Goal: Task Accomplishment & Management: Manage account settings

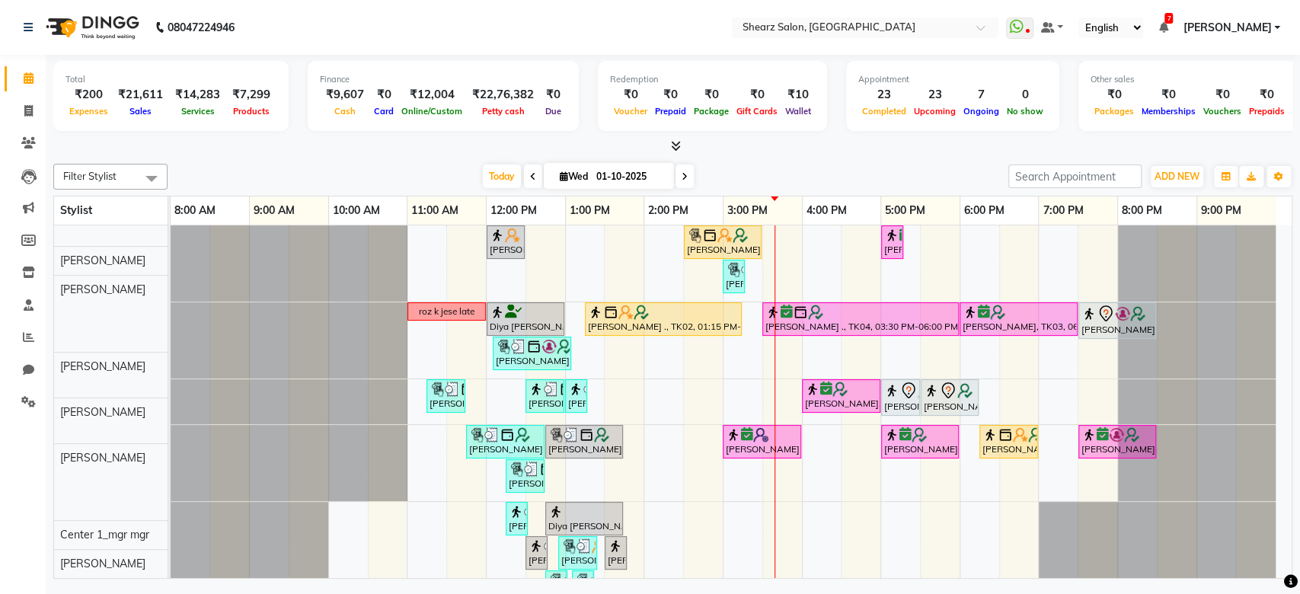
scroll to position [491, 0]
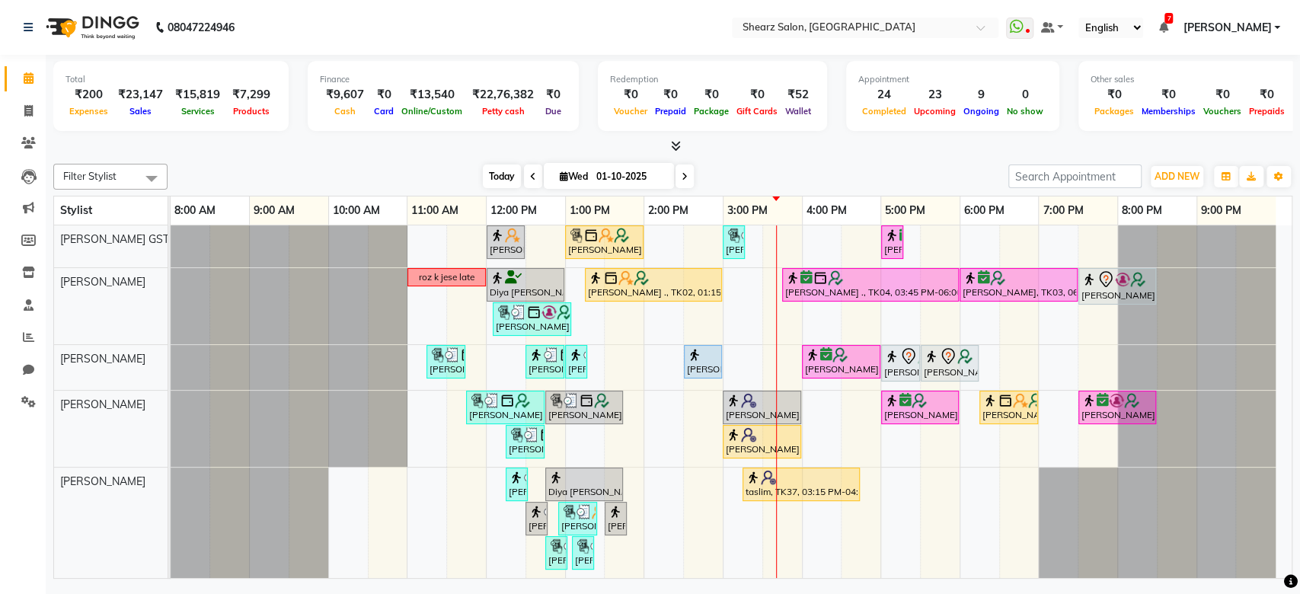
click at [499, 180] on span "Today" at bounding box center [502, 176] width 38 height 24
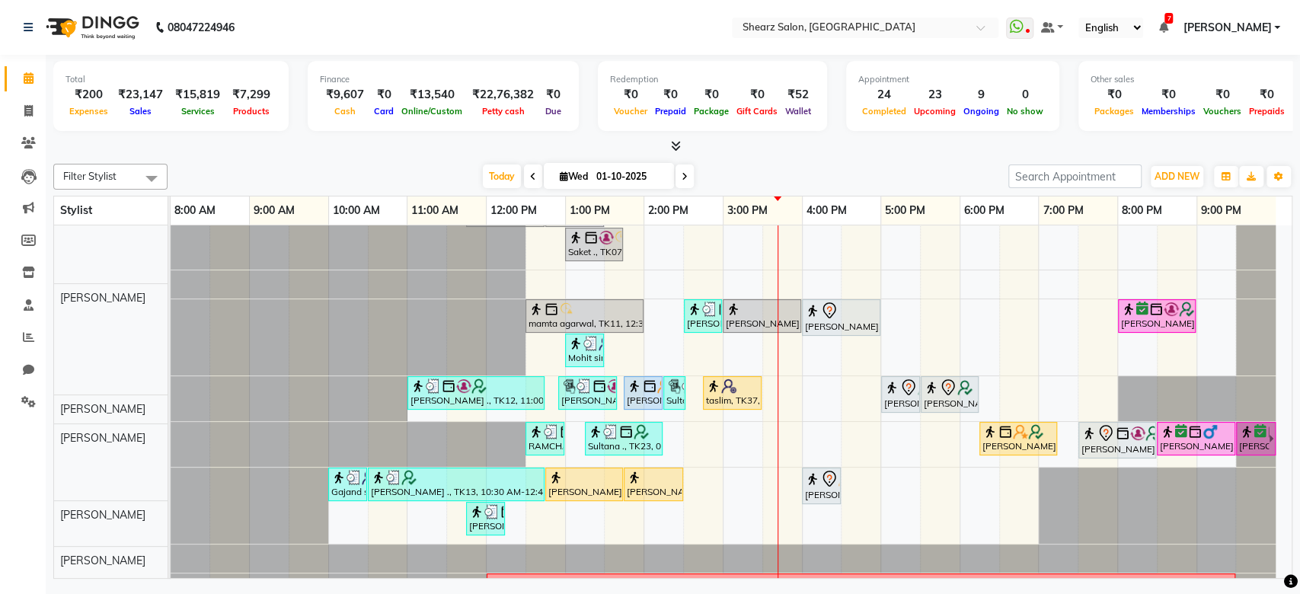
scroll to position [457, 0]
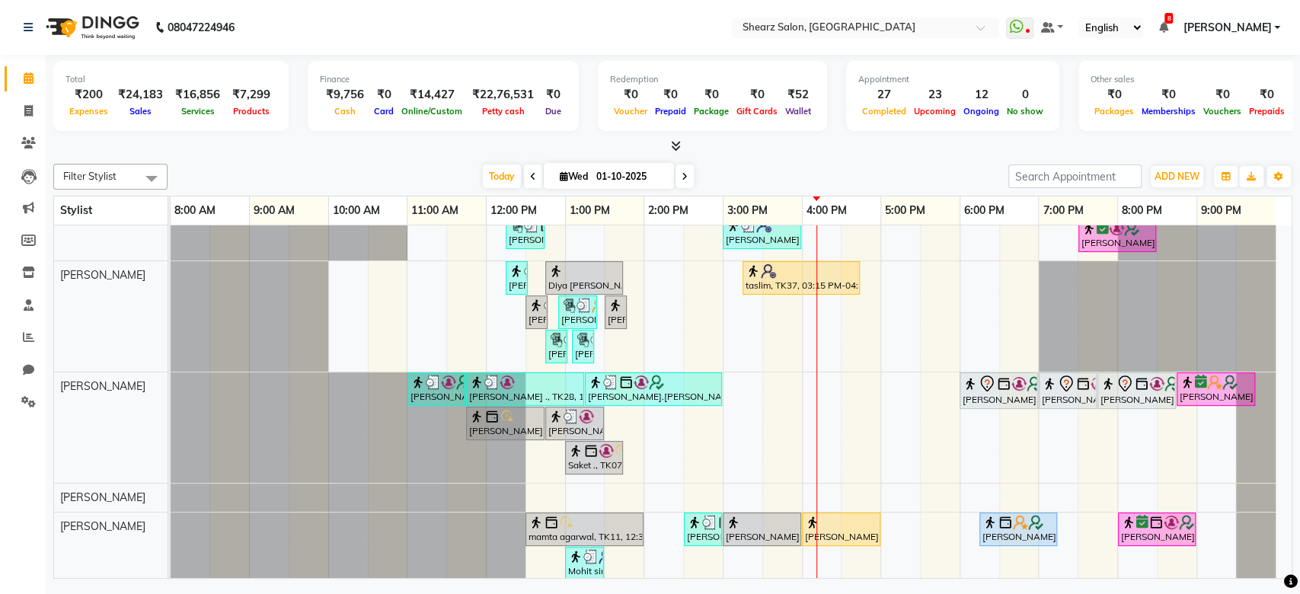
scroll to position [525, 0]
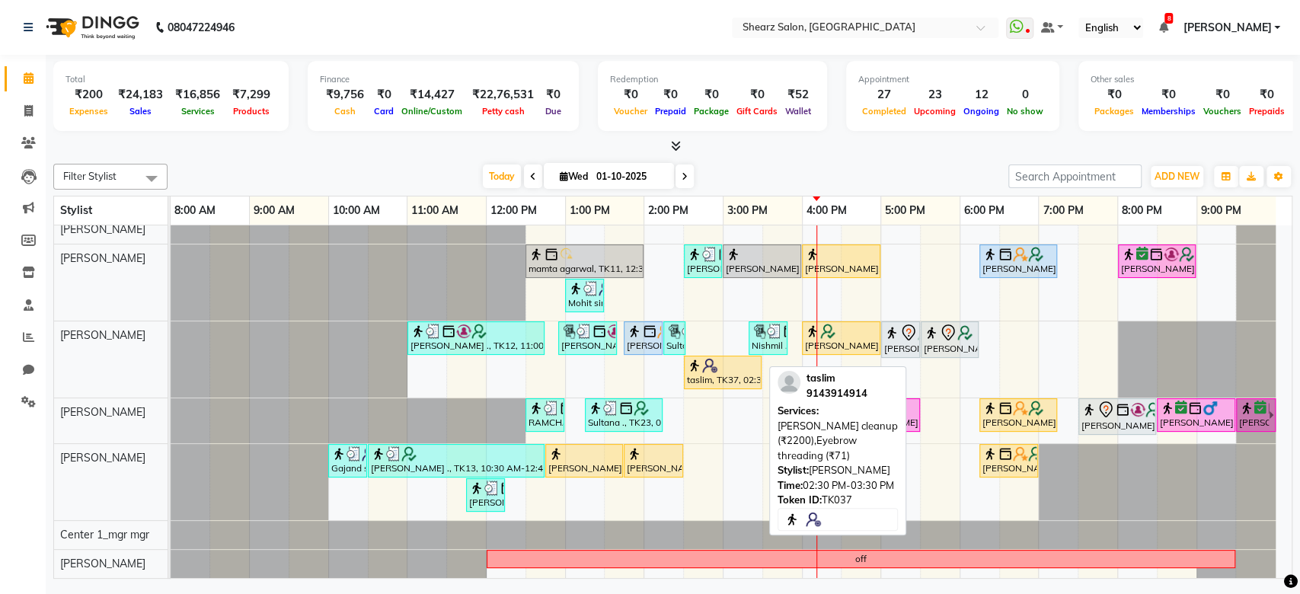
click at [725, 359] on div "taslim, TK37, 02:30 PM-03:30 PM, Remy laure cleanup (₹2200),Eyebrow threading (…" at bounding box center [722, 372] width 75 height 29
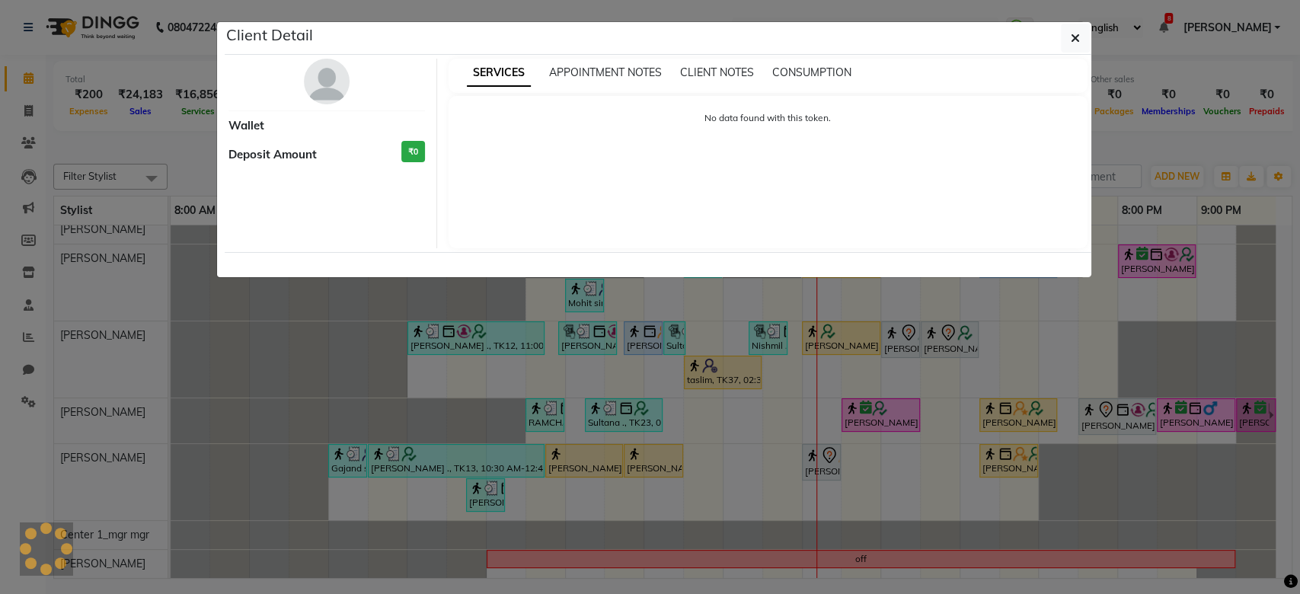
select select "1"
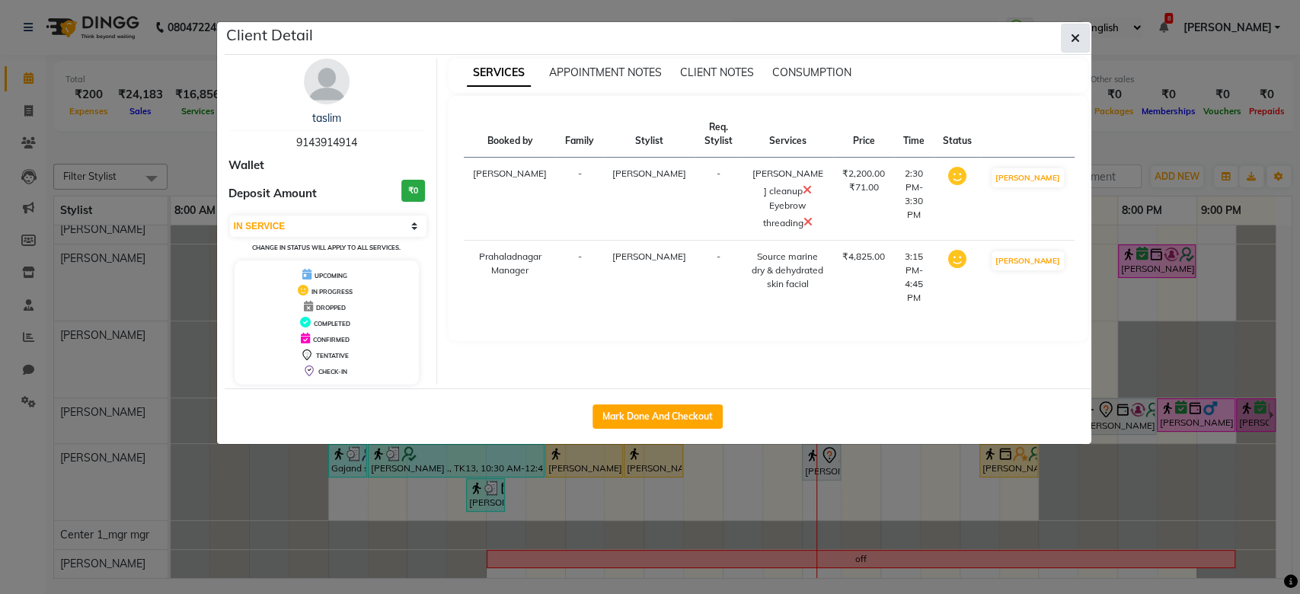
click at [1074, 46] on button "button" at bounding box center [1075, 38] width 29 height 29
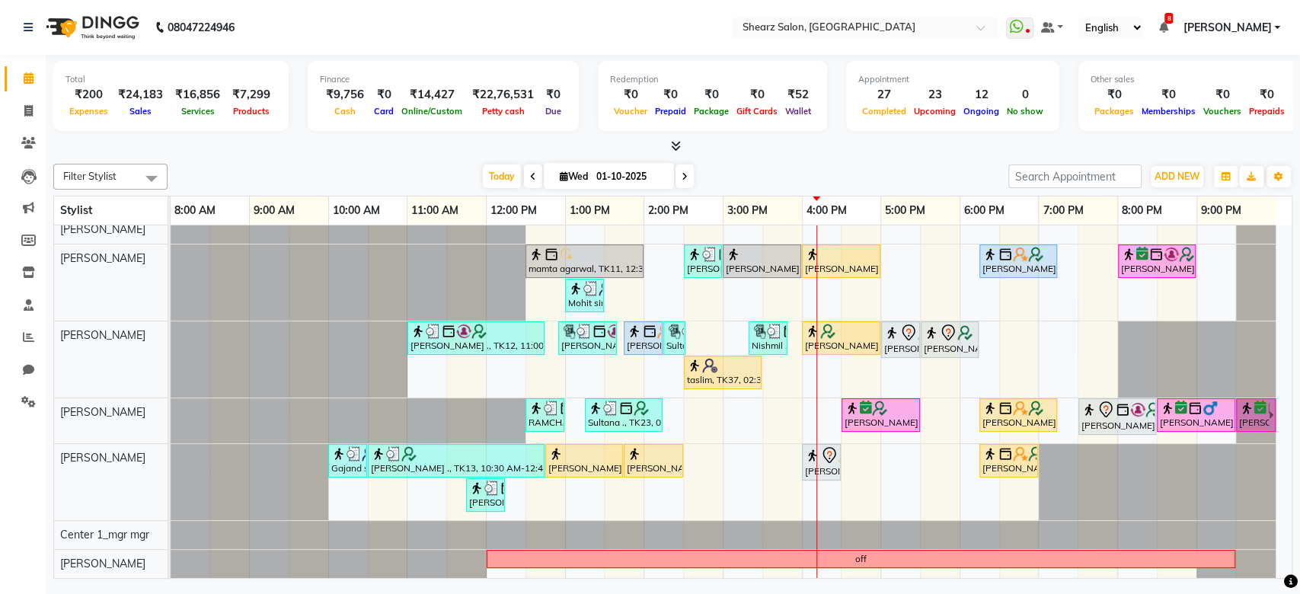
scroll to position [499, 0]
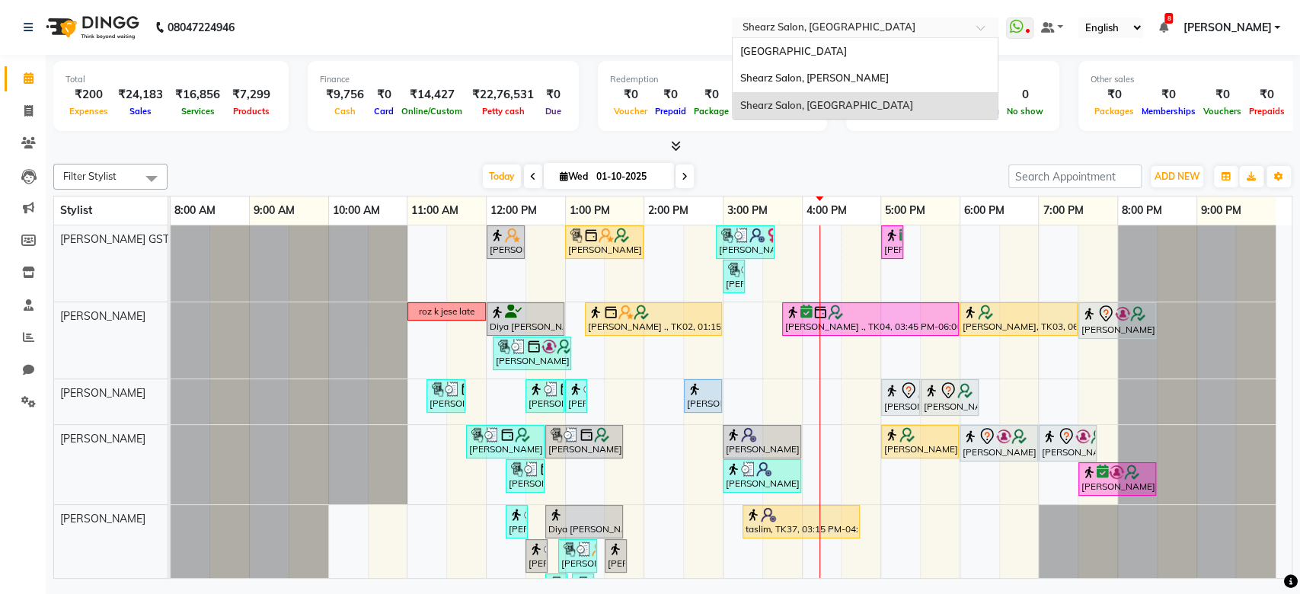
click at [860, 18] on div "Select Location × Shearz Salon, Prahaladnagar" at bounding box center [865, 28] width 267 height 21
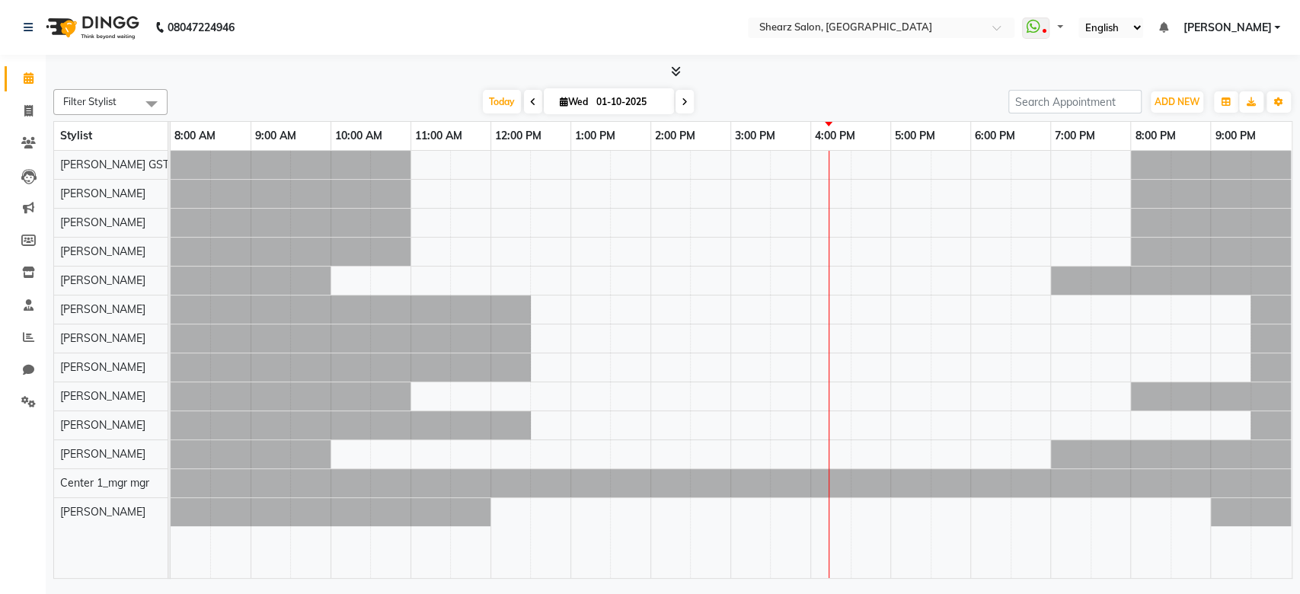
select select "en"
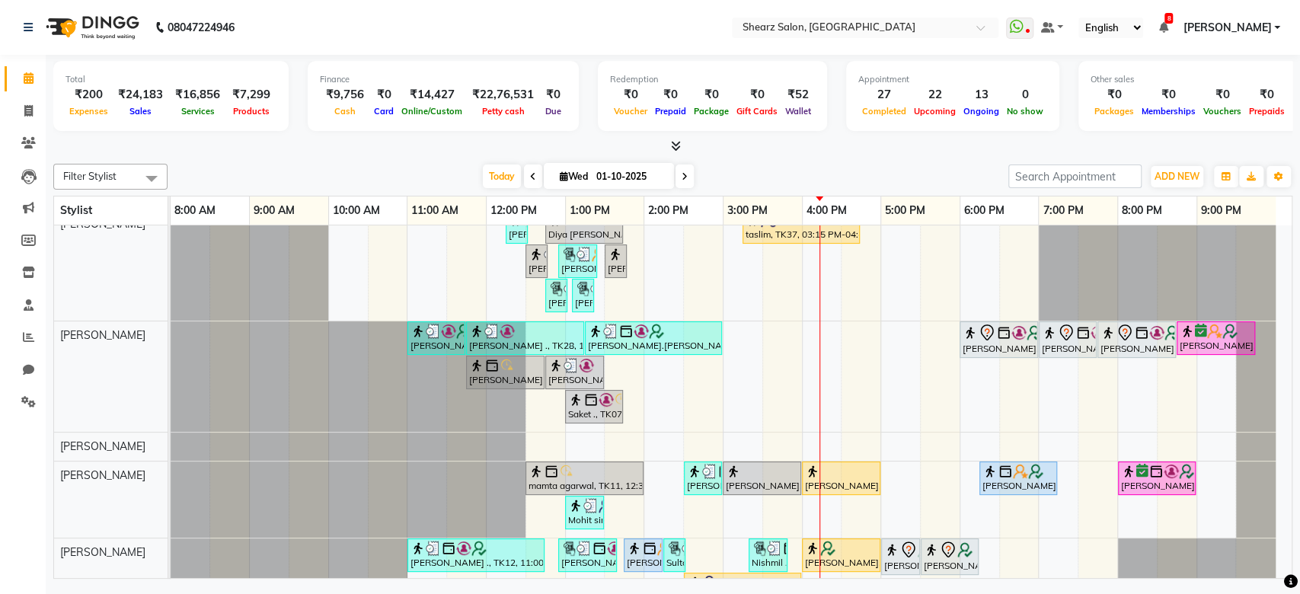
scroll to position [525, 0]
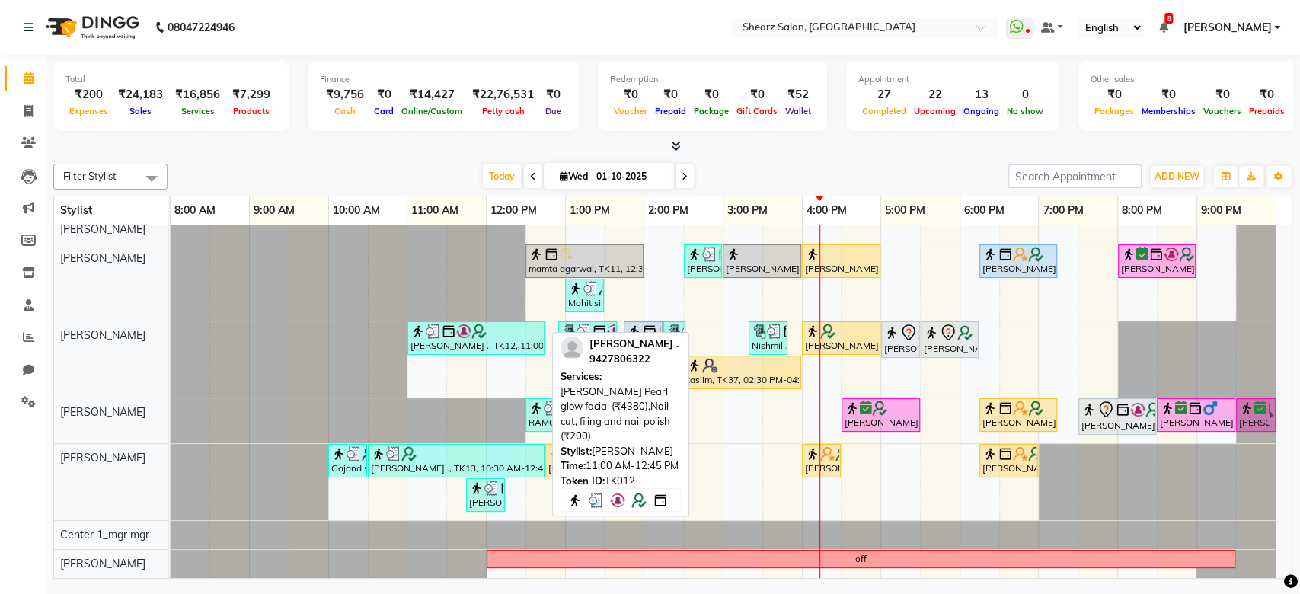
click at [518, 324] on div at bounding box center [475, 331] width 131 height 15
select select "3"
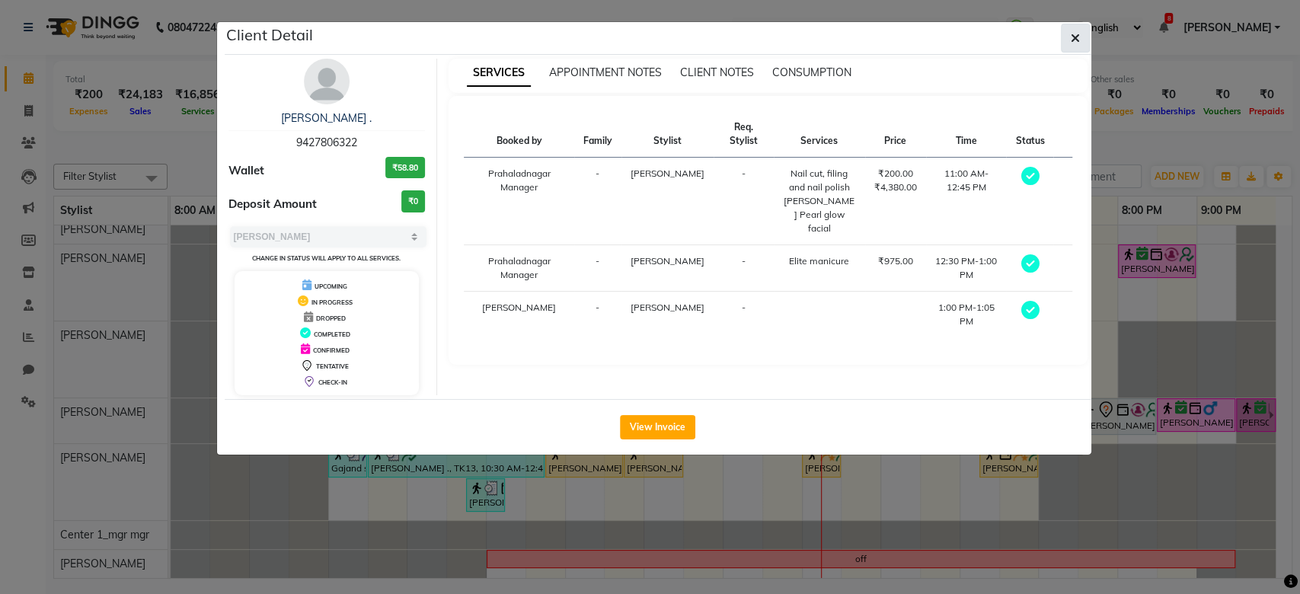
click at [1076, 52] on div "Client Detail" at bounding box center [658, 38] width 867 height 33
click at [1066, 38] on button "button" at bounding box center [1075, 38] width 29 height 29
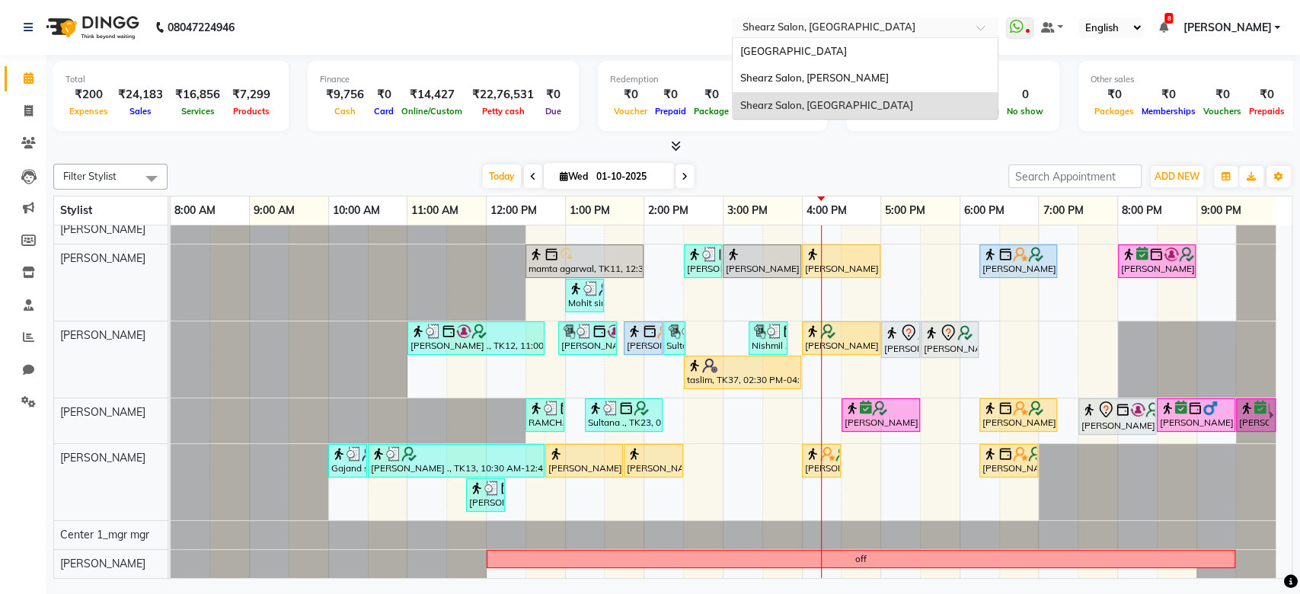
click at [905, 33] on input "text" at bounding box center [849, 28] width 221 height 15
click at [873, 88] on div "Shearz Salon, Shela" at bounding box center [865, 78] width 265 height 27
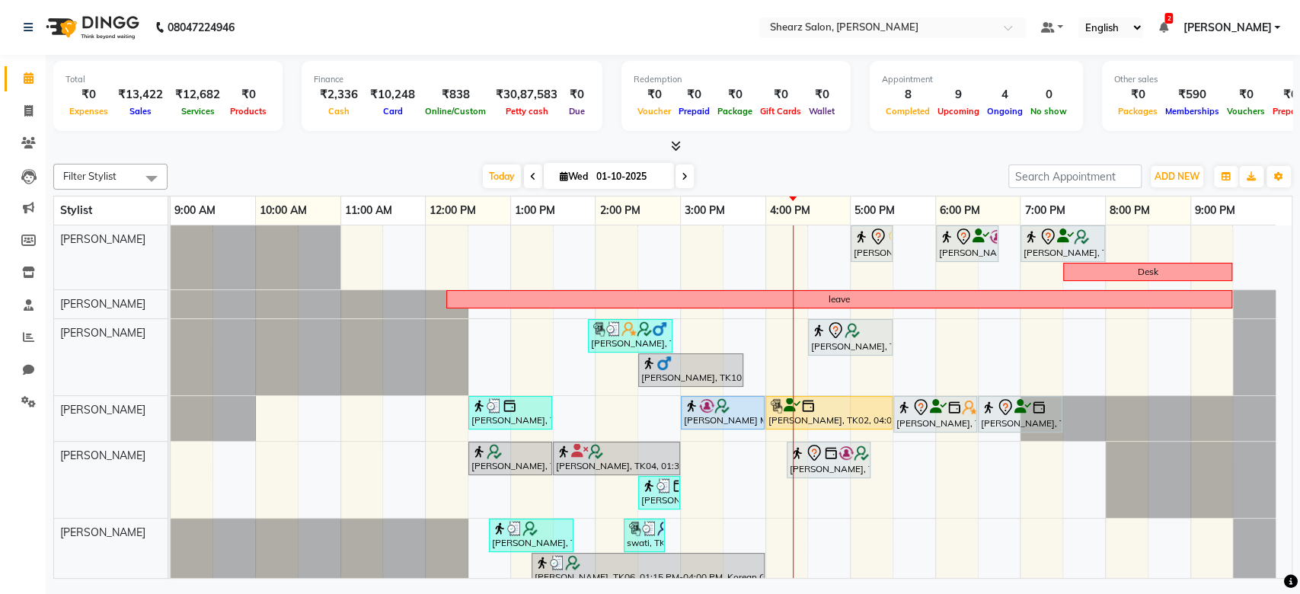
click at [585, 168] on span "[DATE]" at bounding box center [609, 176] width 130 height 26
click at [598, 180] on input "01-10-2025" at bounding box center [630, 176] width 76 height 23
select select "10"
select select "2025"
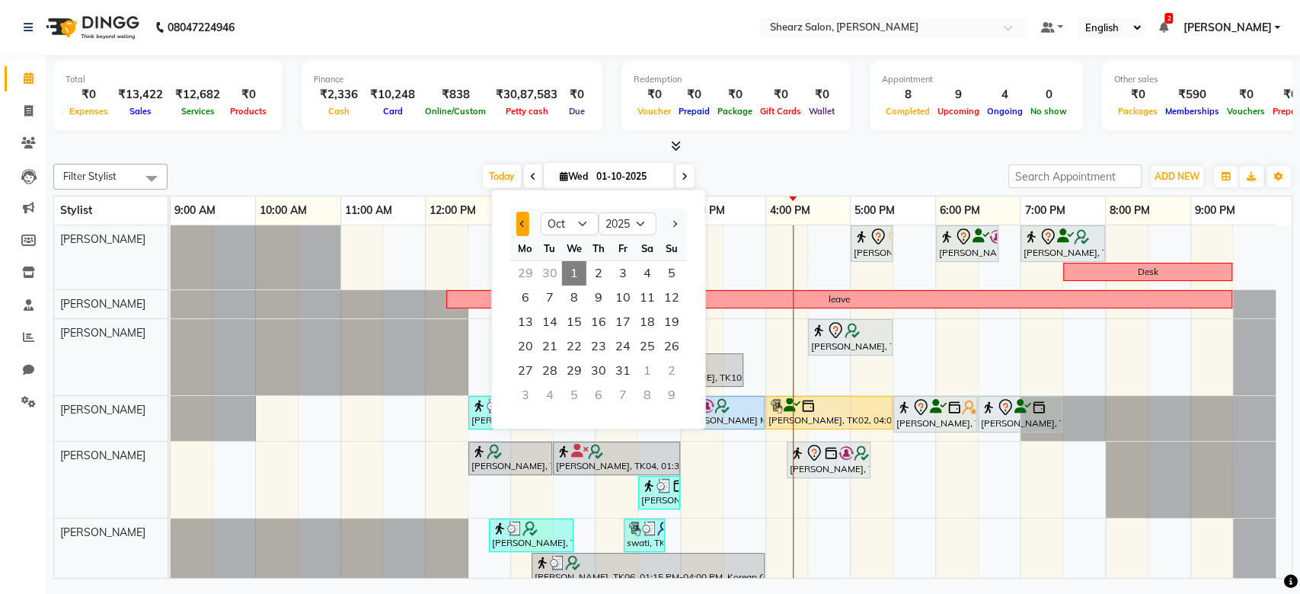
click at [528, 231] on button "Previous month" at bounding box center [522, 224] width 13 height 24
select select "9"
click at [631, 280] on span "5" at bounding box center [623, 273] width 24 height 24
type input "[DATE]"
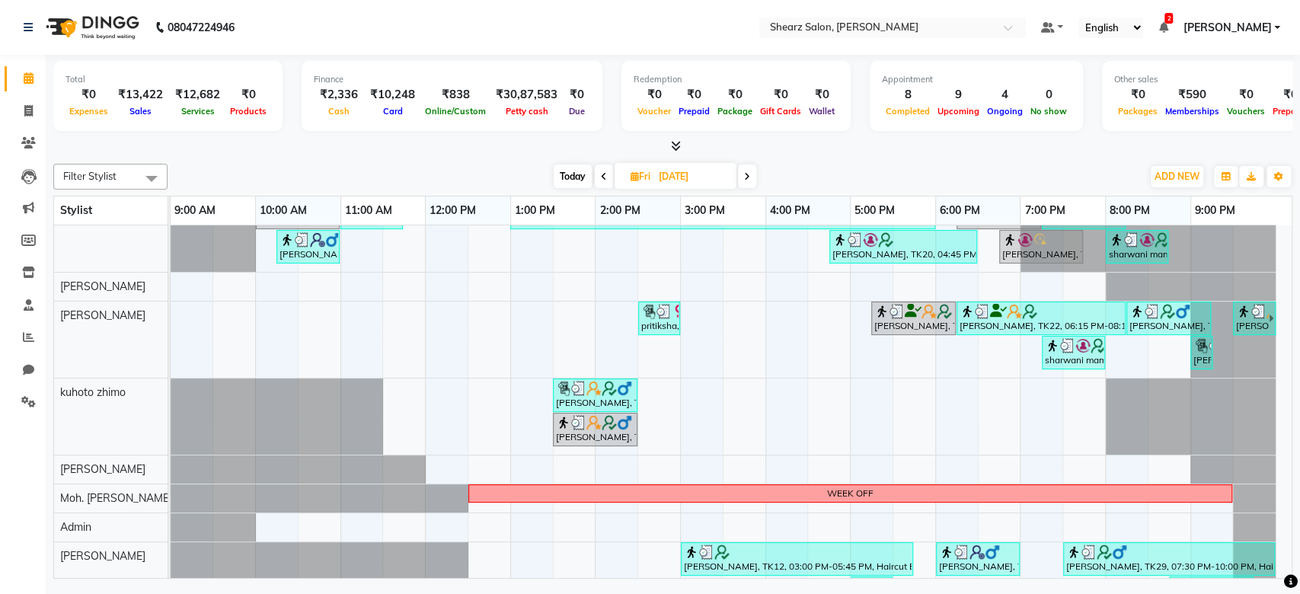
scroll to position [329, 0]
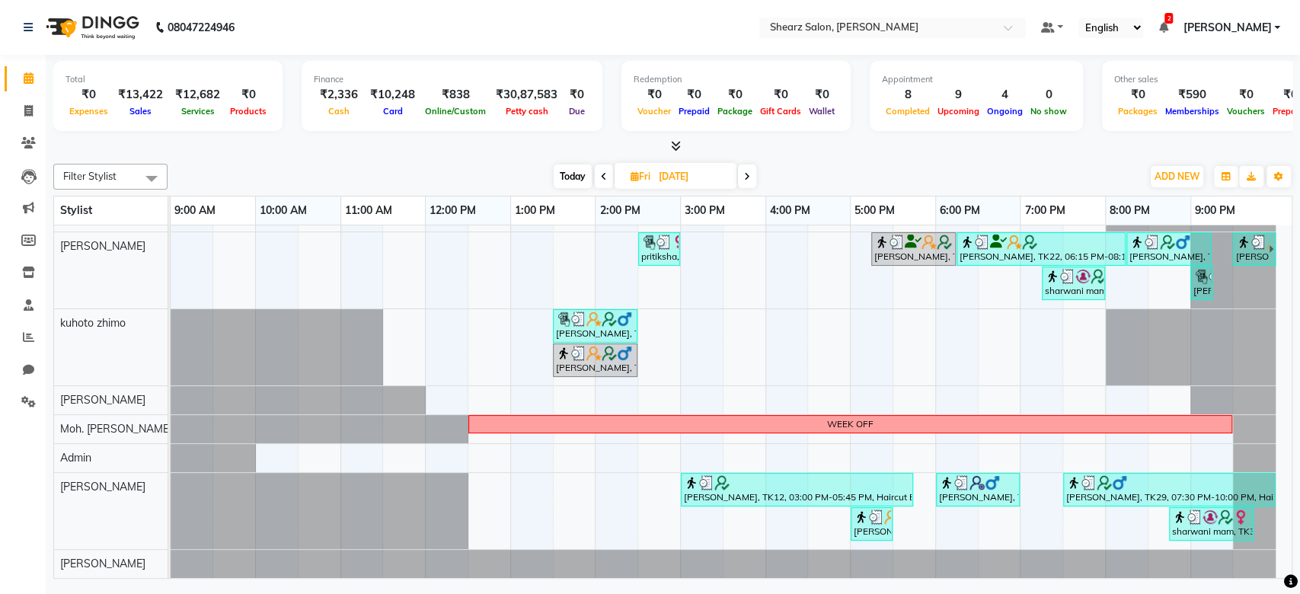
click at [669, 174] on input "[DATE]" at bounding box center [692, 176] width 76 height 23
select select "9"
select select "2025"
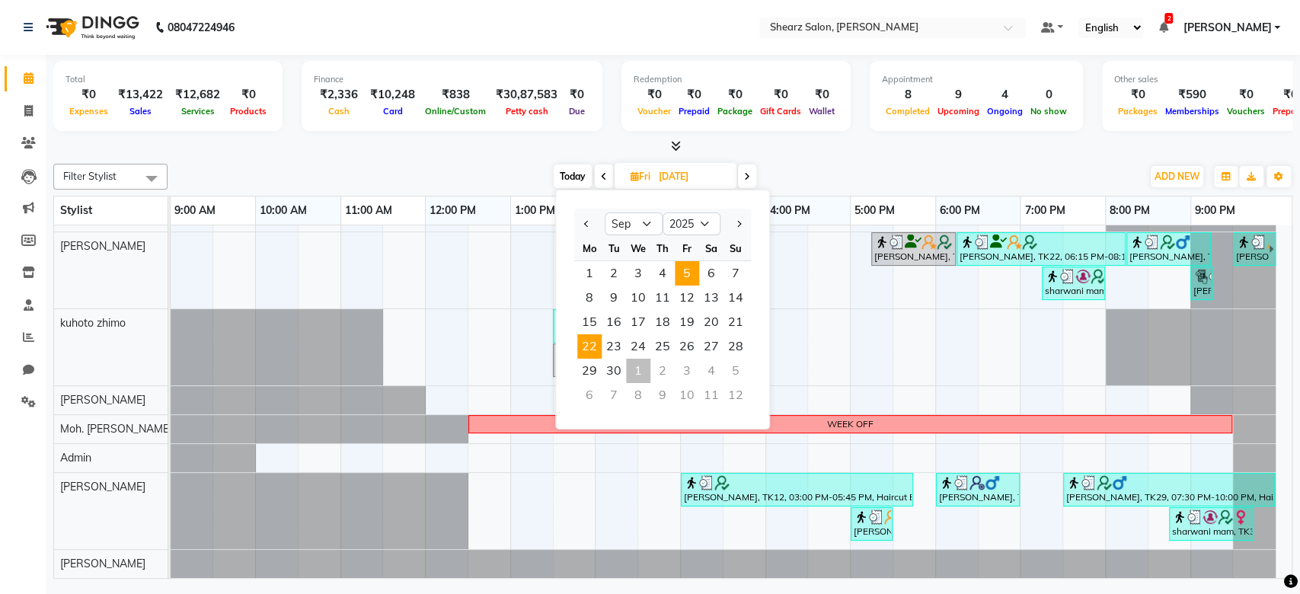
click at [593, 344] on span "22" at bounding box center [589, 346] width 24 height 24
type input "[DATE]"
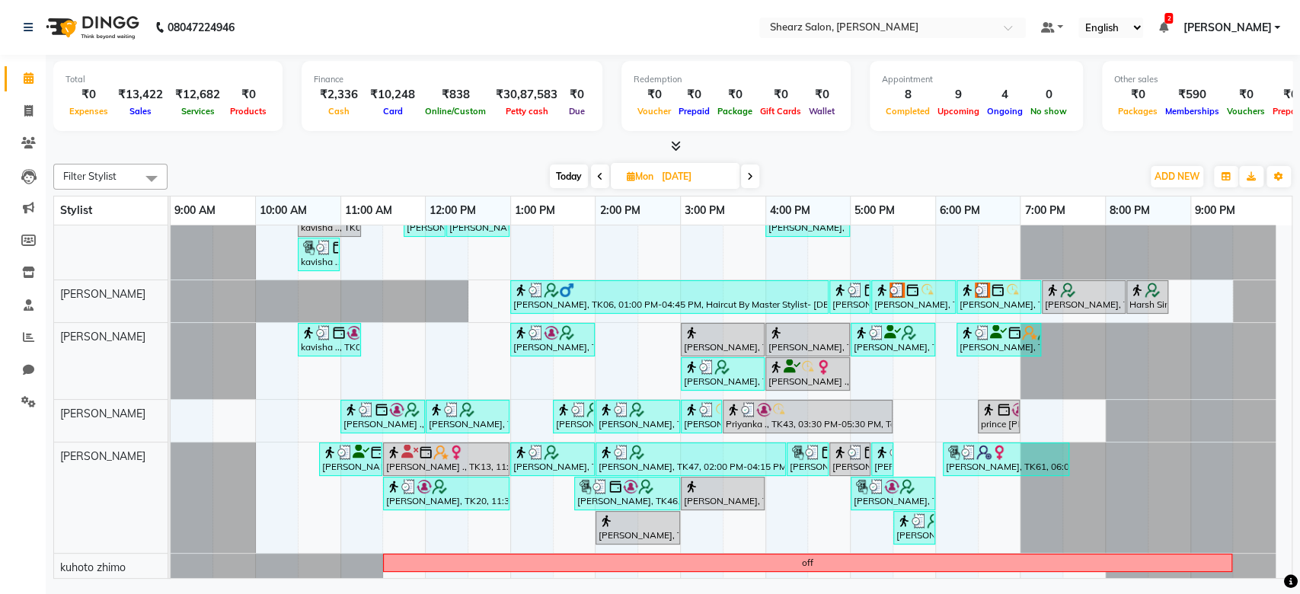
scroll to position [184, 0]
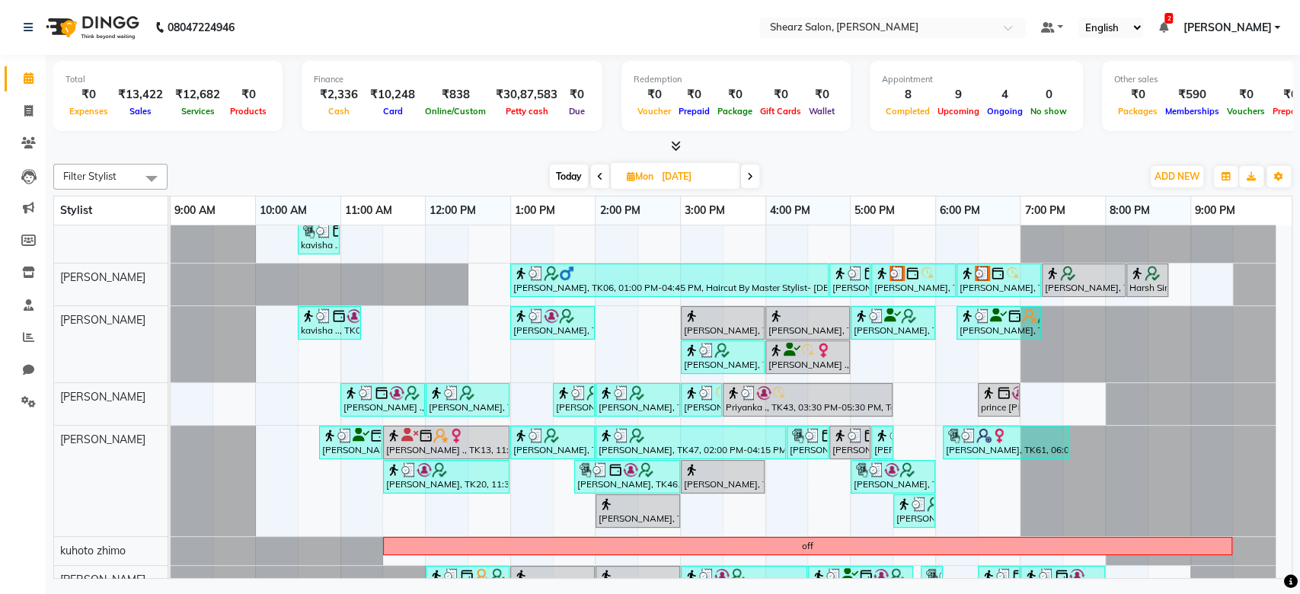
click at [659, 169] on input "[DATE]" at bounding box center [695, 176] width 76 height 23
select select "9"
select select "2025"
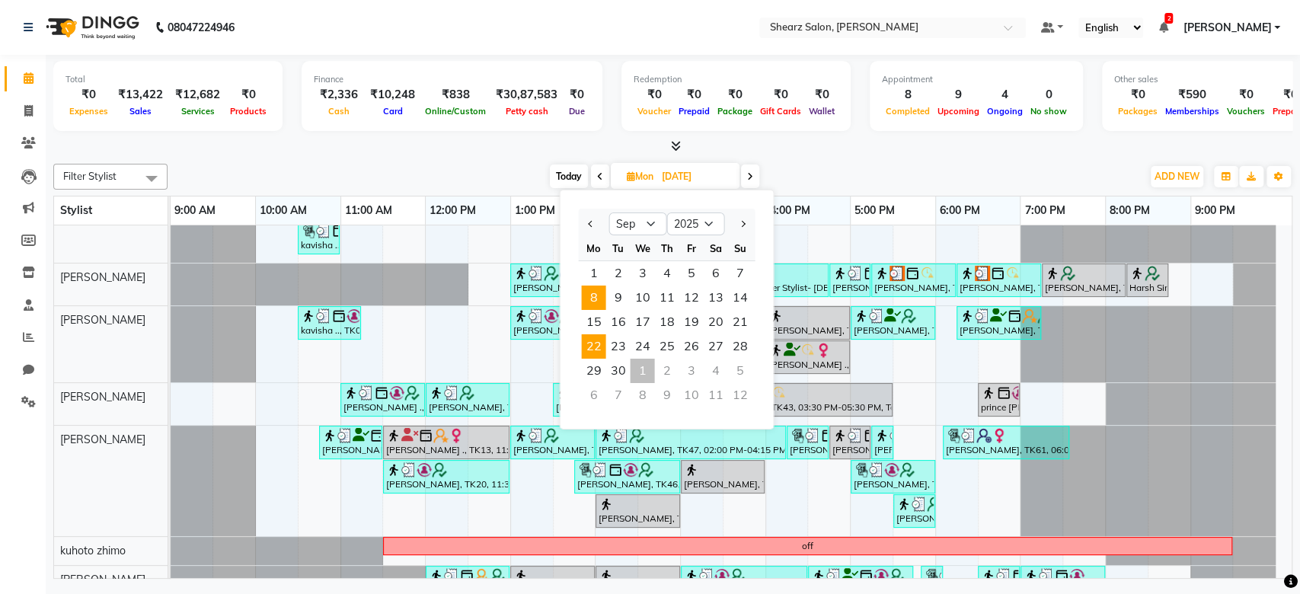
click at [598, 302] on span "8" at bounding box center [593, 298] width 24 height 24
type input "[DATE]"
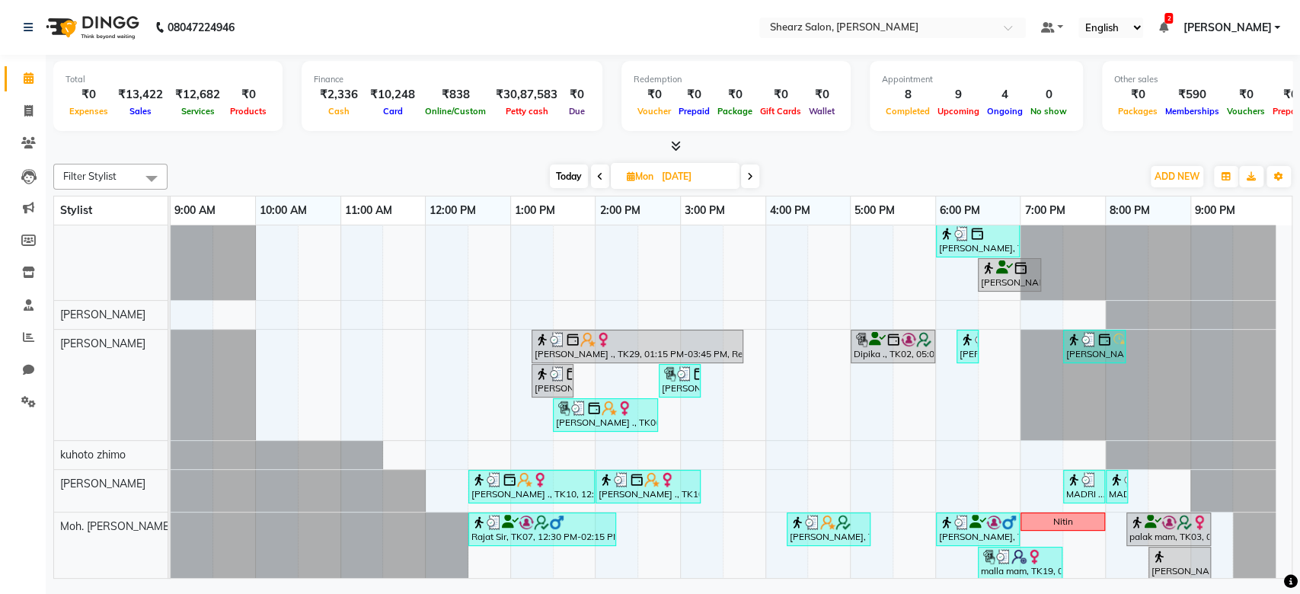
click at [739, 180] on span "Mon 08-09-2025" at bounding box center [675, 176] width 129 height 26
click at [651, 174] on span "Mon" at bounding box center [640, 176] width 34 height 11
select select "9"
select select "2025"
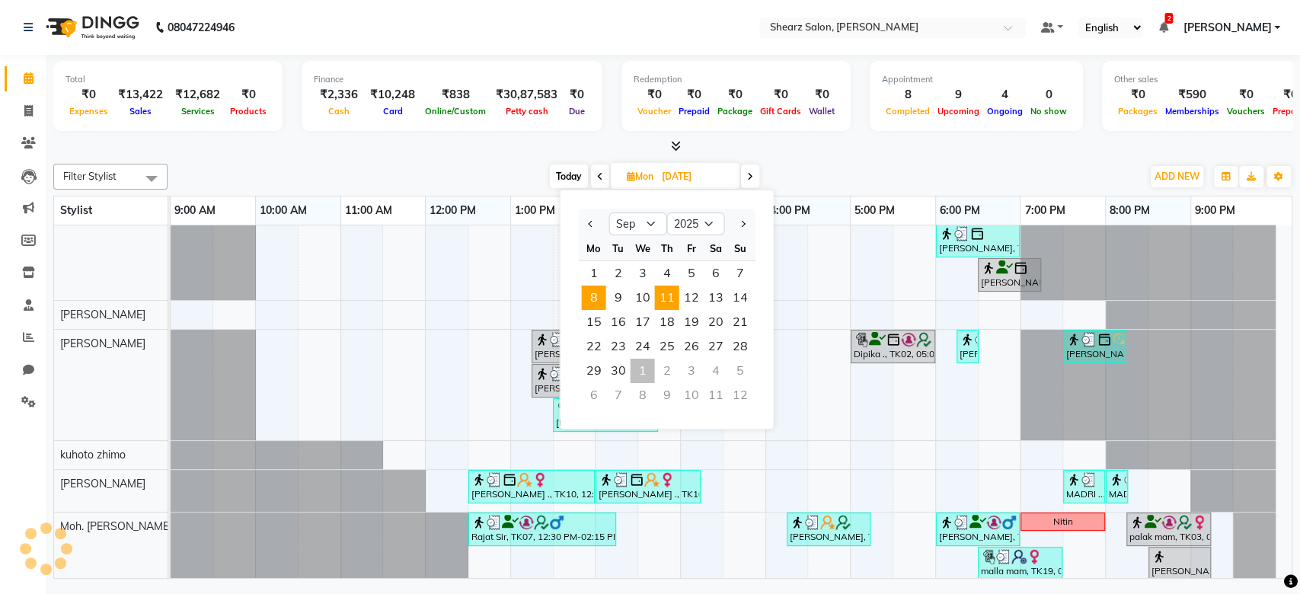
click at [661, 301] on span "11" at bounding box center [666, 298] width 24 height 24
type input "[DATE]"
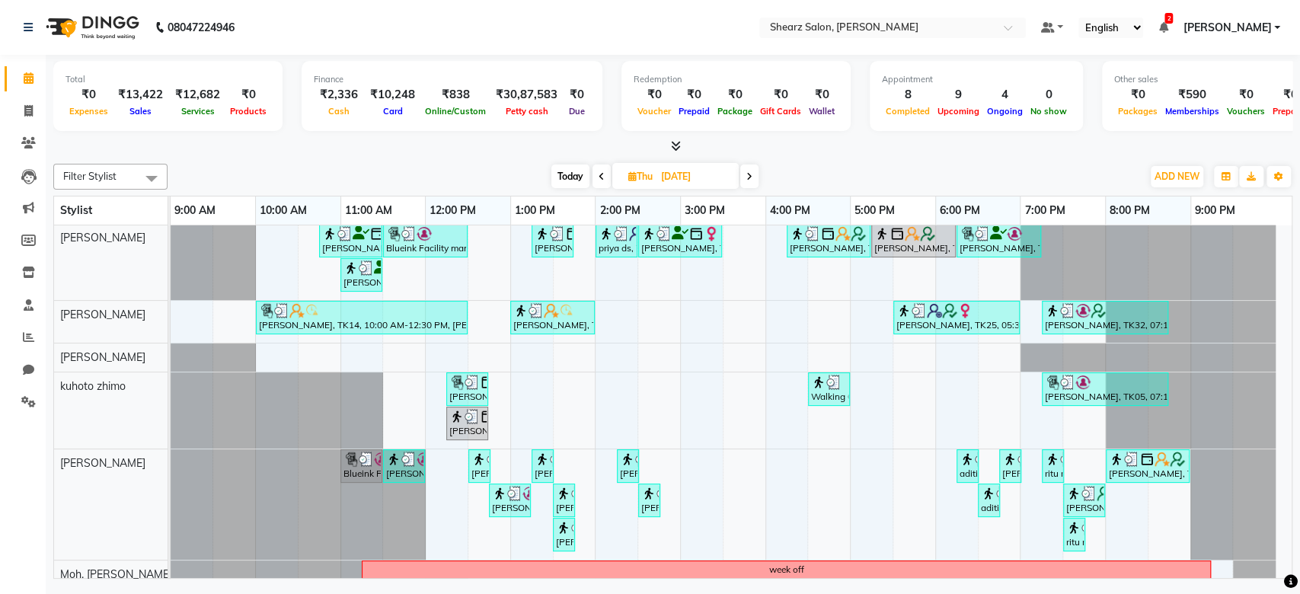
click at [680, 170] on input "[DATE]" at bounding box center [694, 176] width 76 height 23
select select "9"
select select "2025"
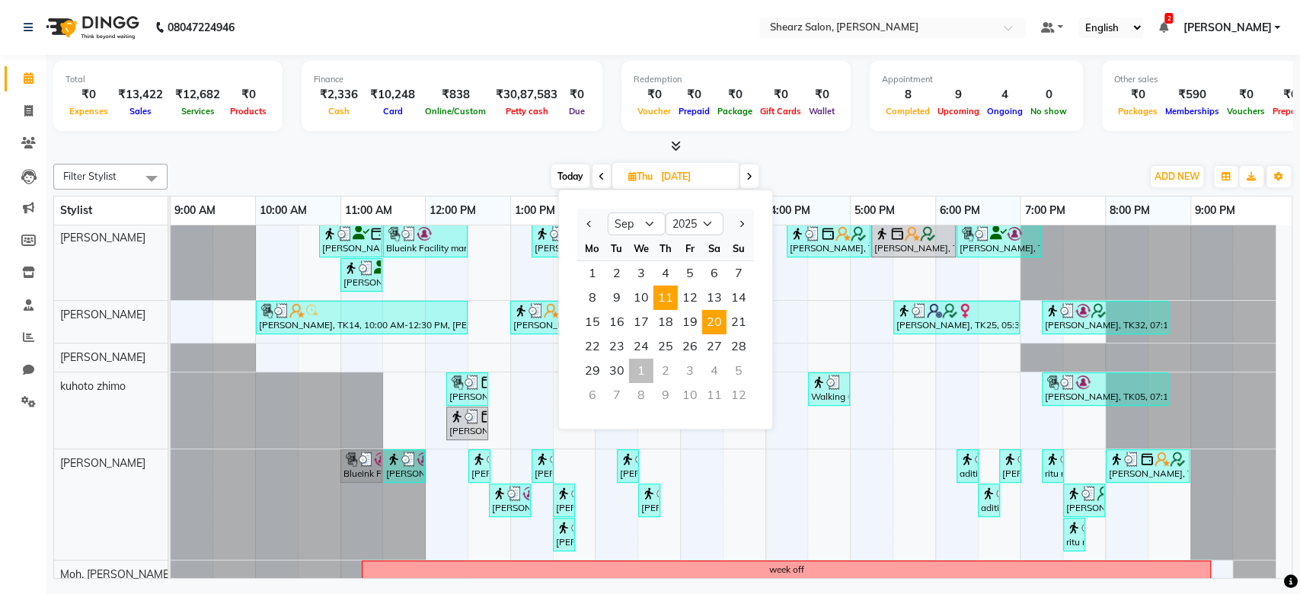
click at [714, 314] on span "20" at bounding box center [714, 322] width 24 height 24
type input "20-09-2025"
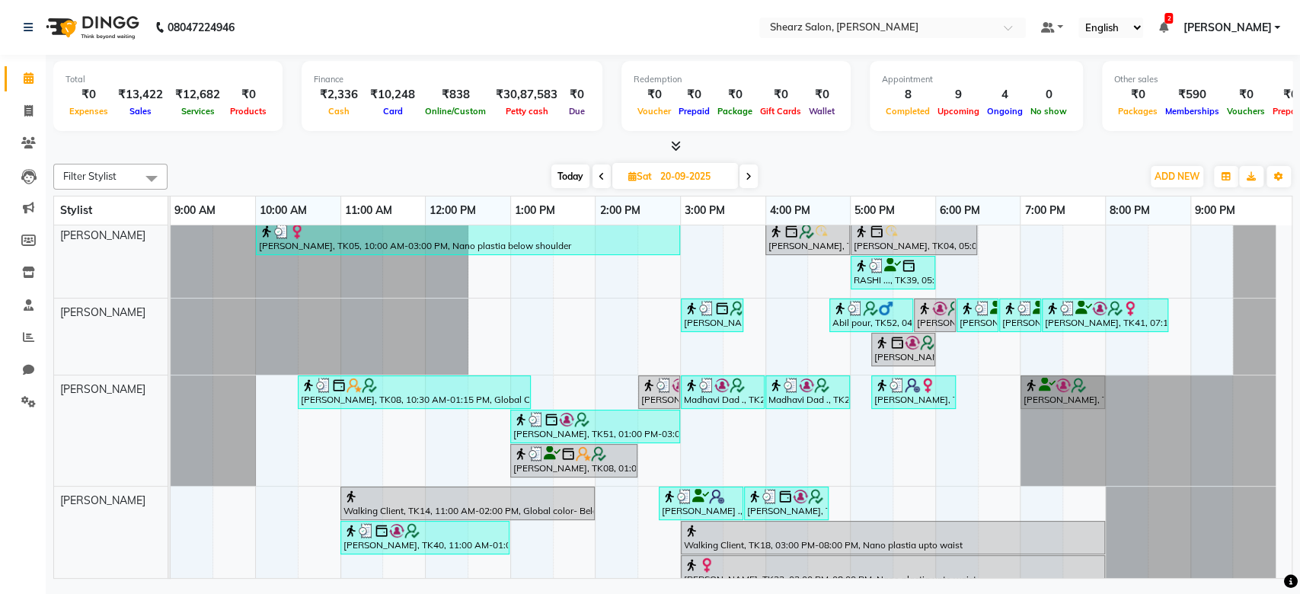
scroll to position [0, 0]
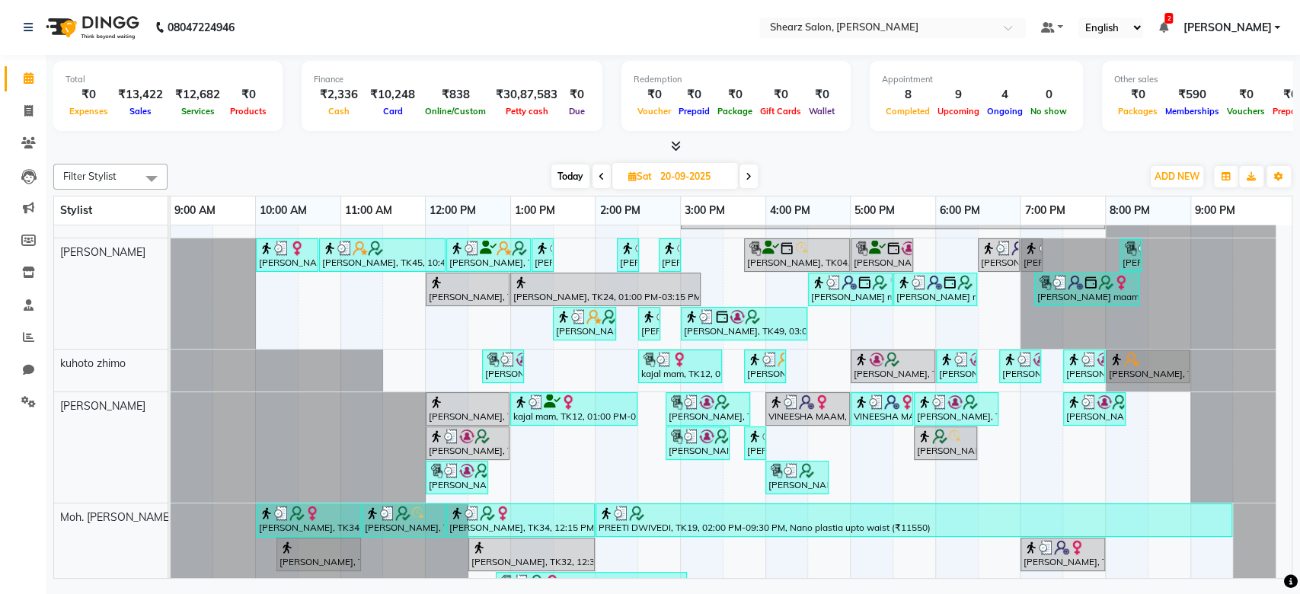
click at [702, 168] on input "20-09-2025" at bounding box center [694, 176] width 76 height 23
select select "9"
select select "2025"
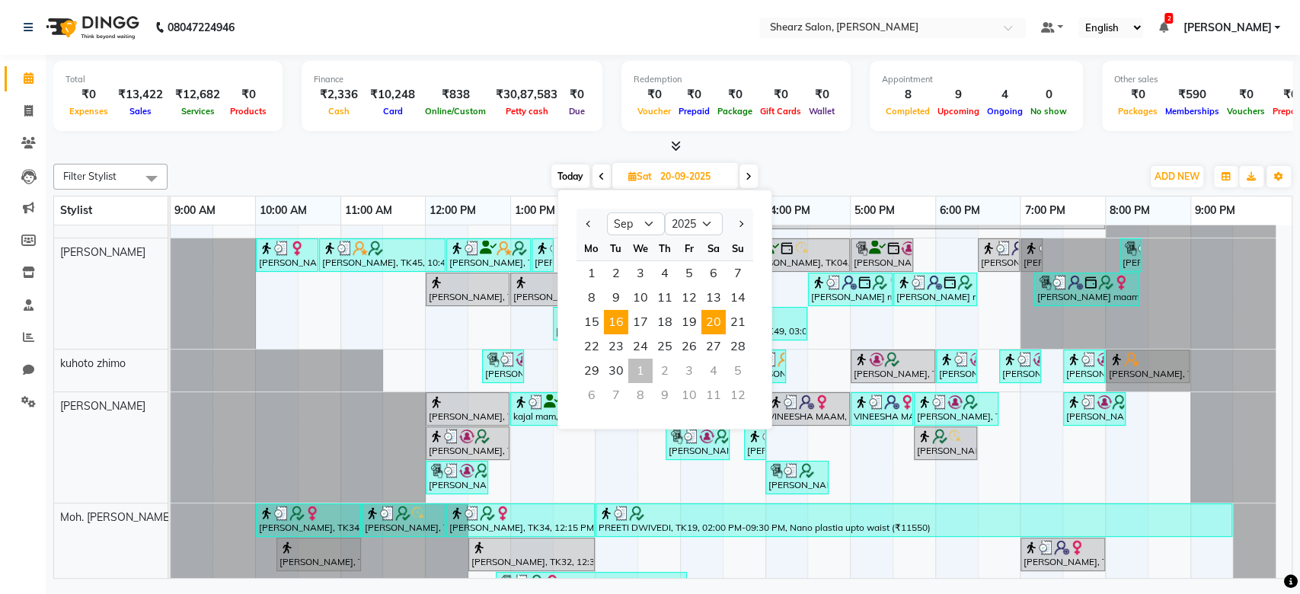
click at [615, 326] on span "16" at bounding box center [616, 322] width 24 height 24
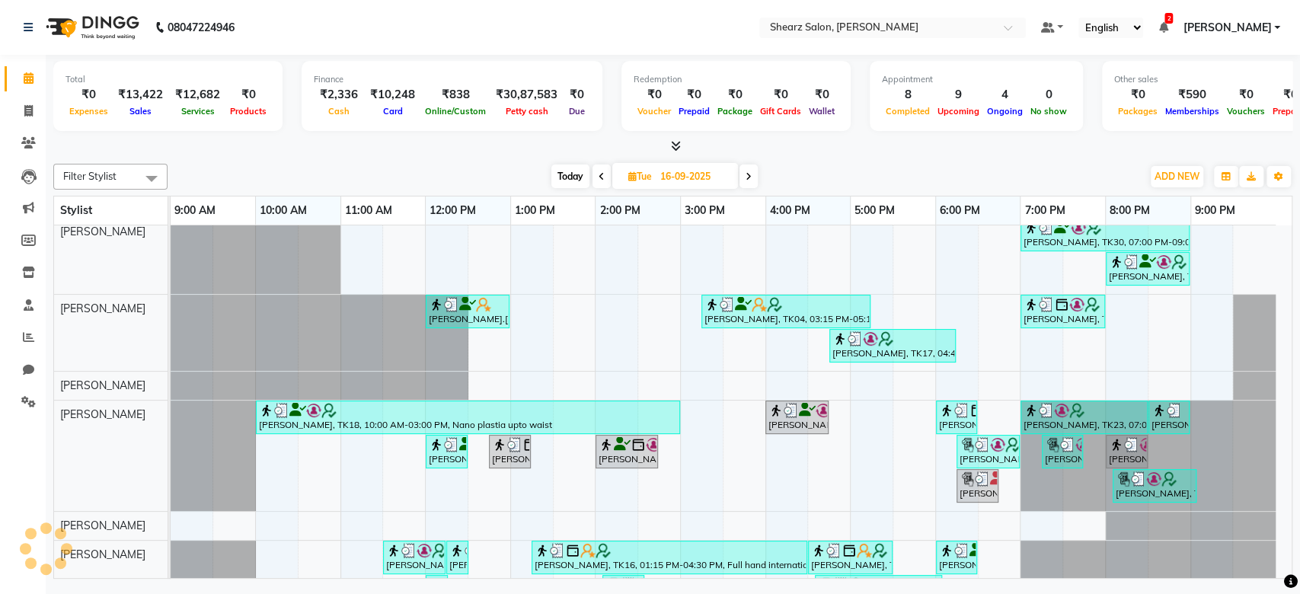
scroll to position [440, 0]
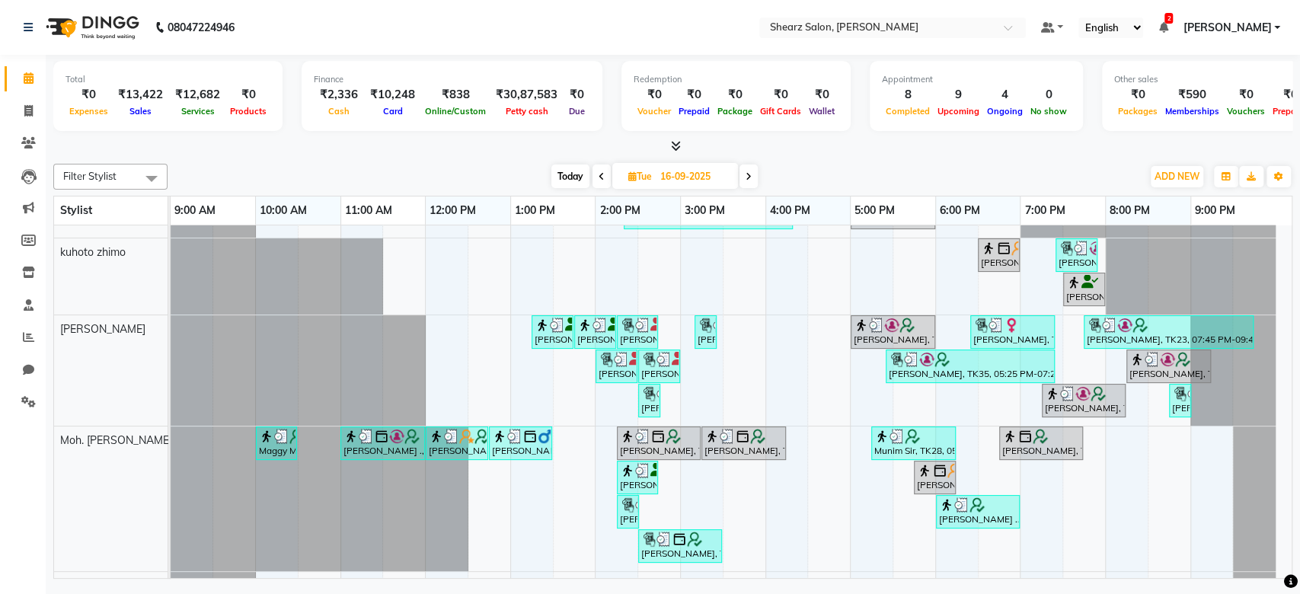
click at [603, 172] on span at bounding box center [601, 176] width 18 height 24
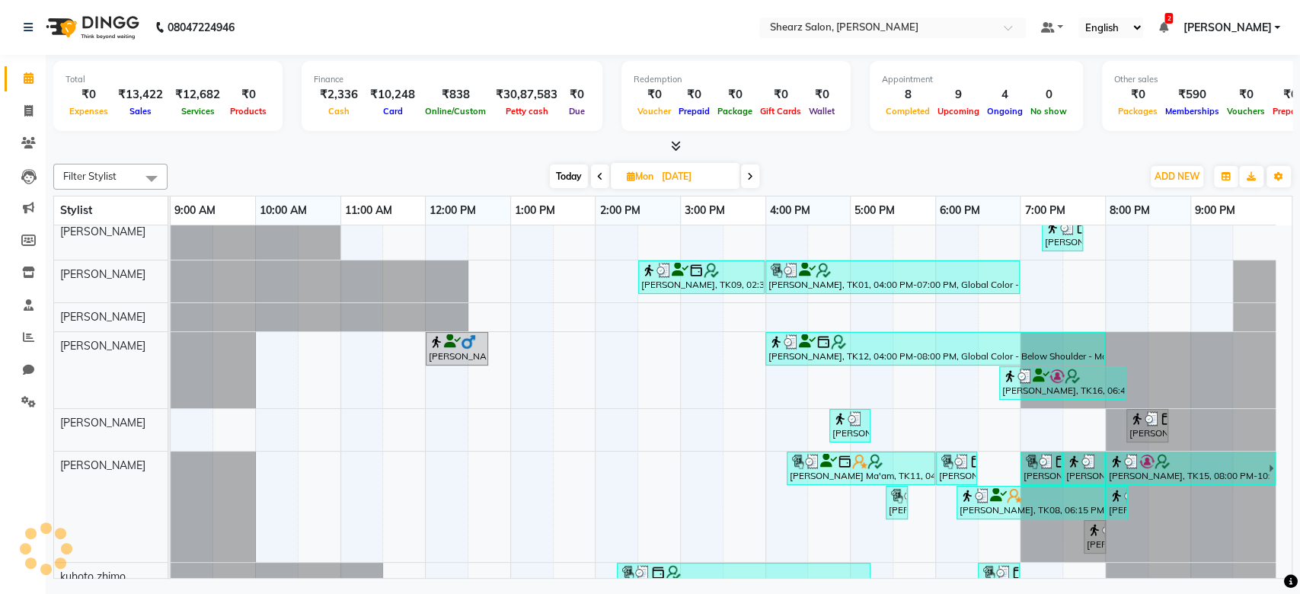
scroll to position [254, 0]
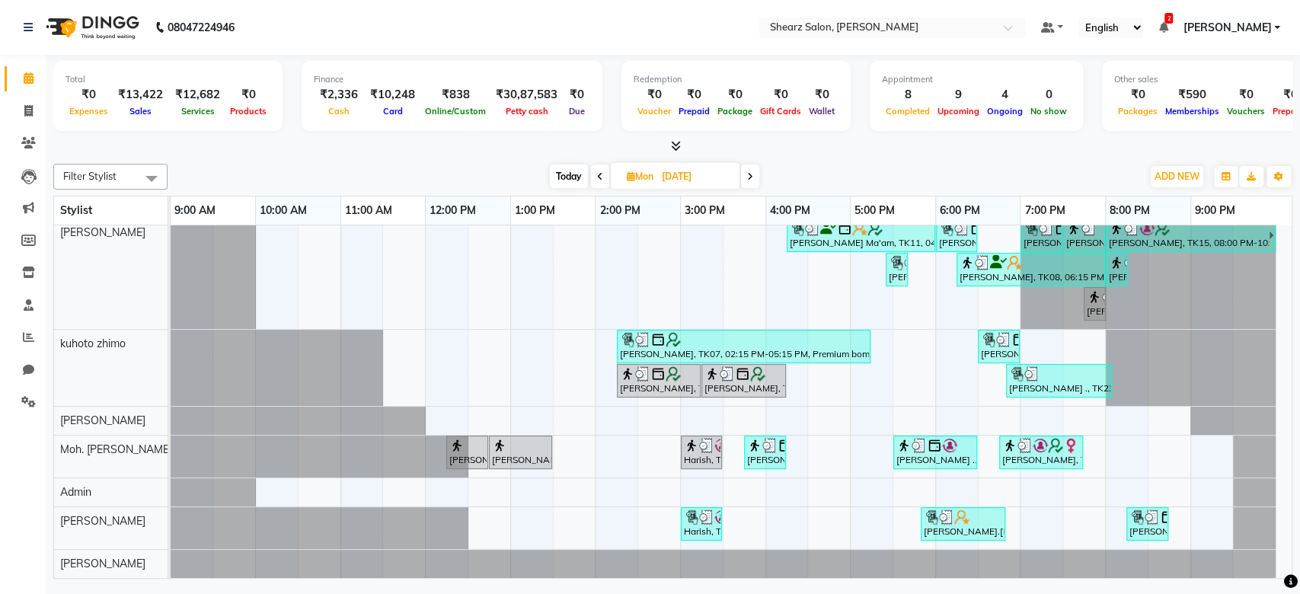
click at [758, 168] on span at bounding box center [750, 176] width 18 height 24
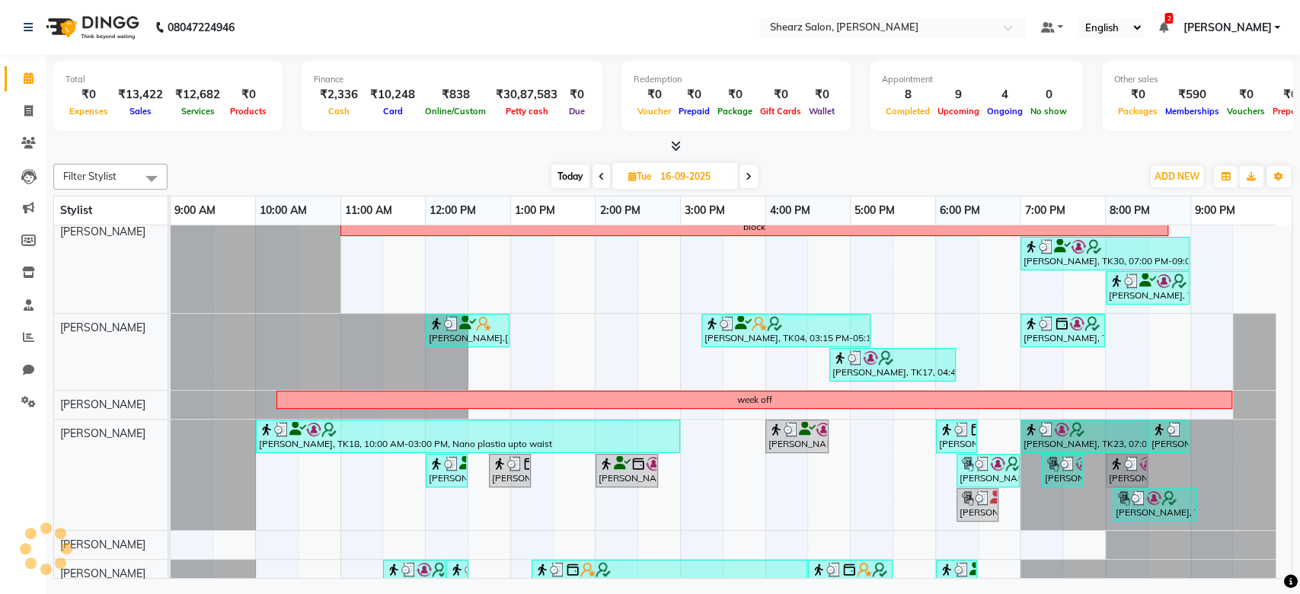
scroll to position [440, 0]
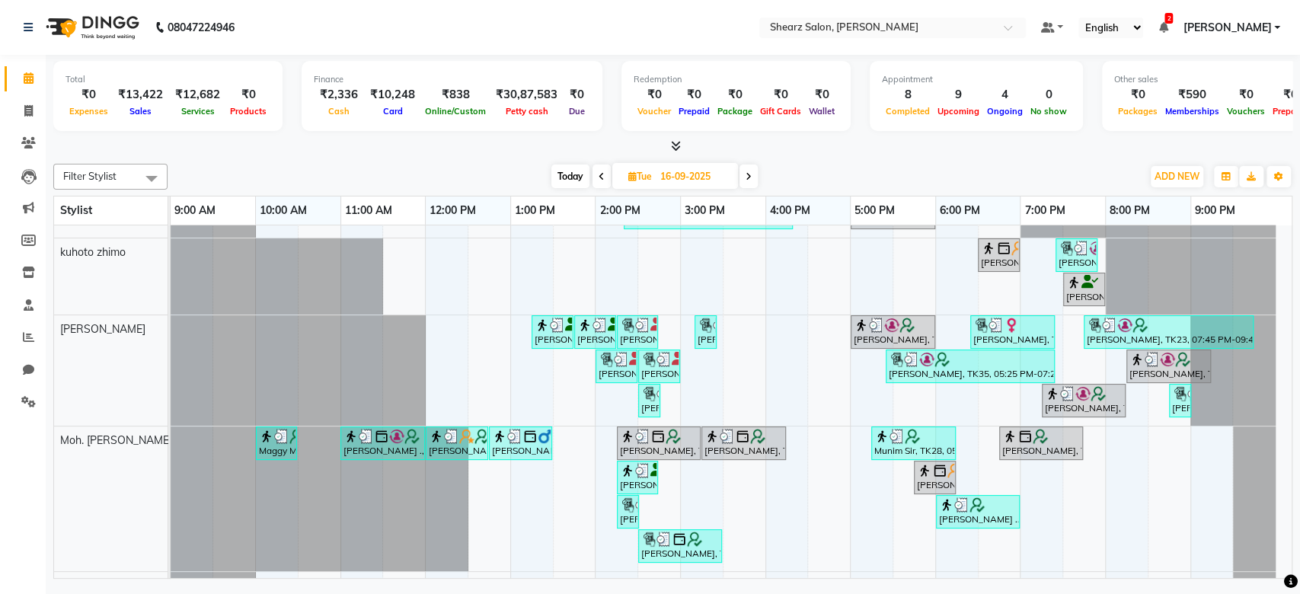
click at [755, 180] on span at bounding box center [748, 176] width 18 height 24
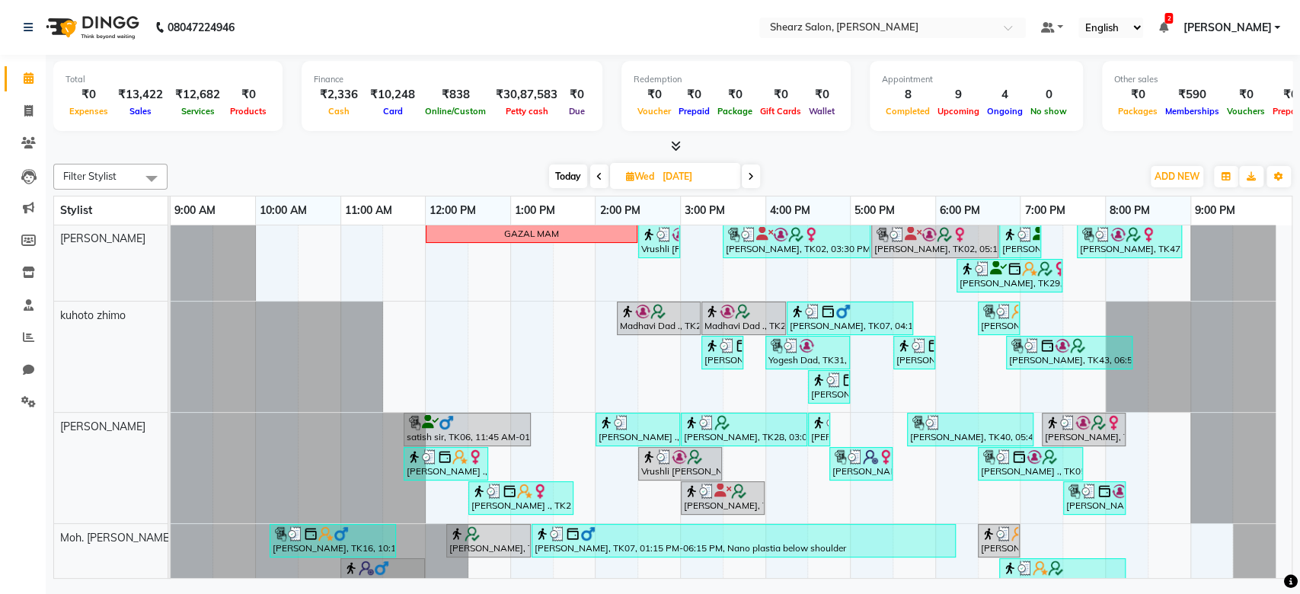
click at [755, 180] on span at bounding box center [751, 176] width 18 height 24
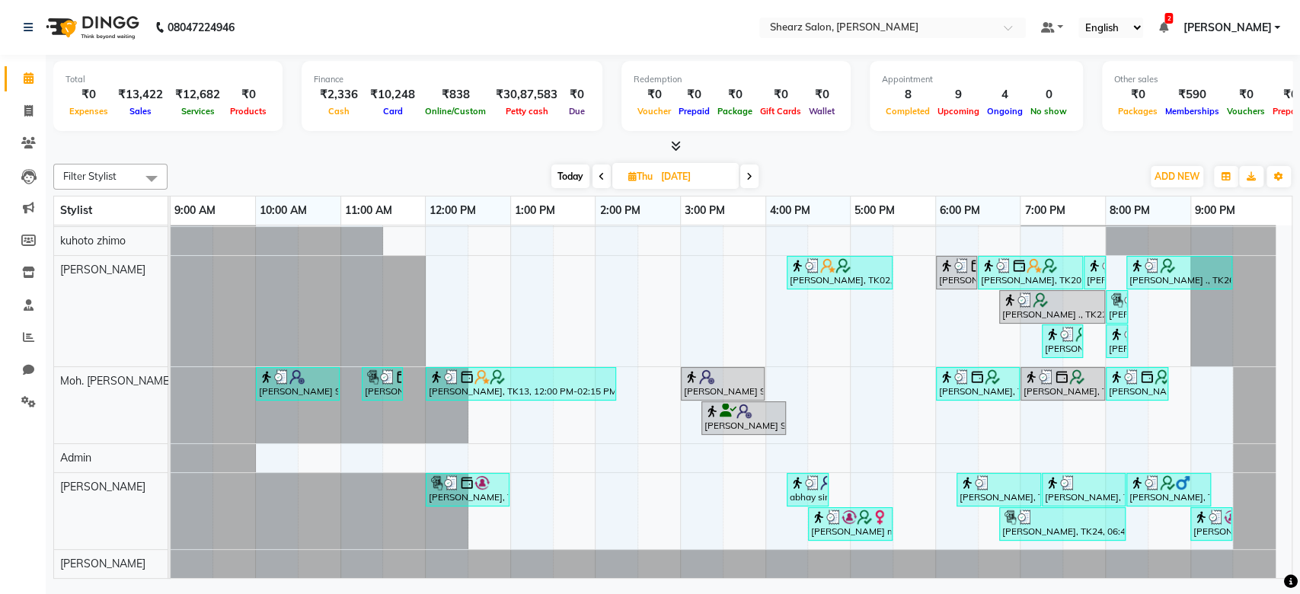
click at [755, 180] on span at bounding box center [749, 176] width 18 height 24
type input "19-09-2025"
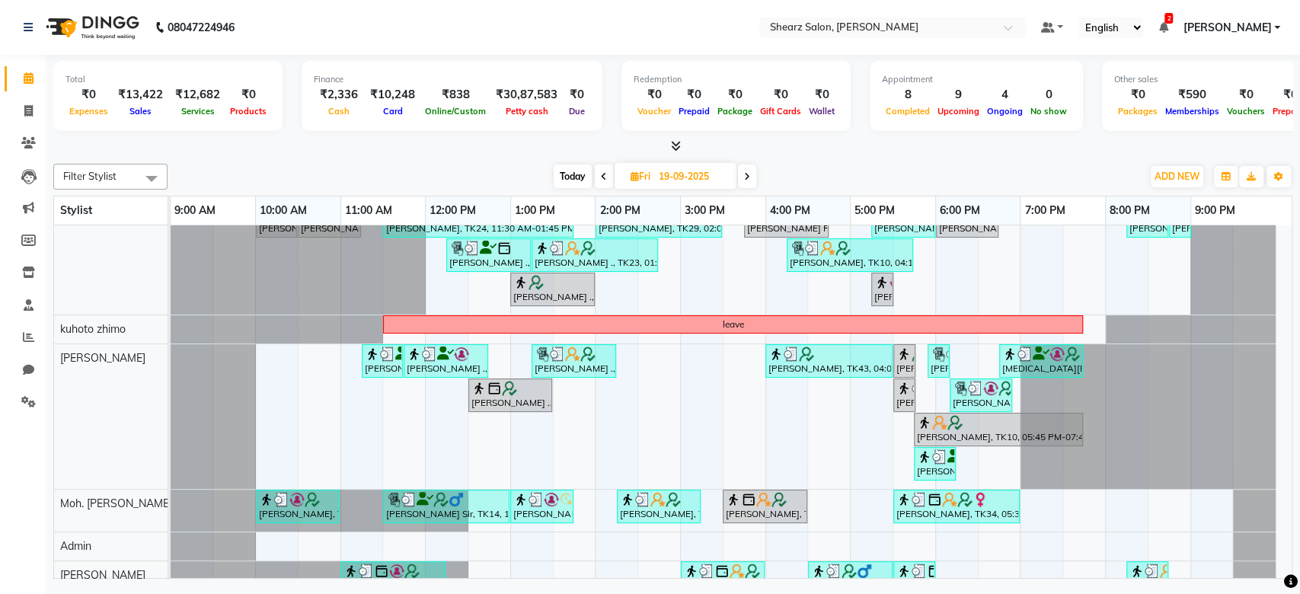
click at [675, 177] on input "19-09-2025" at bounding box center [692, 176] width 76 height 23
select select "9"
select select "2025"
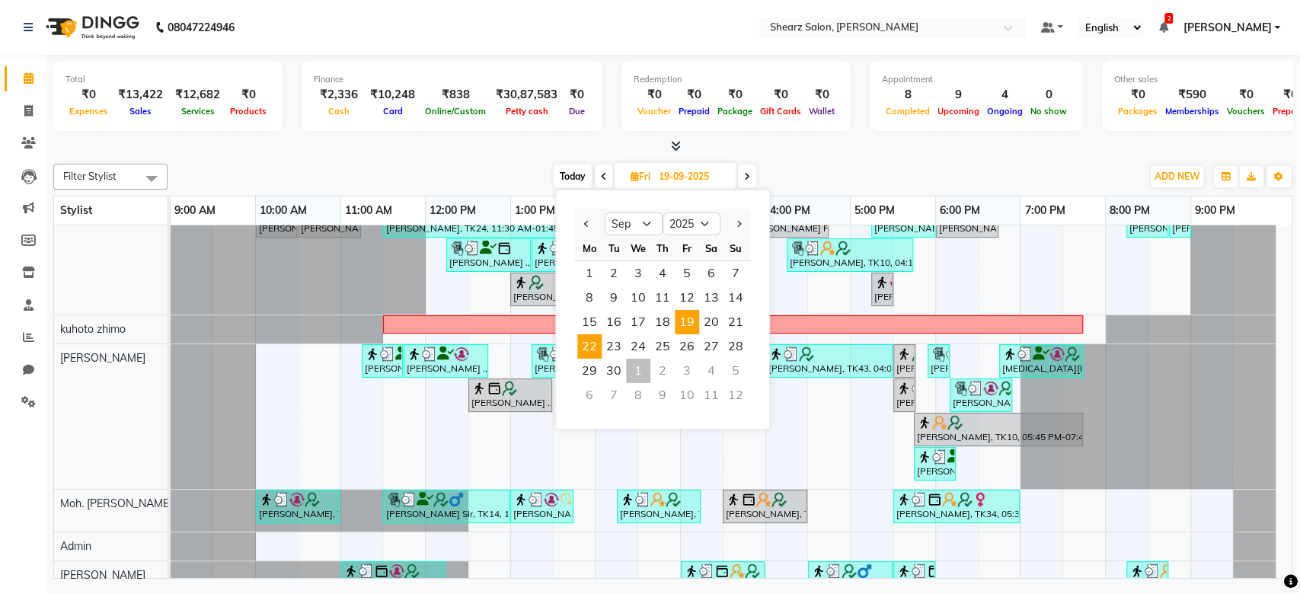
click at [595, 343] on span "22" at bounding box center [589, 346] width 24 height 24
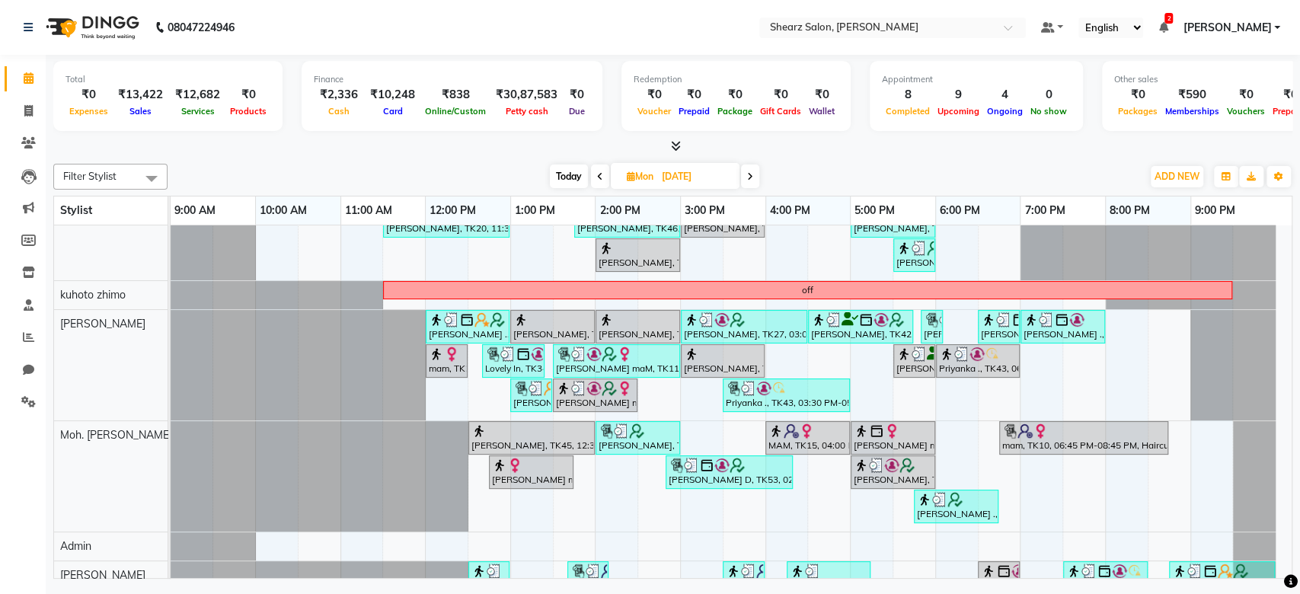
click at [754, 172] on span at bounding box center [750, 176] width 18 height 24
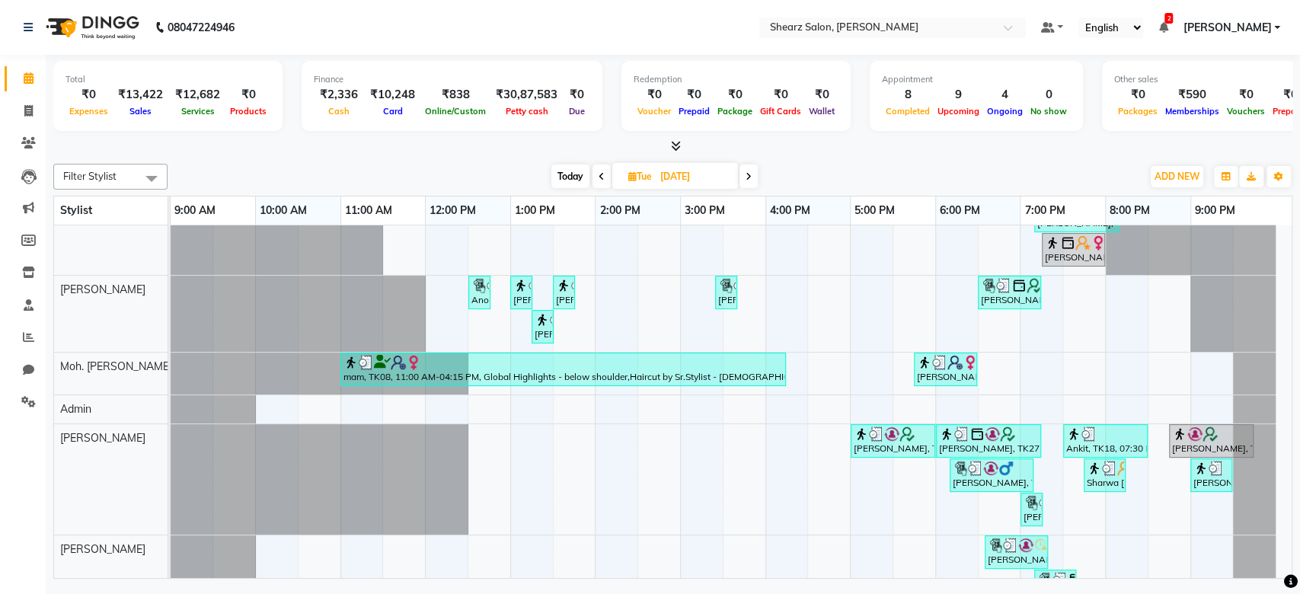
click at [754, 172] on span at bounding box center [748, 176] width 18 height 24
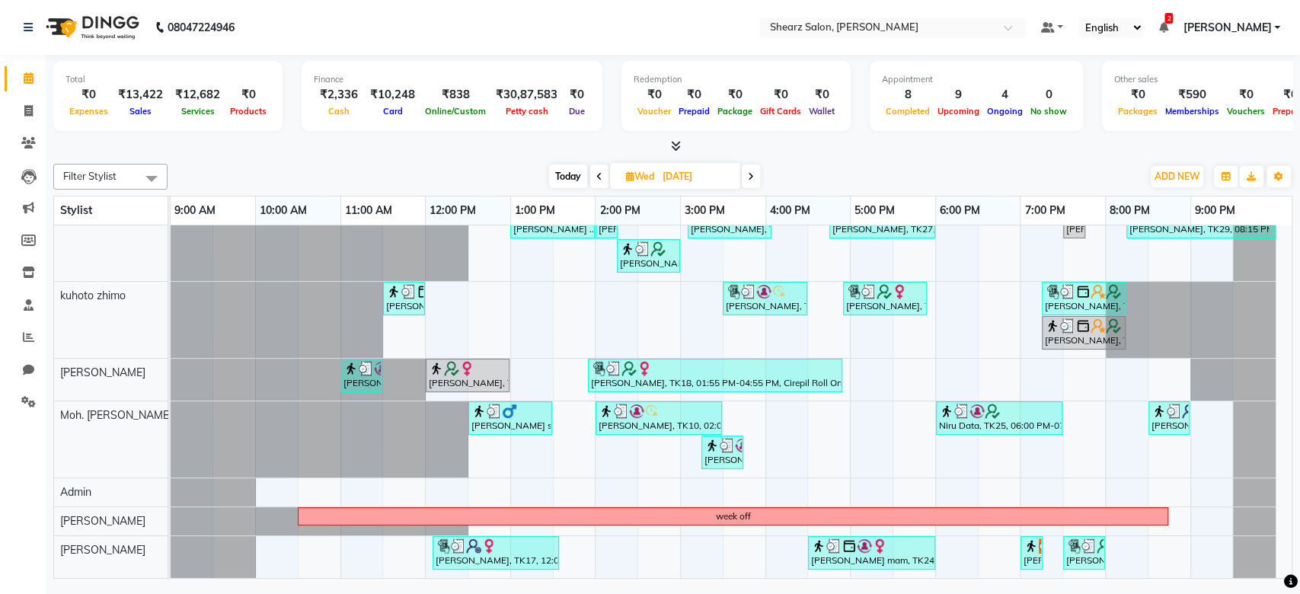
click at [754, 172] on icon at bounding box center [751, 176] width 6 height 9
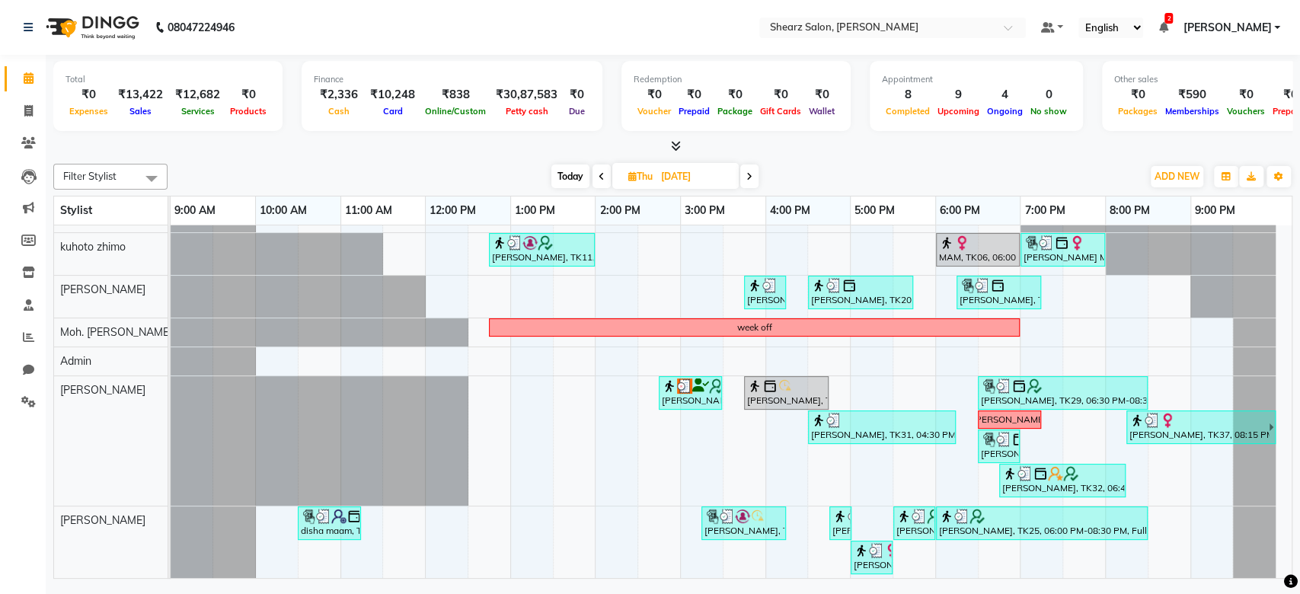
click at [754, 172] on span at bounding box center [749, 176] width 18 height 24
type input "26-09-2025"
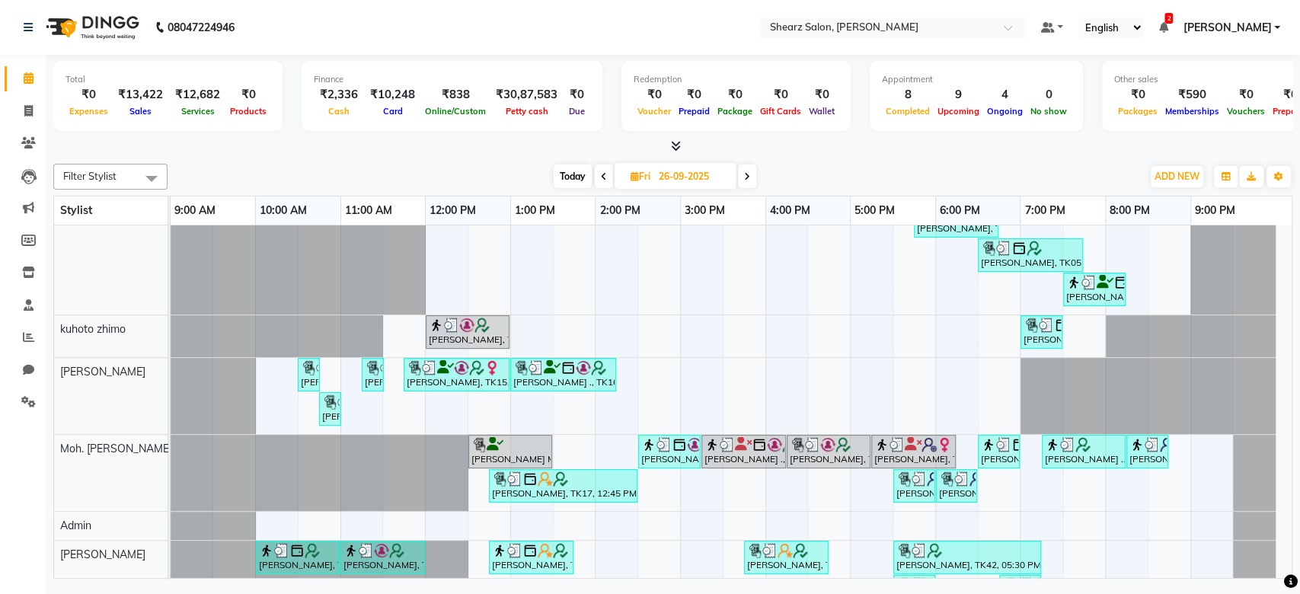
click at [684, 185] on input "26-09-2025" at bounding box center [692, 176] width 76 height 23
select select "9"
select select "2025"
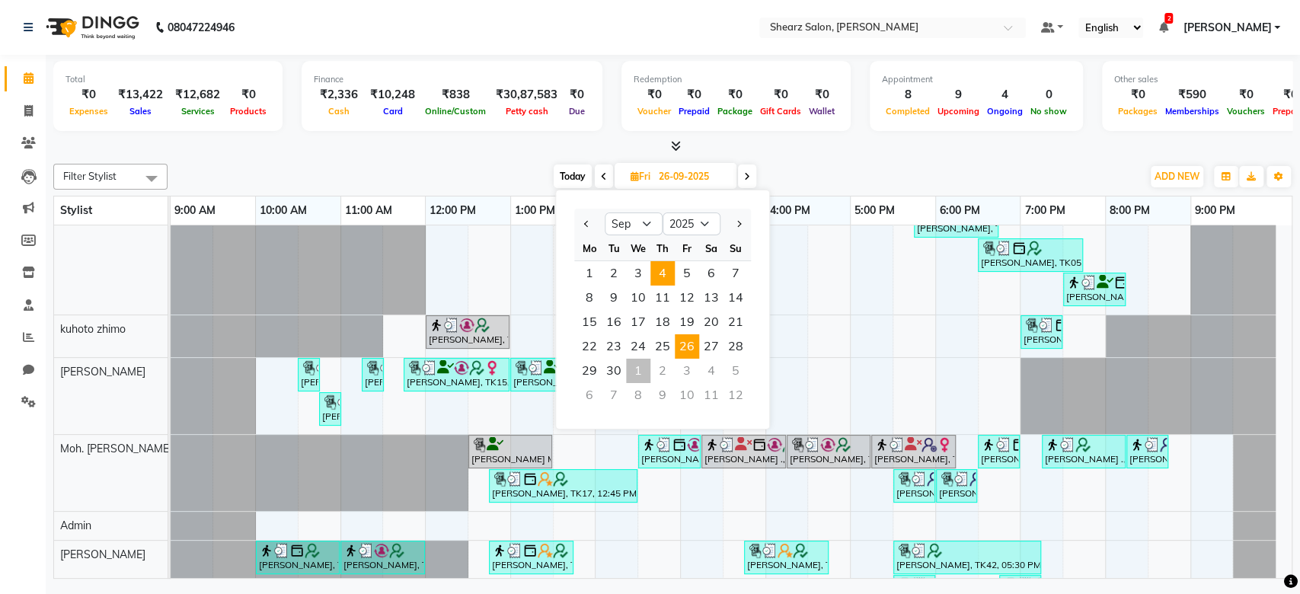
click at [656, 265] on span "4" at bounding box center [662, 273] width 24 height 24
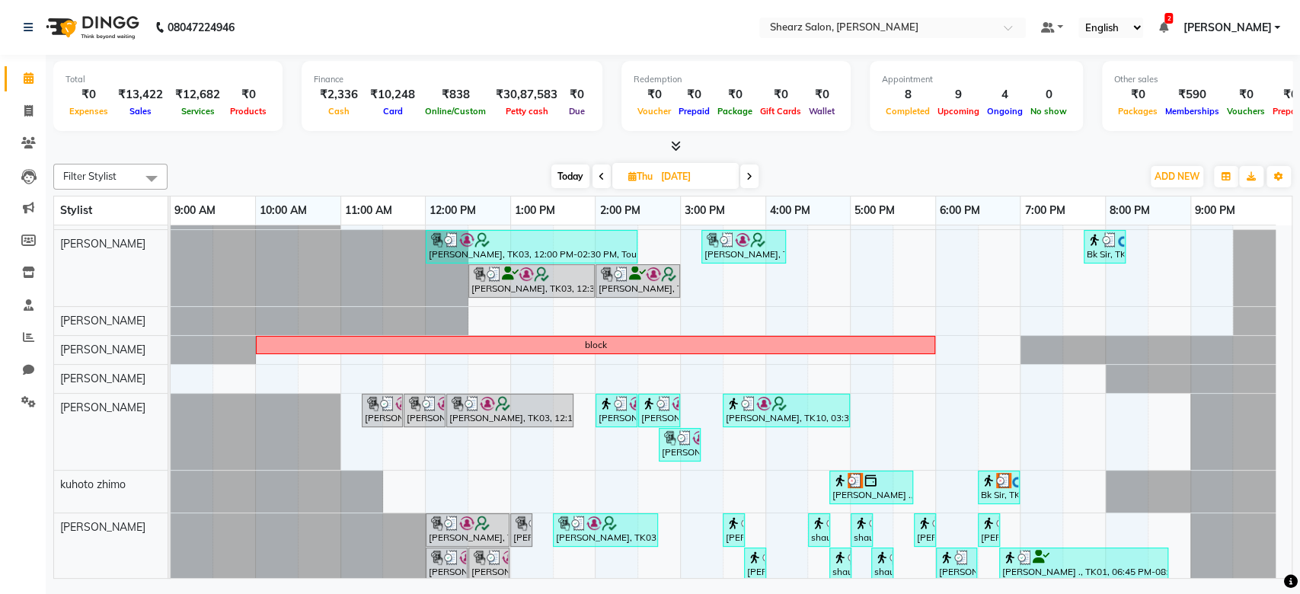
scroll to position [0, 0]
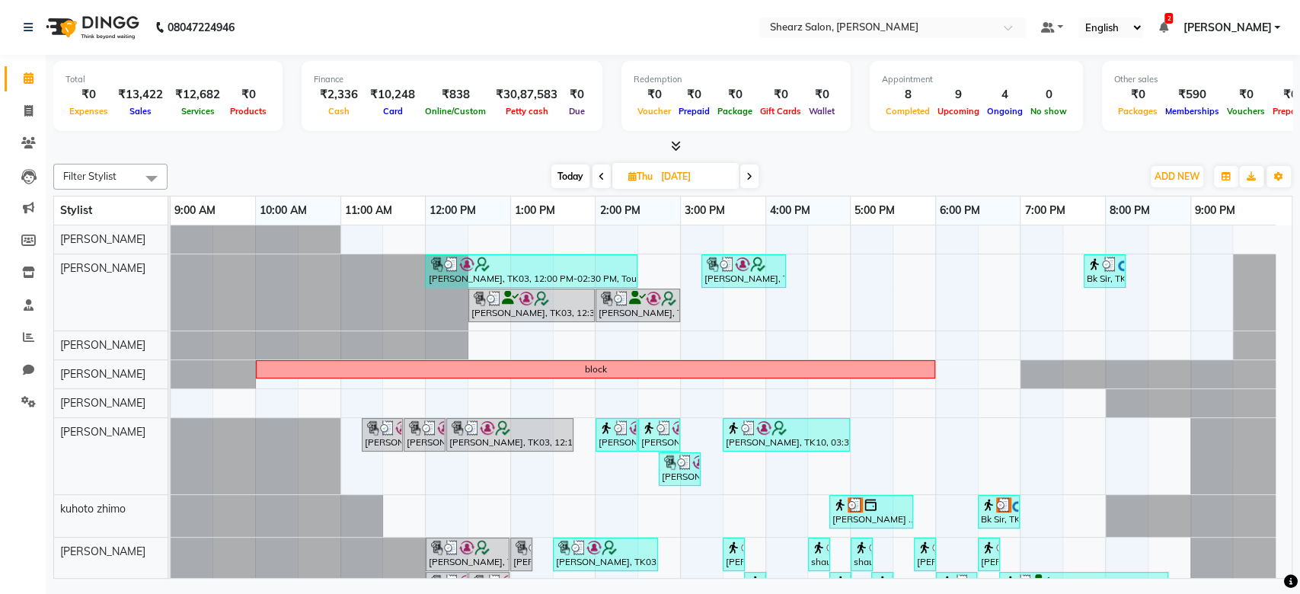
click at [598, 180] on icon at bounding box center [601, 176] width 6 height 9
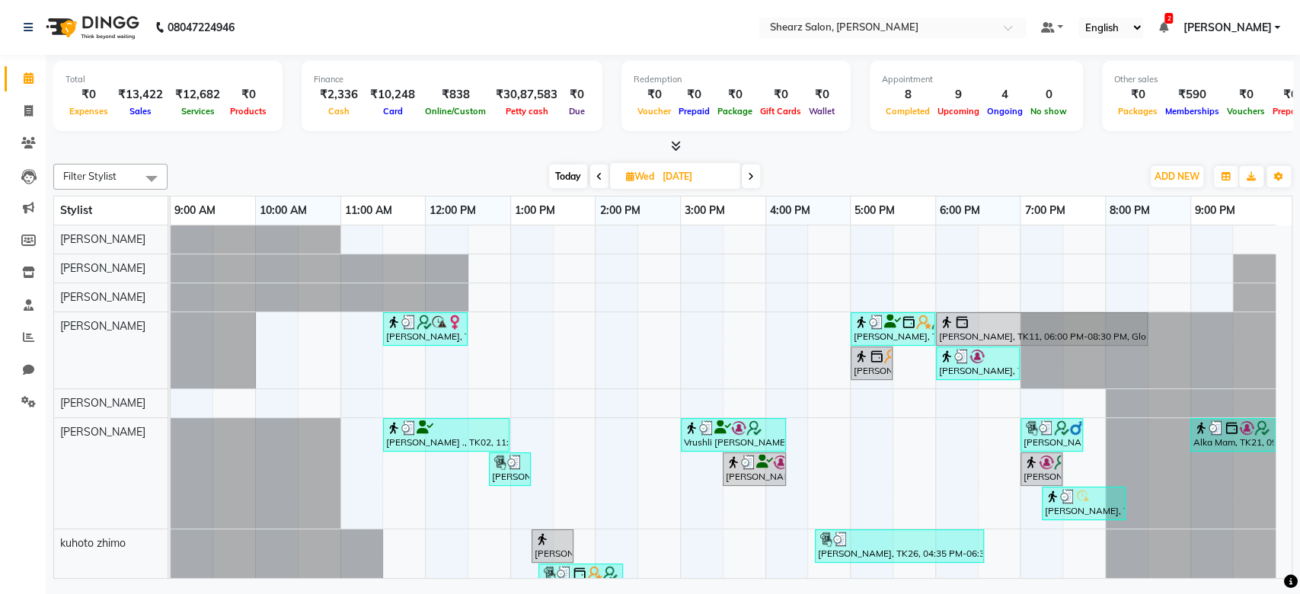
click at [596, 177] on icon at bounding box center [599, 176] width 6 height 9
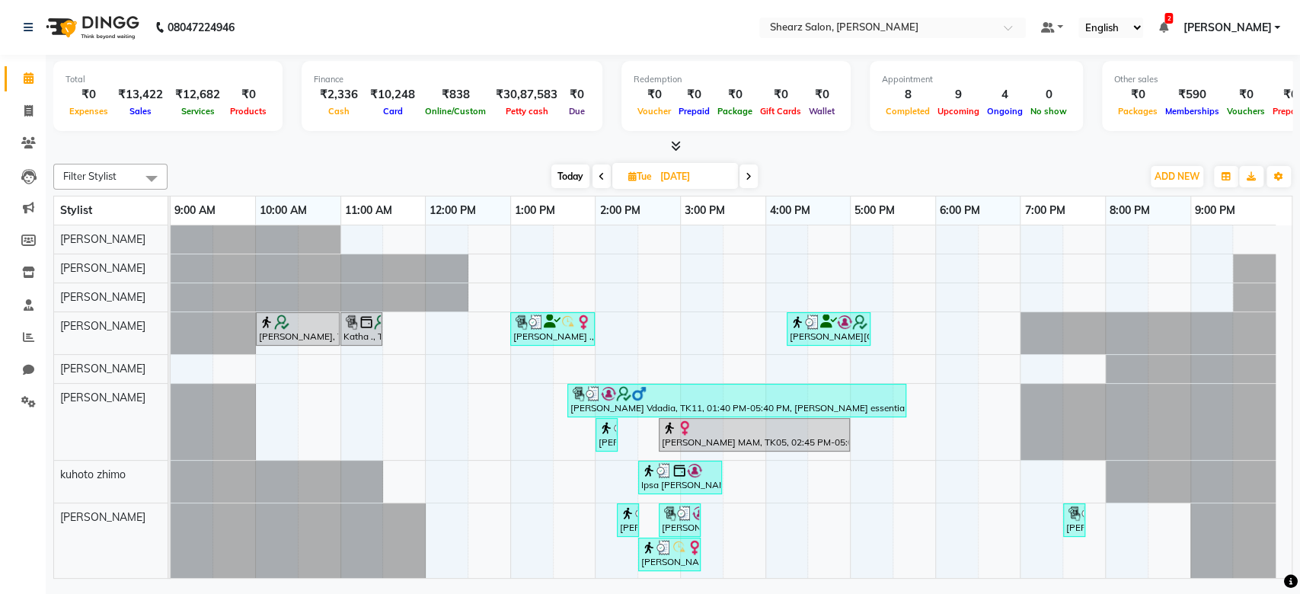
click at [595, 177] on span at bounding box center [601, 176] width 18 height 24
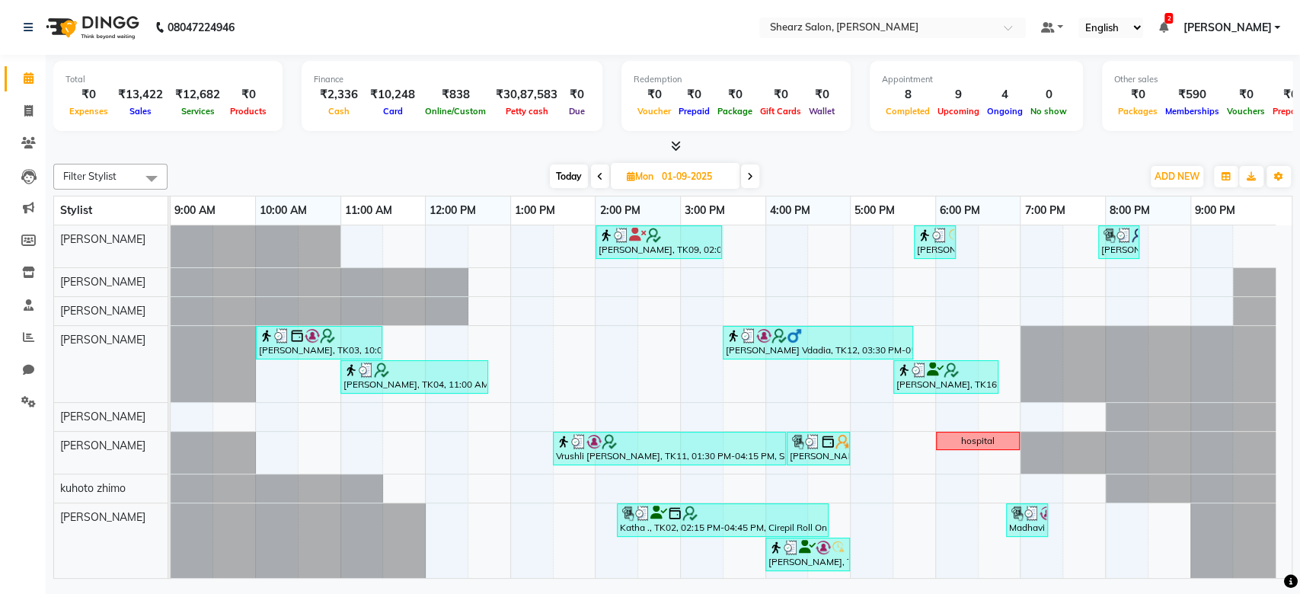
click at [755, 176] on span at bounding box center [750, 176] width 18 height 24
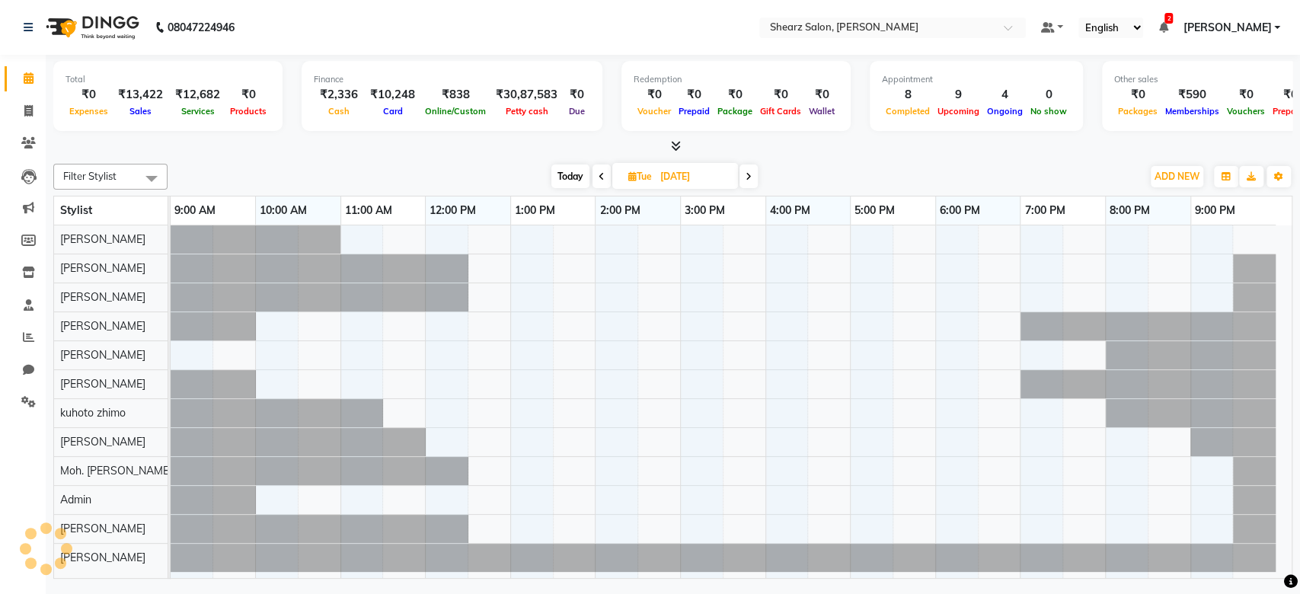
click at [755, 176] on span at bounding box center [748, 176] width 18 height 24
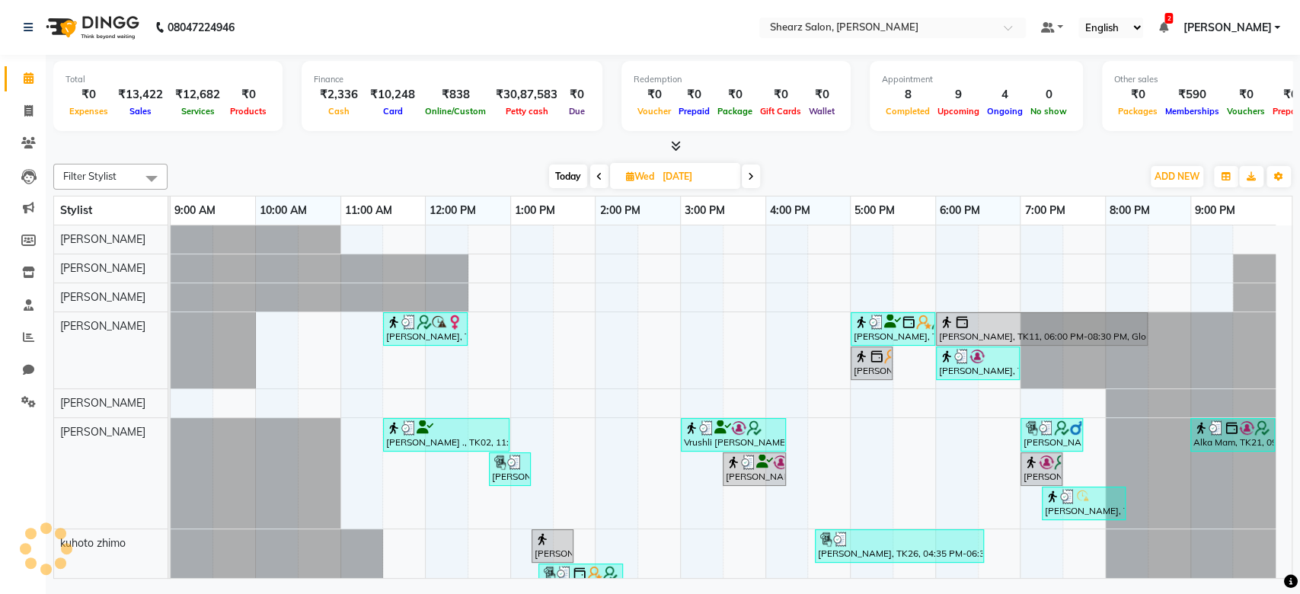
click at [755, 176] on span at bounding box center [751, 176] width 18 height 24
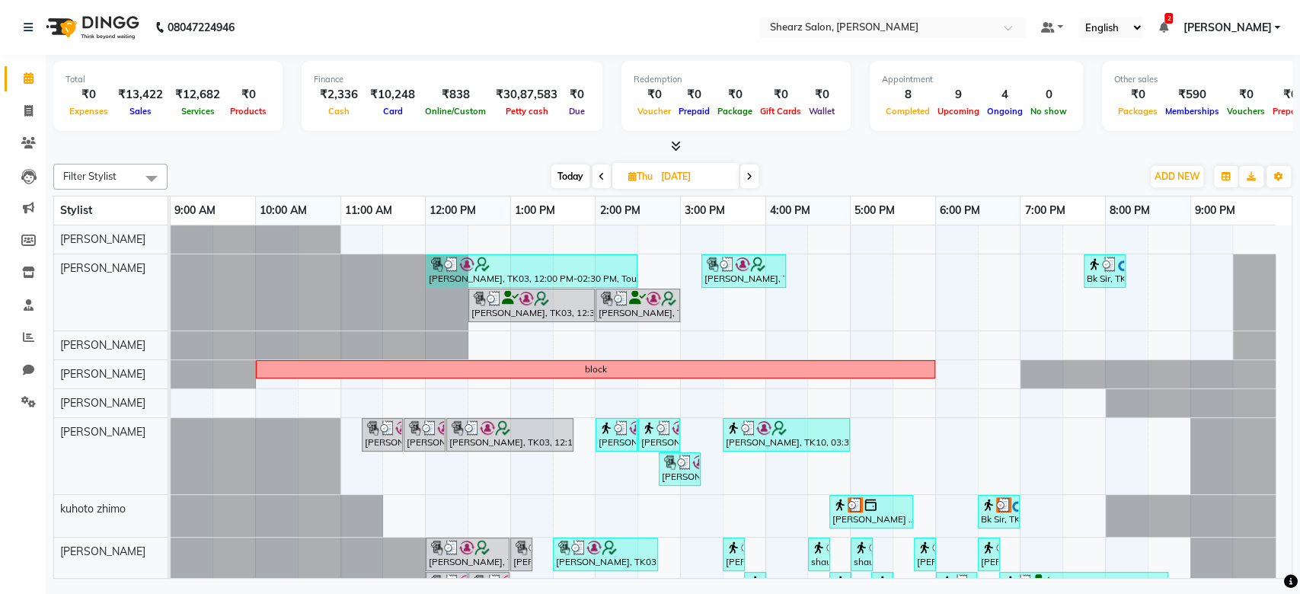
click at [755, 176] on span at bounding box center [749, 176] width 18 height 24
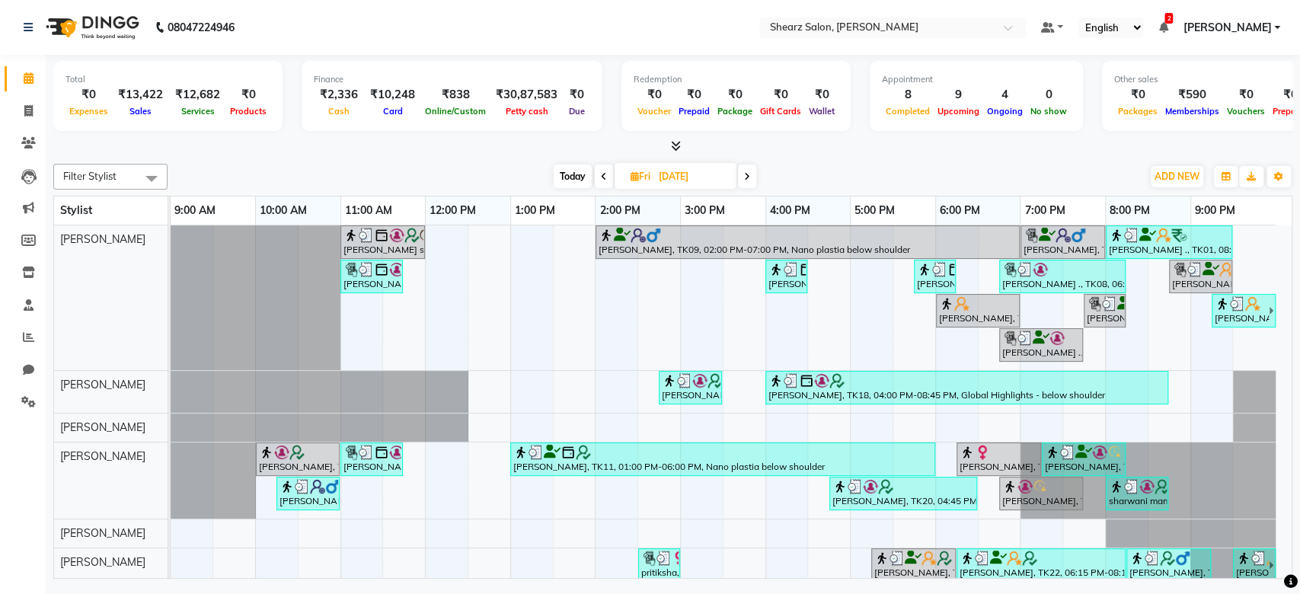
click at [755, 176] on span at bounding box center [747, 176] width 18 height 24
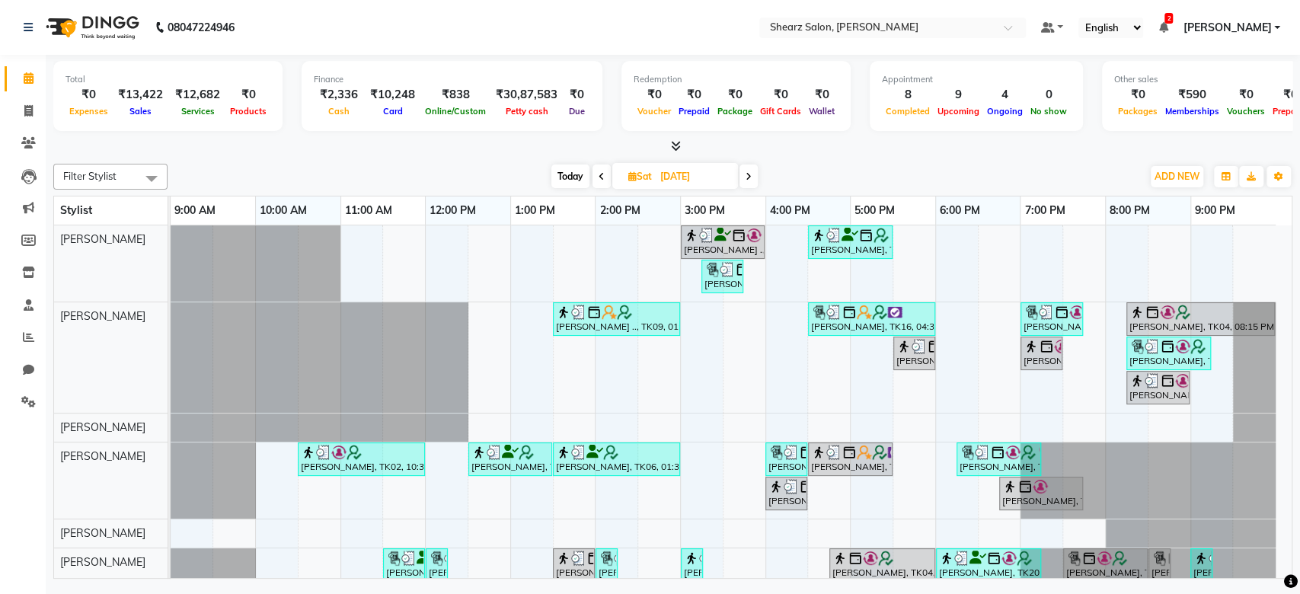
click at [755, 176] on span at bounding box center [748, 176] width 18 height 24
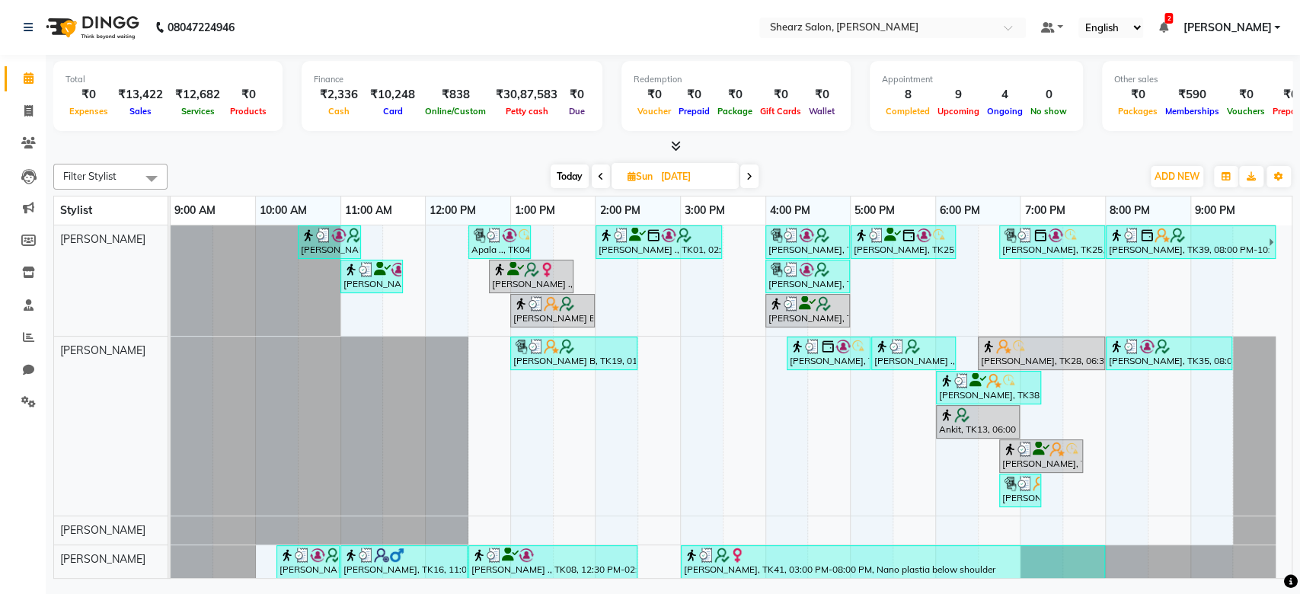
click at [755, 176] on span at bounding box center [749, 176] width 18 height 24
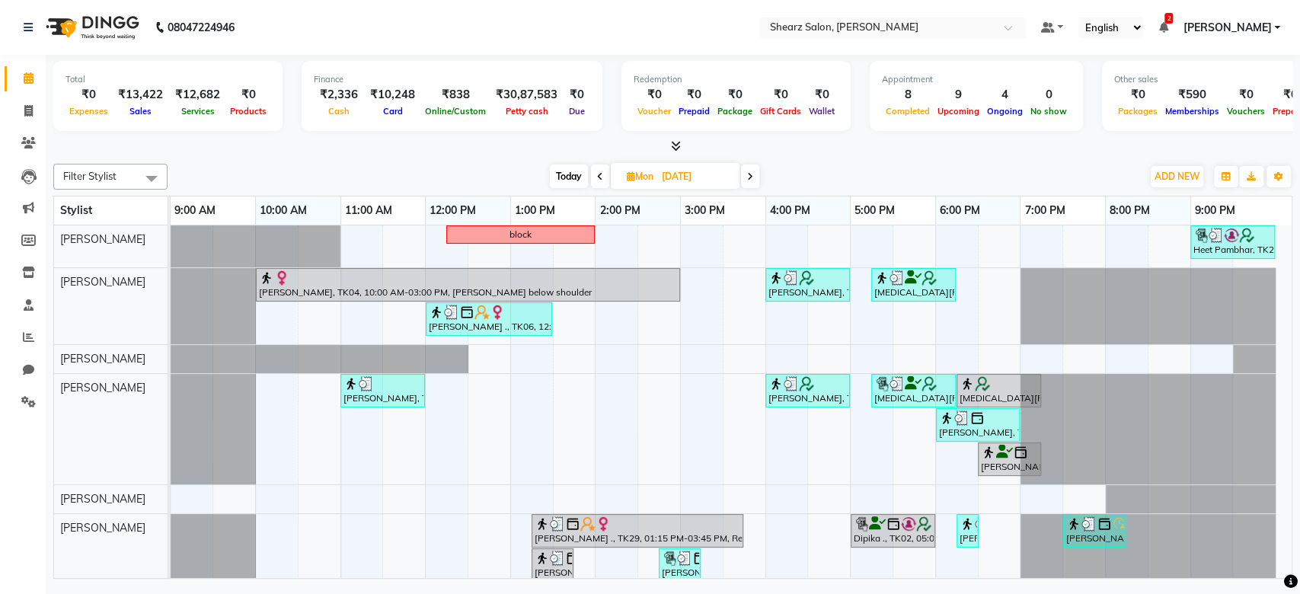
click at [581, 177] on span "Today" at bounding box center [569, 176] width 38 height 24
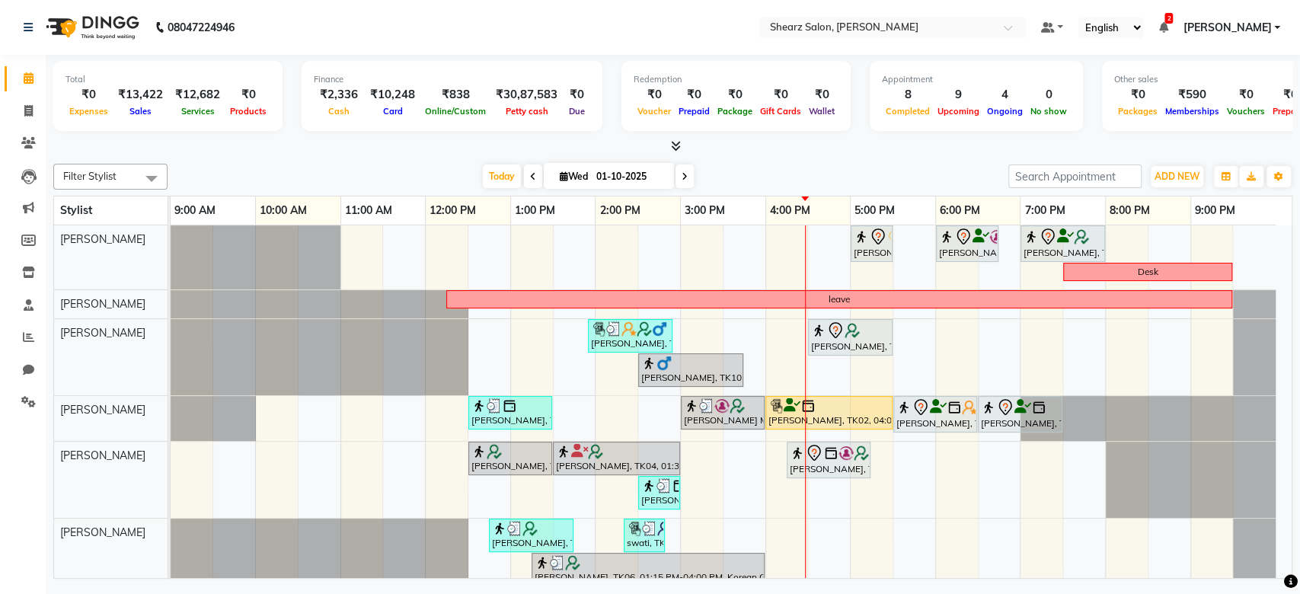
click at [683, 174] on icon at bounding box center [684, 176] width 6 height 9
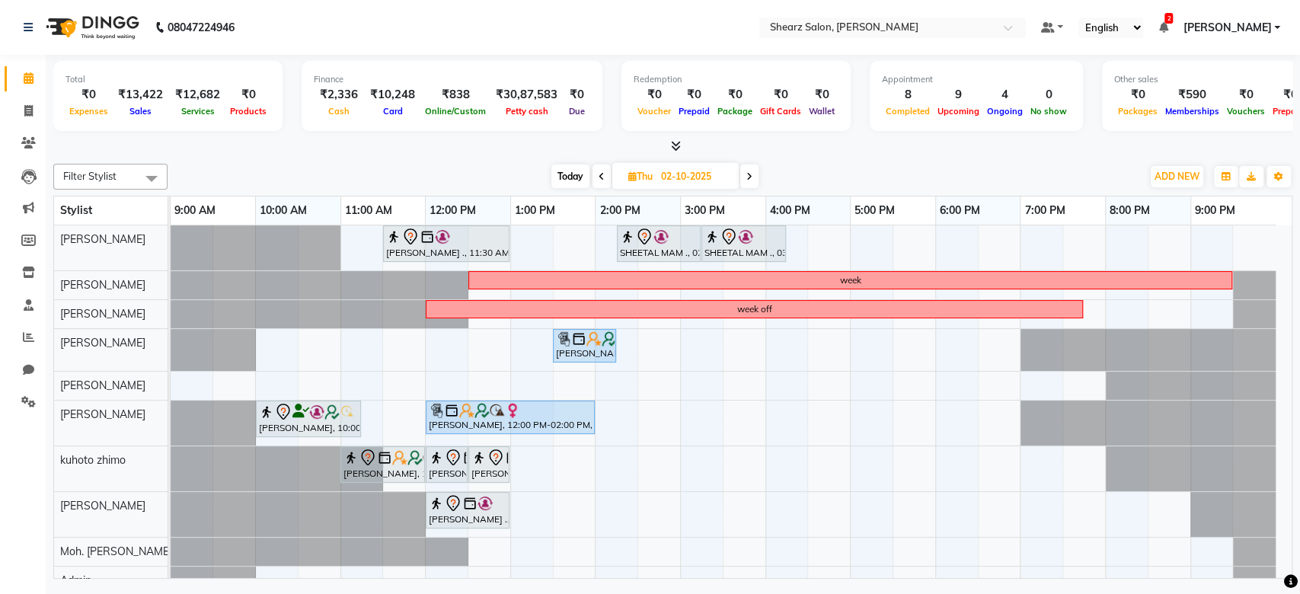
click at [572, 171] on span "Today" at bounding box center [570, 176] width 38 height 24
type input "01-10-2025"
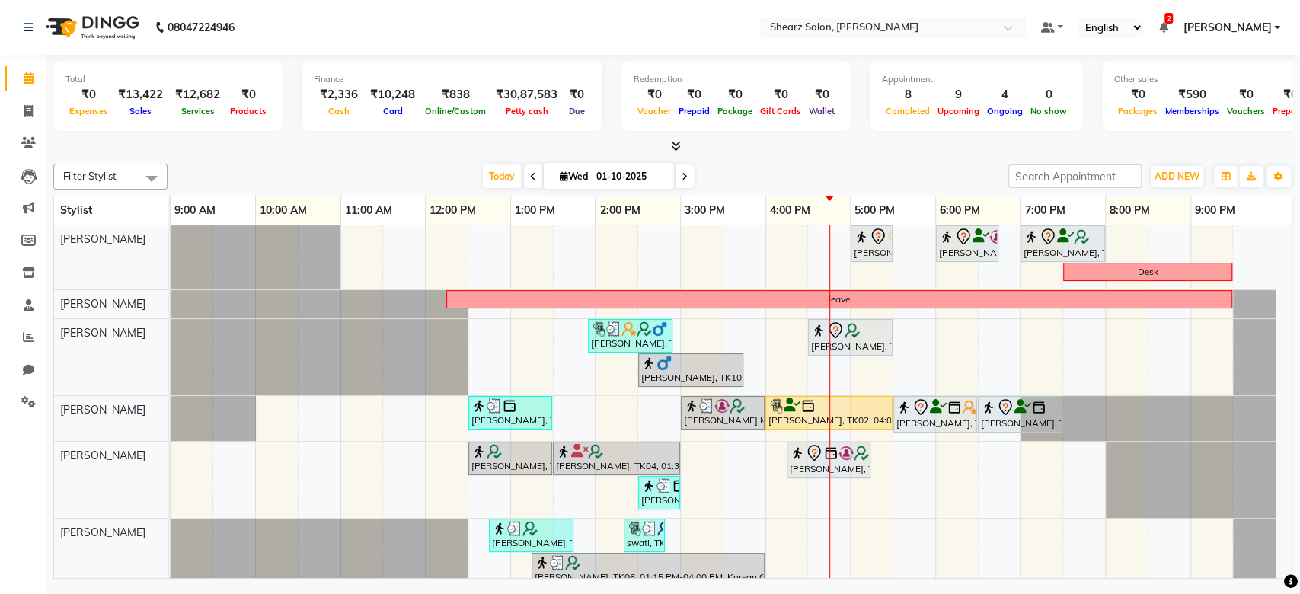
click at [604, 175] on input "01-10-2025" at bounding box center [630, 176] width 76 height 23
select select "10"
select select "2025"
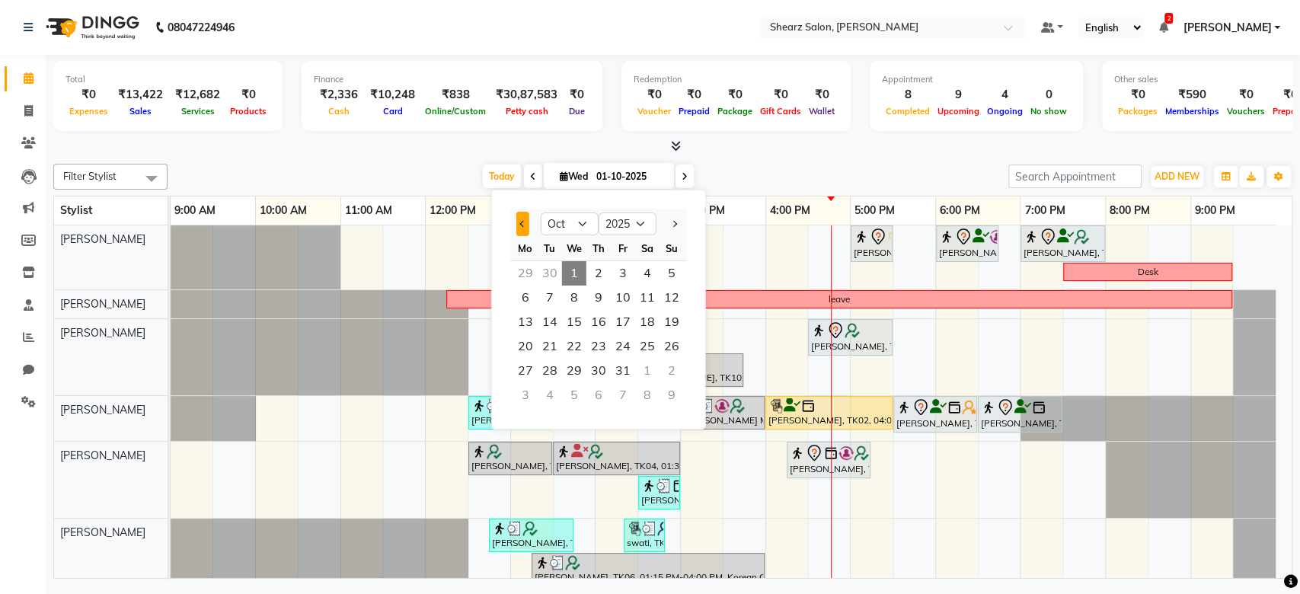
click at [524, 216] on button "Previous month" at bounding box center [522, 224] width 13 height 24
select select "9"
click at [664, 267] on span "7" at bounding box center [671, 273] width 24 height 24
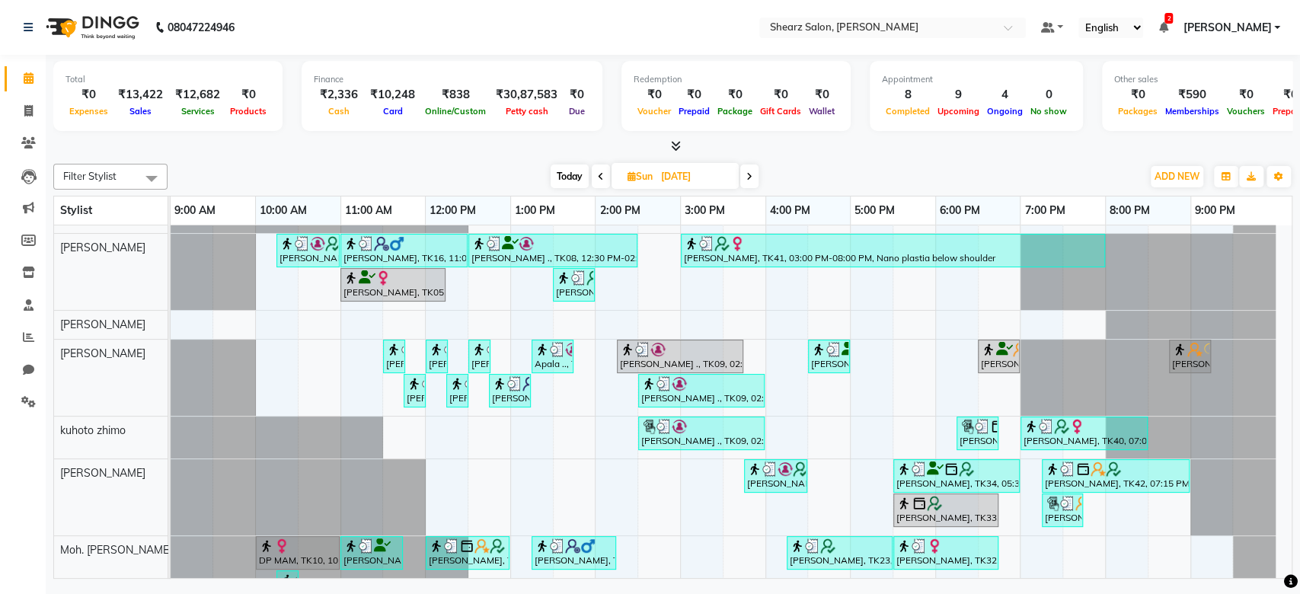
scroll to position [314, 0]
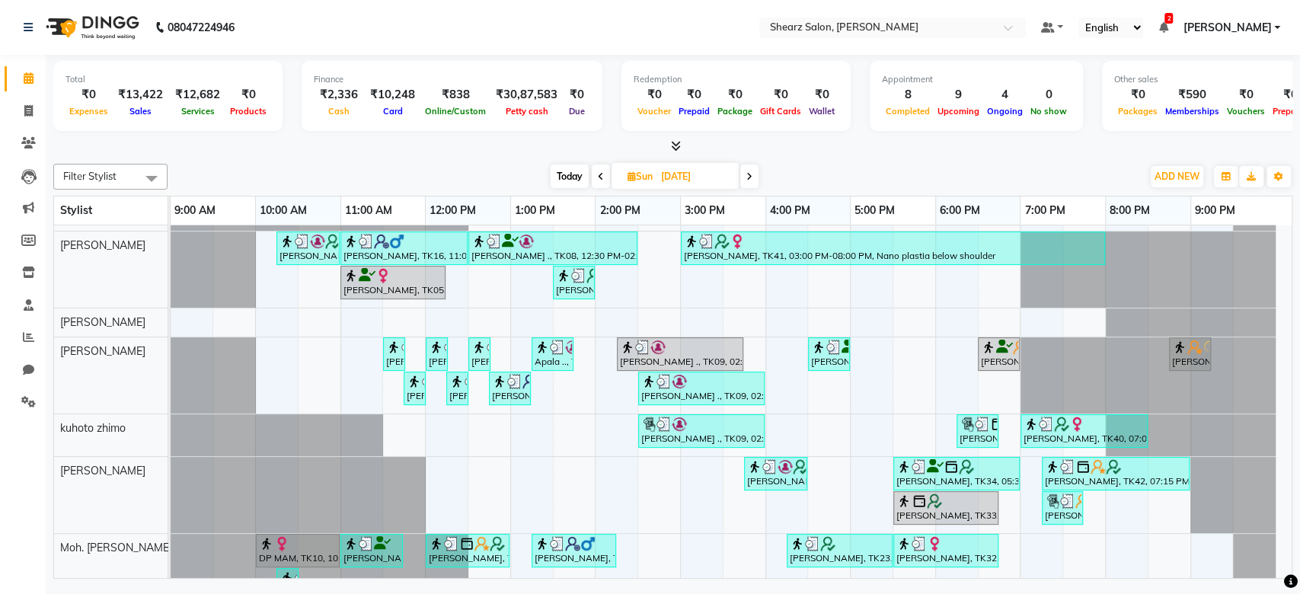
click at [757, 178] on div "Today Sun 07-09-2025" at bounding box center [654, 176] width 211 height 23
click at [757, 178] on span at bounding box center [749, 176] width 18 height 24
type input "[DATE]"
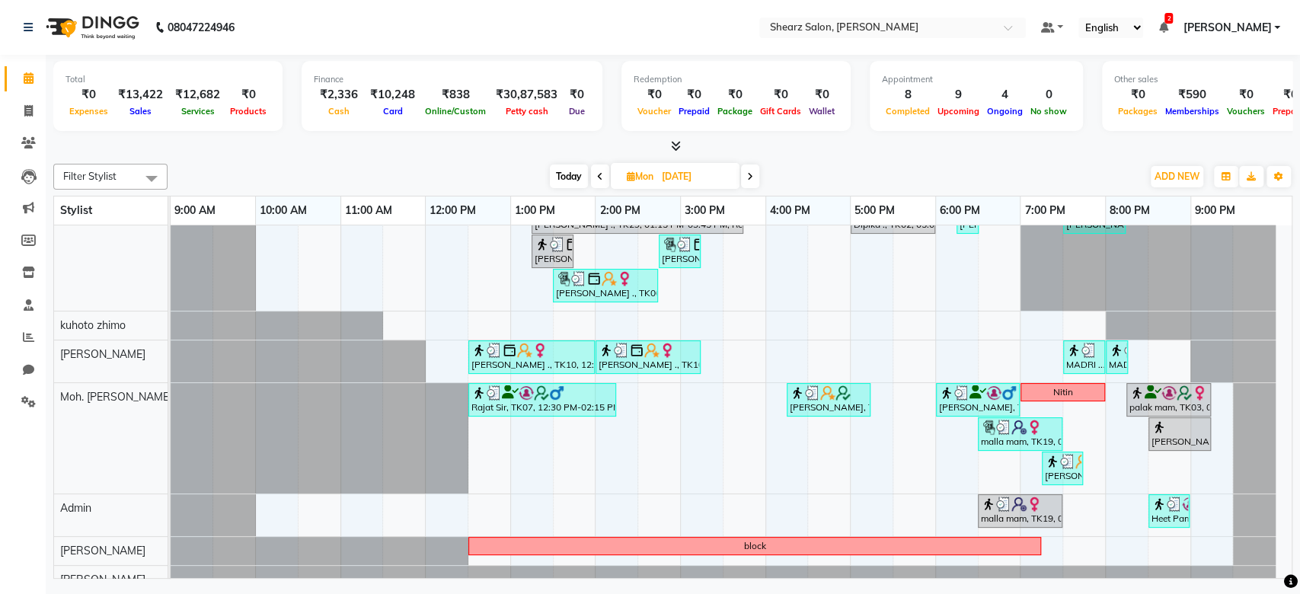
click at [661, 173] on input "[DATE]" at bounding box center [695, 176] width 76 height 23
select select "9"
select select "2025"
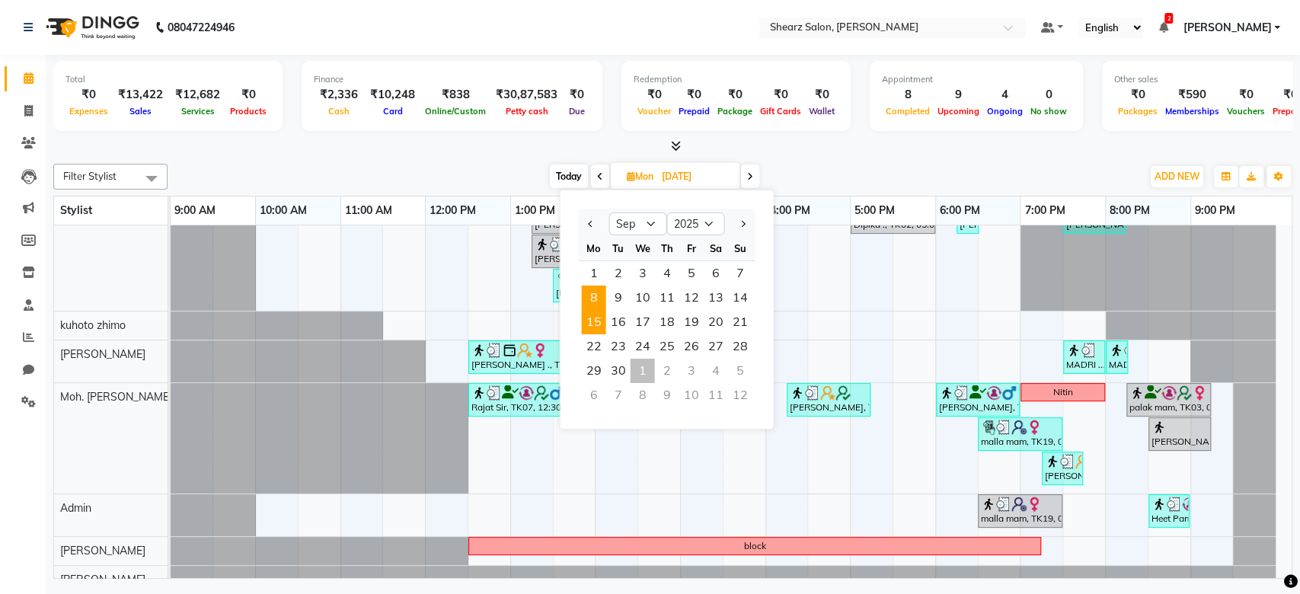
click at [600, 333] on span "15" at bounding box center [593, 322] width 24 height 24
type input "[DATE]"
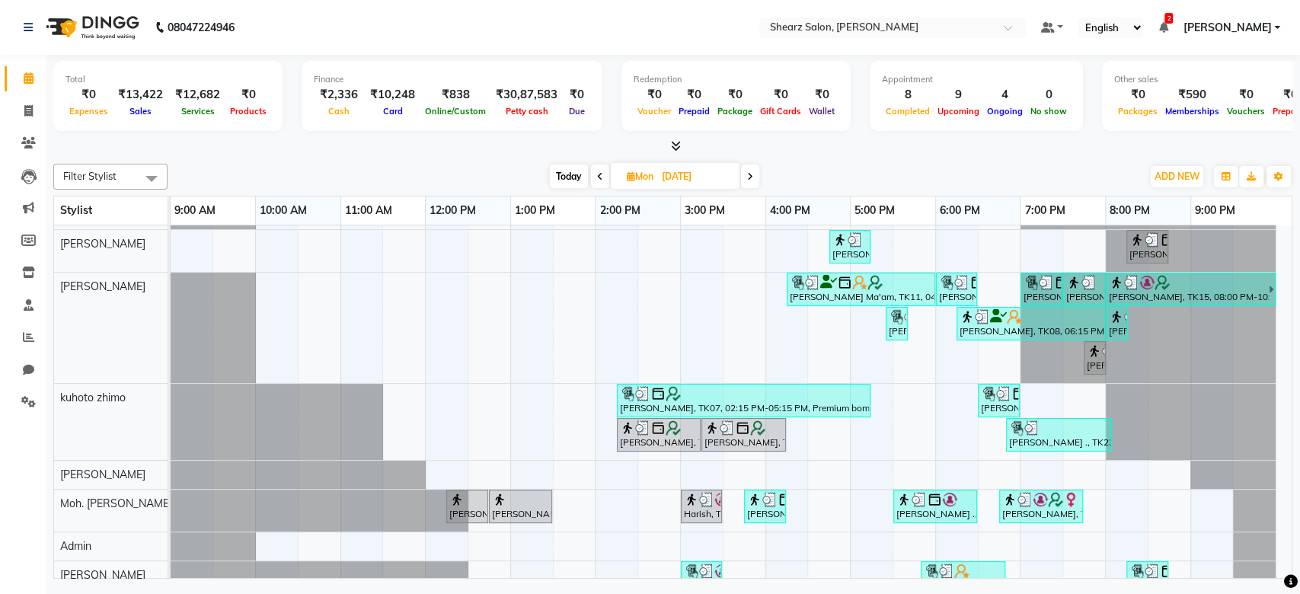
scroll to position [181, 0]
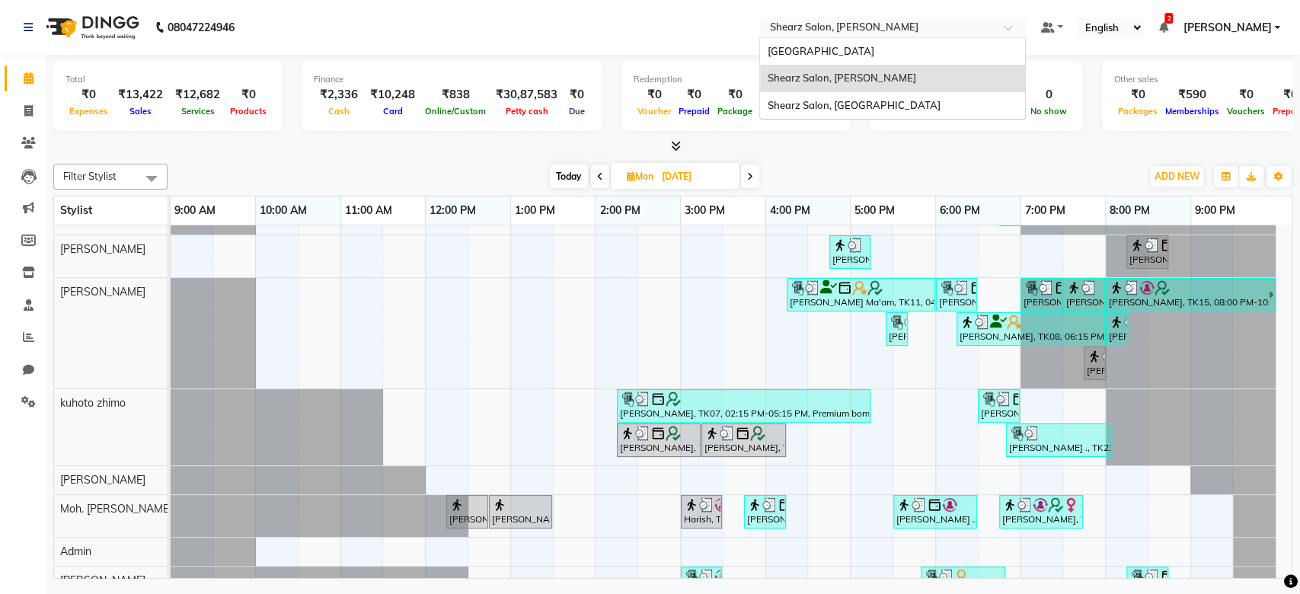
click at [981, 27] on input "text" at bounding box center [877, 28] width 221 height 15
click at [912, 97] on div "Shearz Salon, [GEOGRAPHIC_DATA]" at bounding box center [892, 105] width 265 height 27
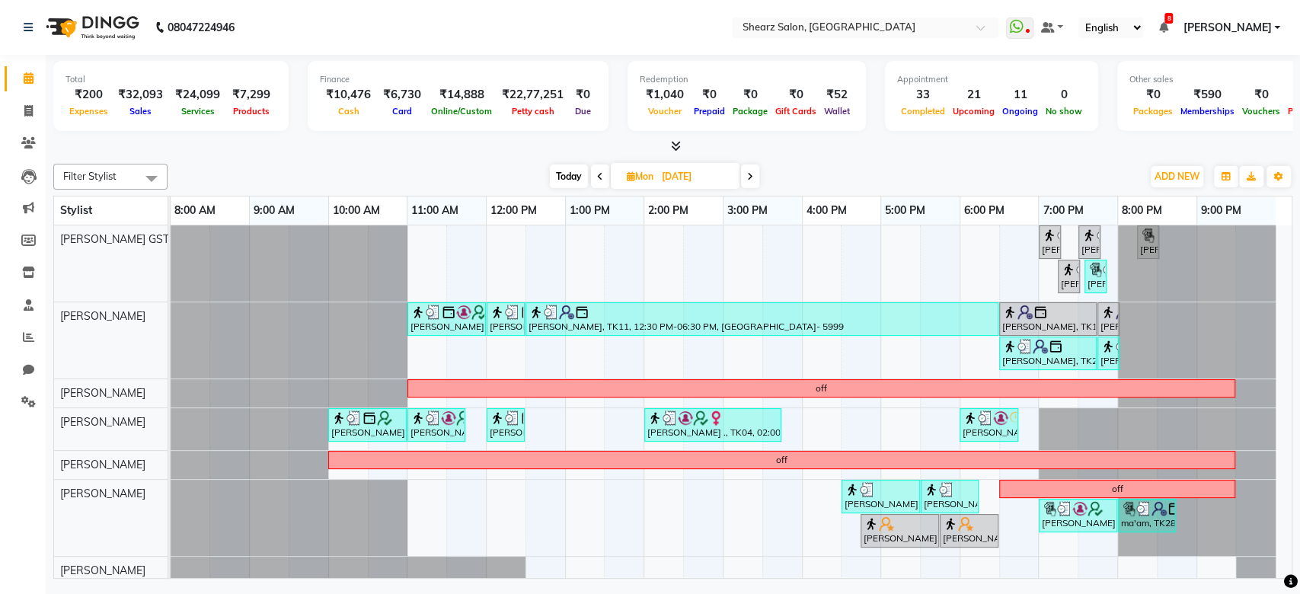
click at [660, 178] on input "[DATE]" at bounding box center [695, 176] width 76 height 23
select select "9"
select select "2025"
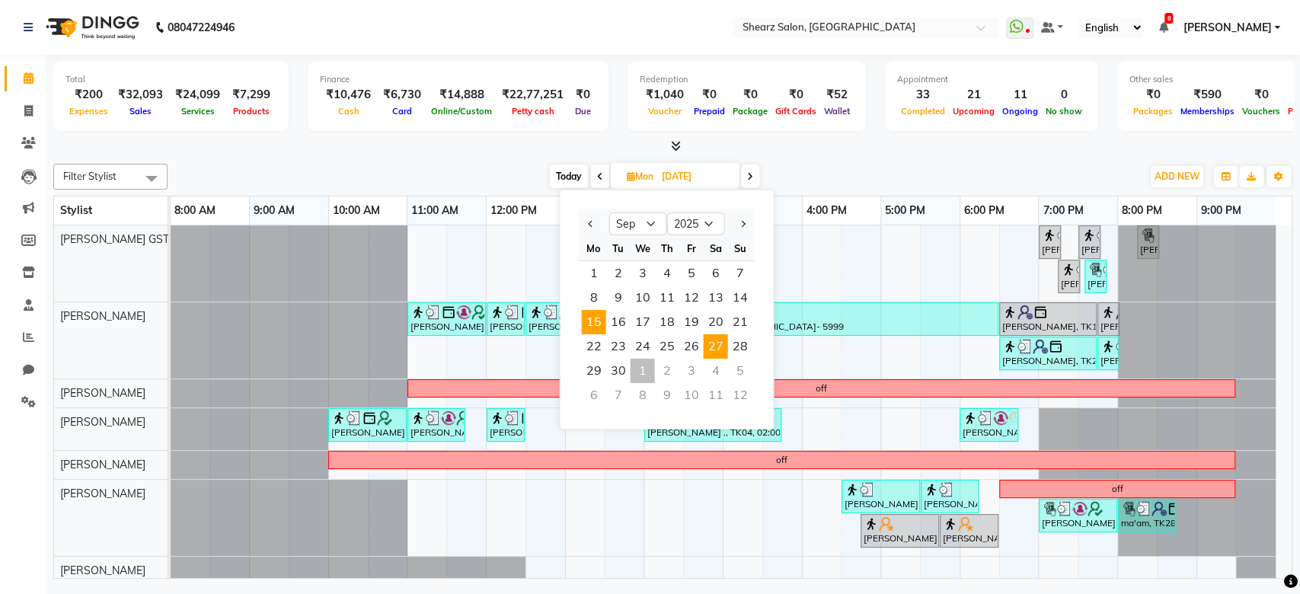
click at [720, 346] on span "27" at bounding box center [715, 346] width 24 height 24
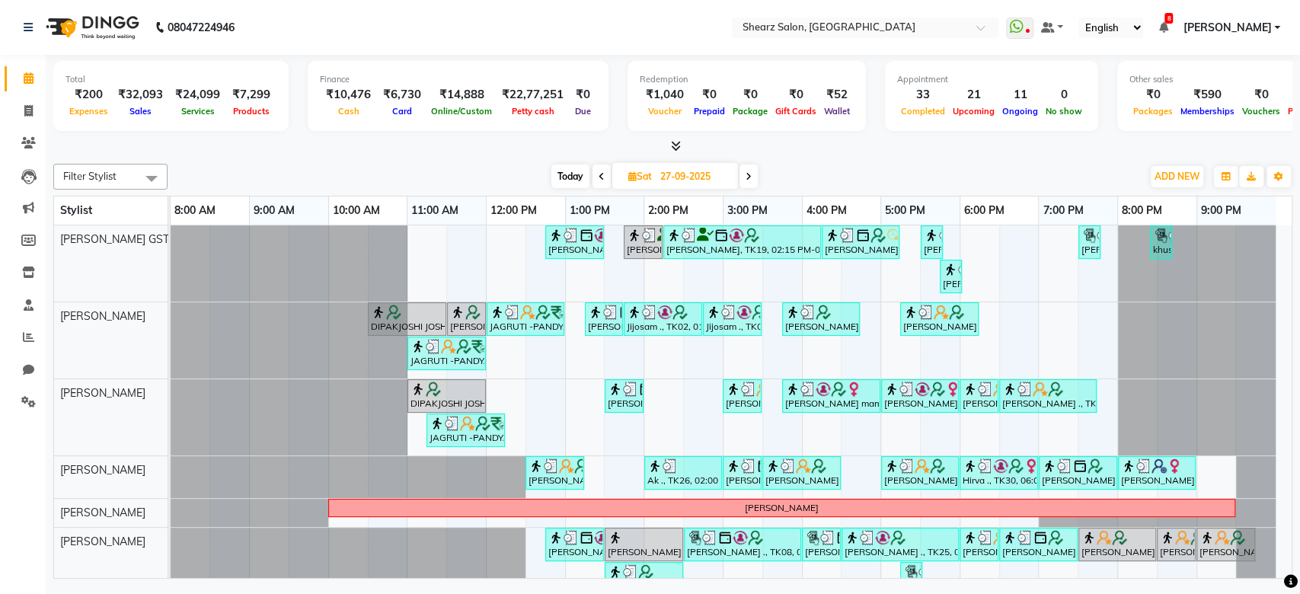
drag, startPoint x: 1291, startPoint y: 327, endPoint x: 1283, endPoint y: 405, distance: 78.9
click at [1283, 405] on td "[PERSON_NAME], TK17, 12:45 PM-01:30 PM, Eyebrow threading with senior,Forehead …" at bounding box center [732, 401] width 1122 height 353
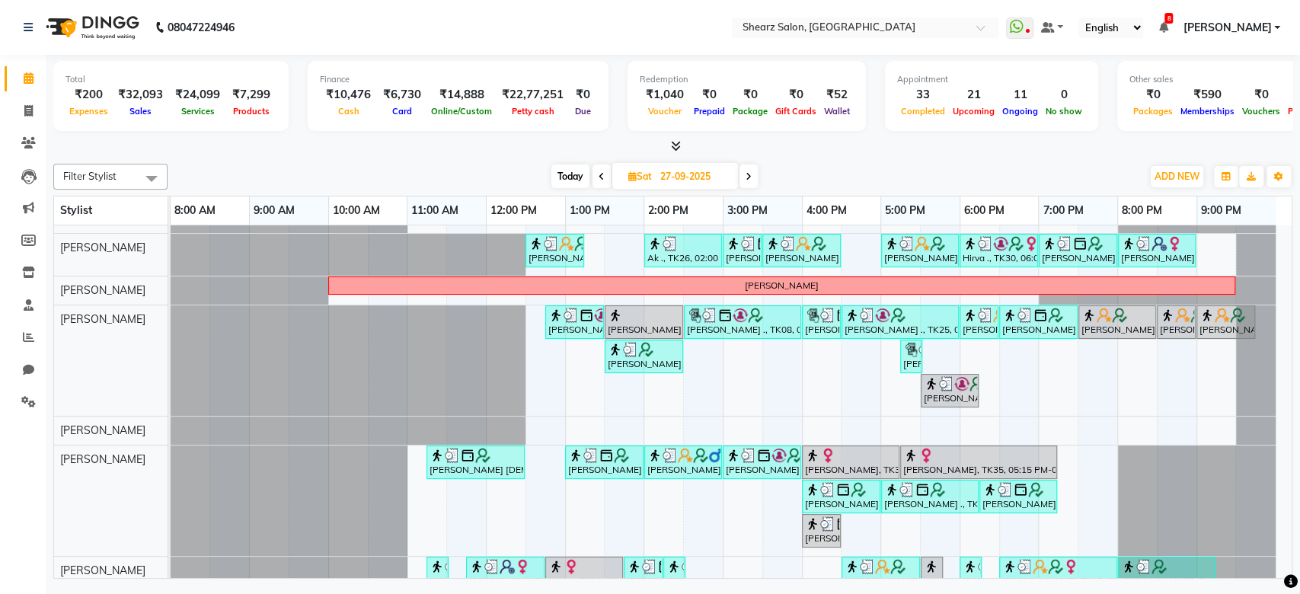
click at [751, 177] on icon at bounding box center [748, 176] width 6 height 9
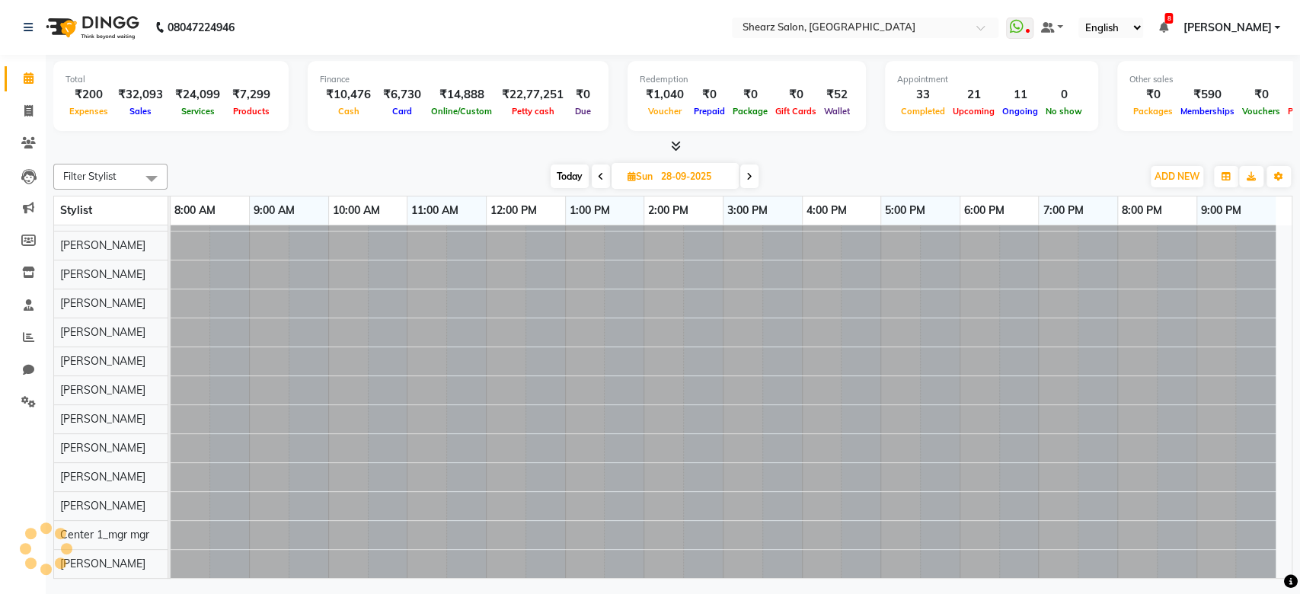
scroll to position [37, 0]
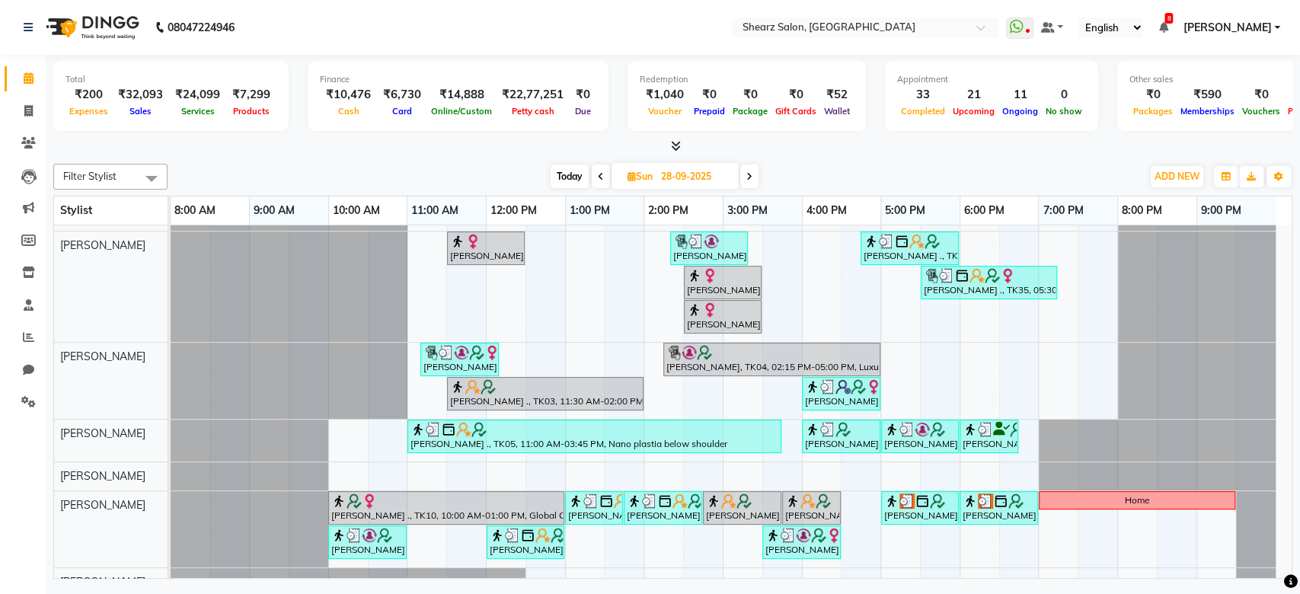
click at [653, 169] on span "[DATE]" at bounding box center [674, 176] width 127 height 26
click at [563, 180] on span "Today" at bounding box center [570, 176] width 38 height 24
type input "01-10-2025"
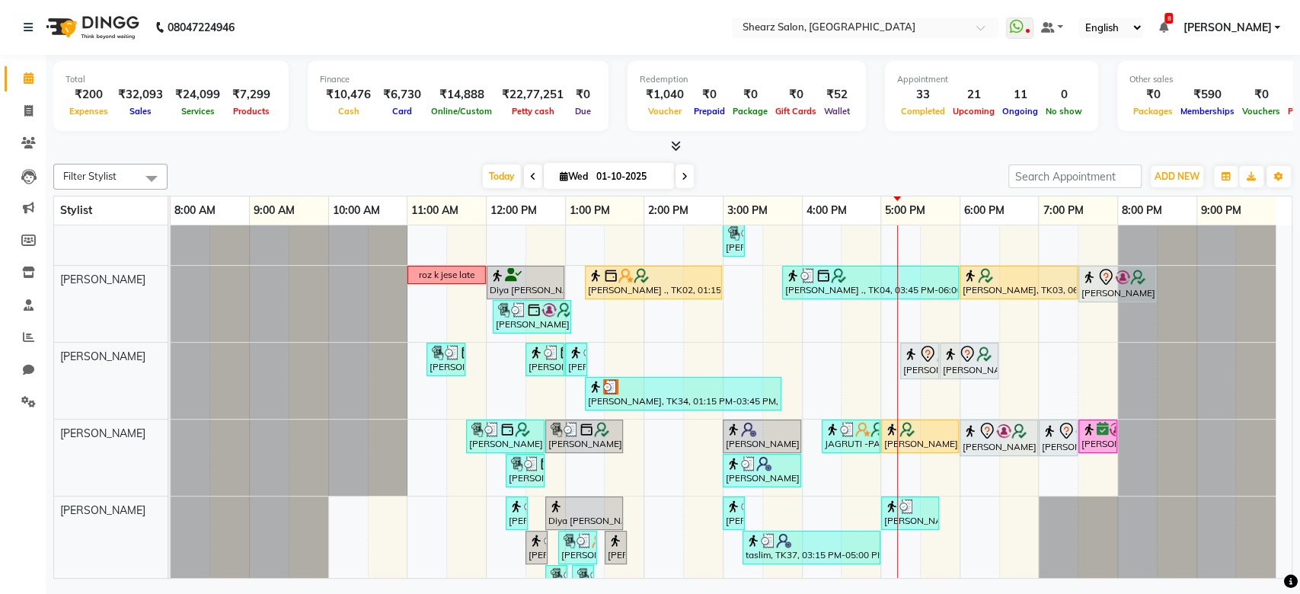
click at [627, 175] on input "01-10-2025" at bounding box center [630, 176] width 76 height 23
select select "10"
select select "2025"
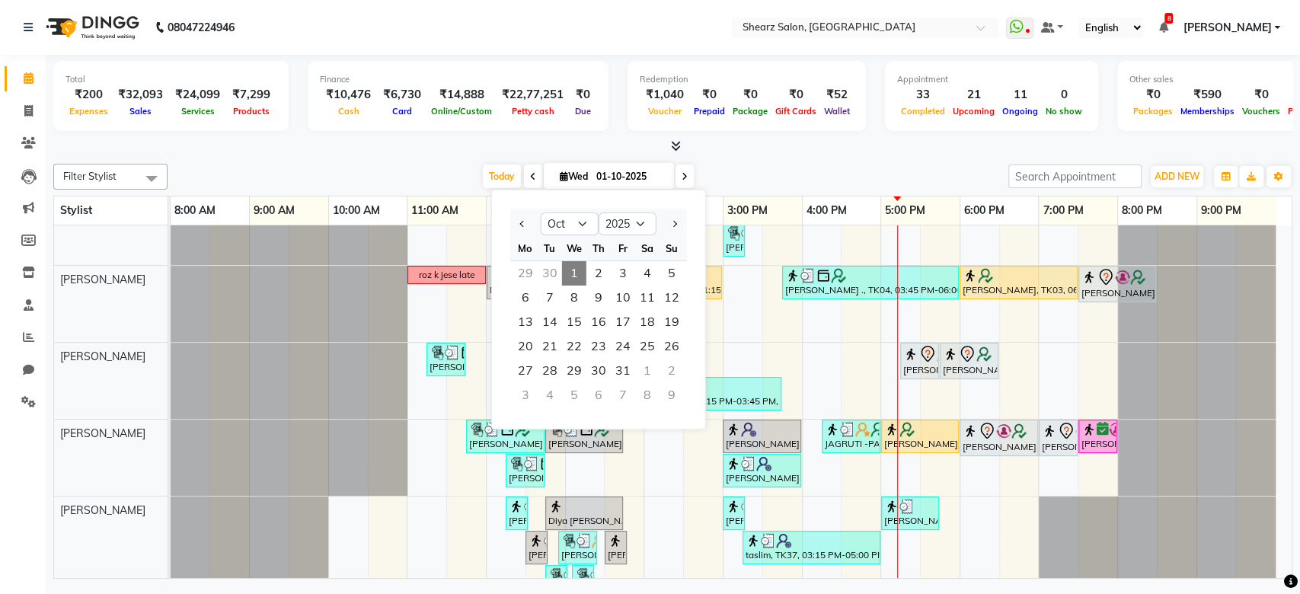
click at [512, 222] on div at bounding box center [525, 224] width 30 height 24
click at [525, 218] on button "Previous month" at bounding box center [522, 224] width 13 height 24
select select "9"
click at [525, 279] on span "1" at bounding box center [525, 273] width 24 height 24
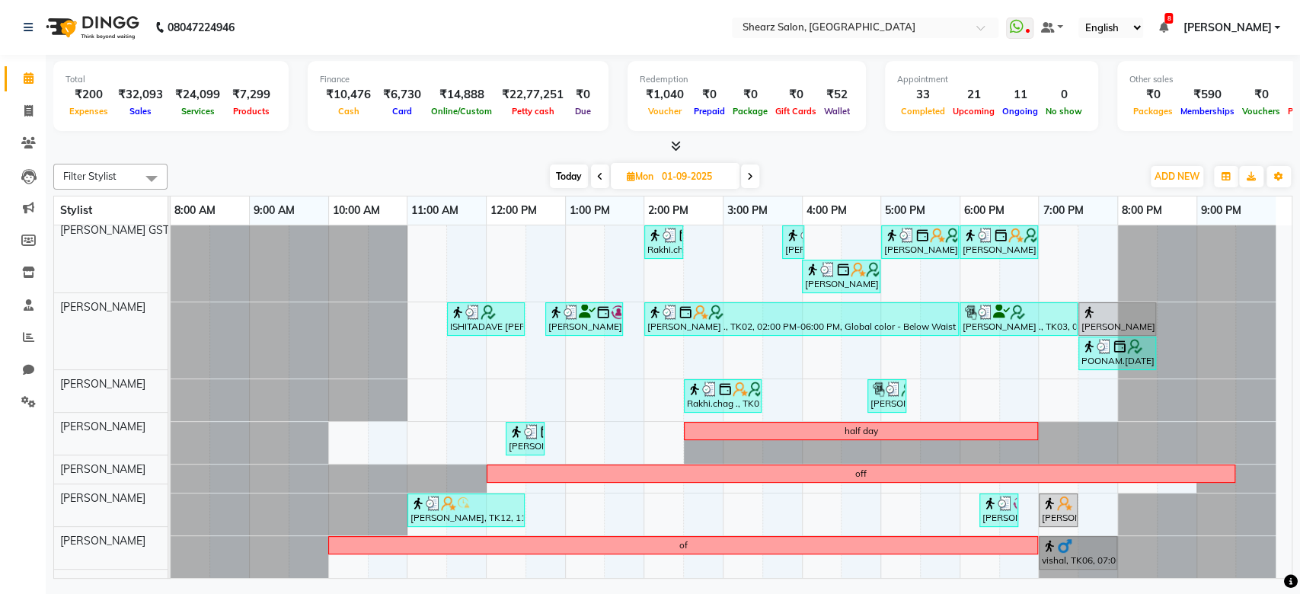
scroll to position [0, 0]
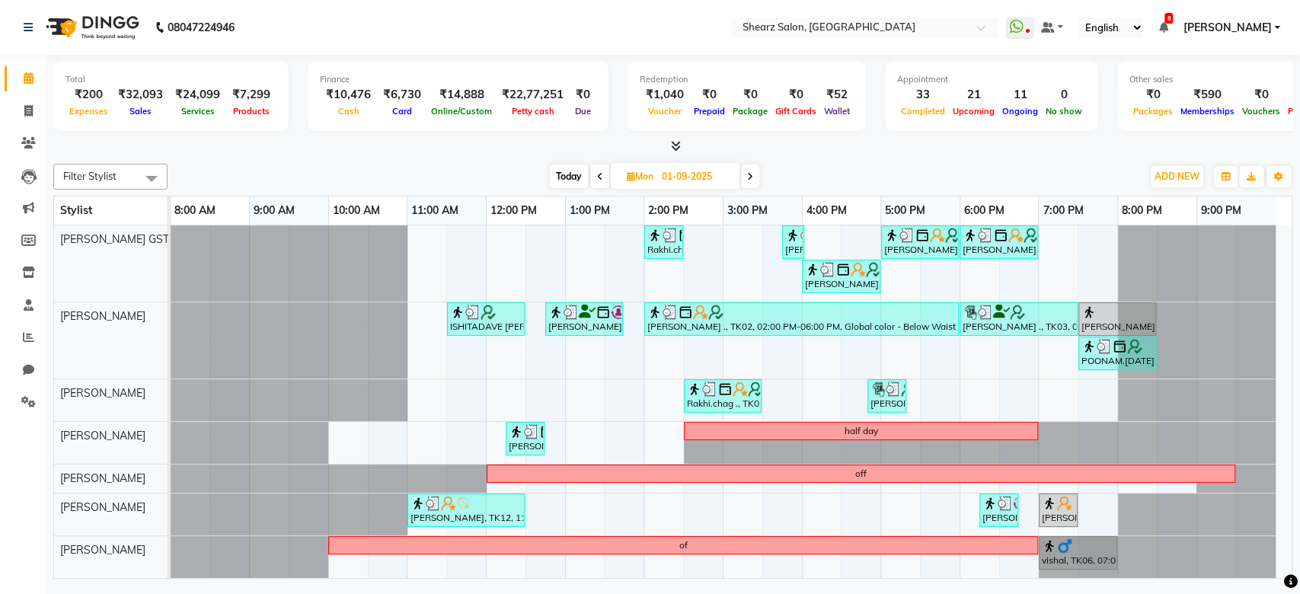
click at [753, 179] on icon at bounding box center [750, 176] width 6 height 9
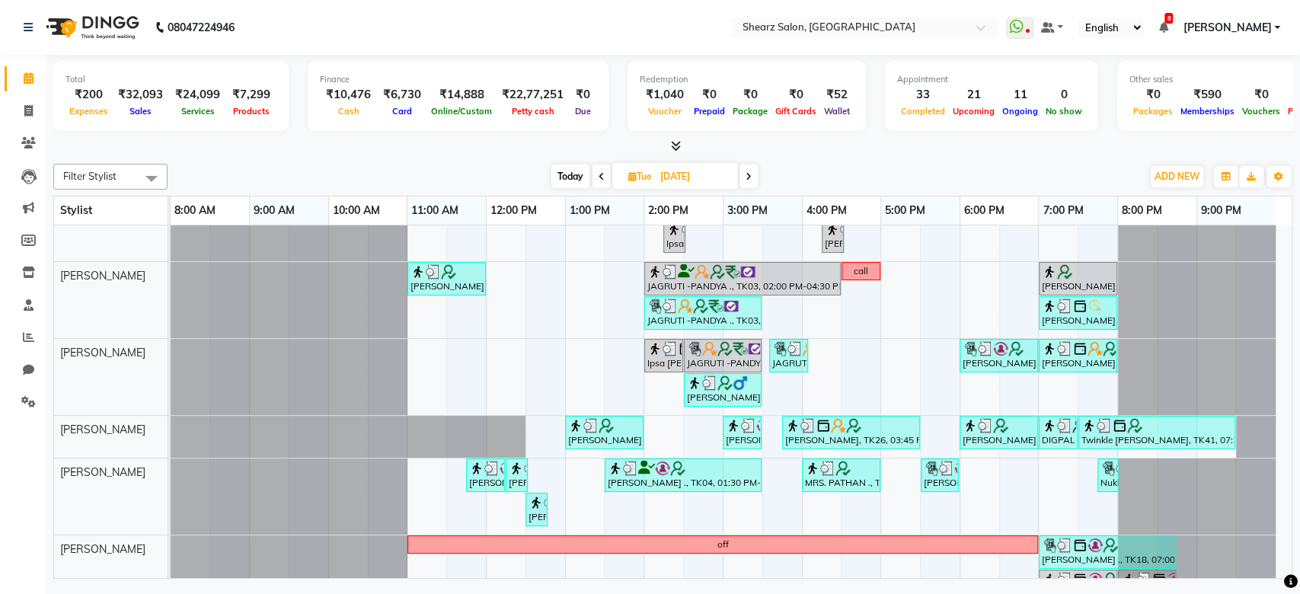
scroll to position [61, 0]
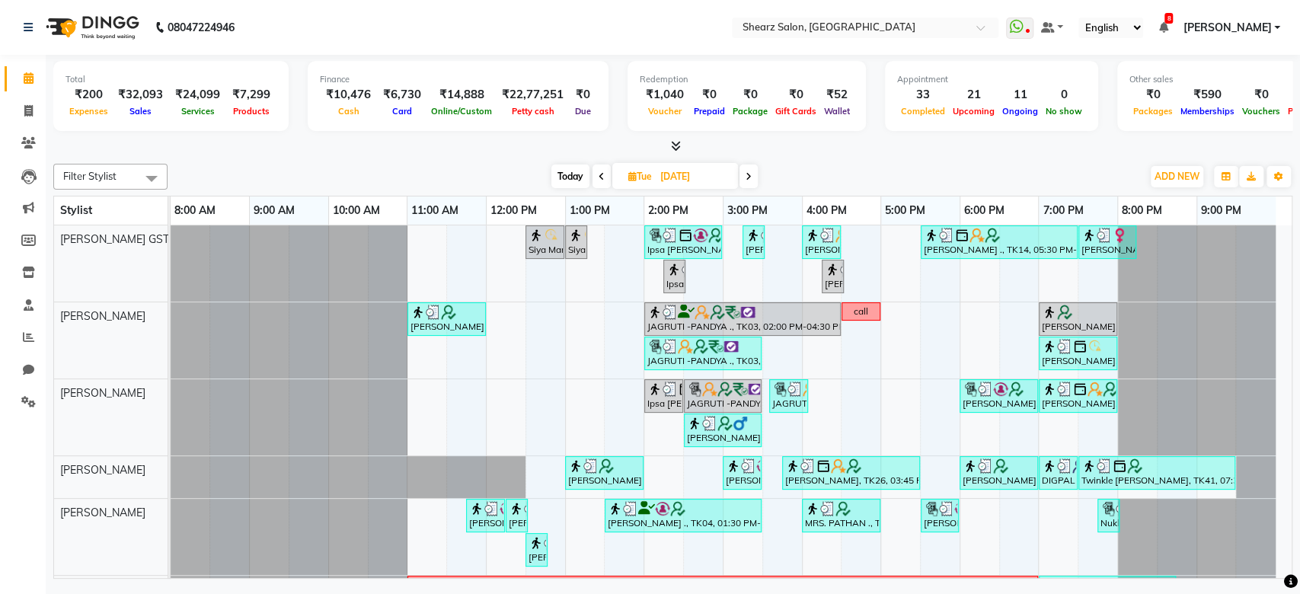
click at [753, 181] on span at bounding box center [748, 176] width 18 height 24
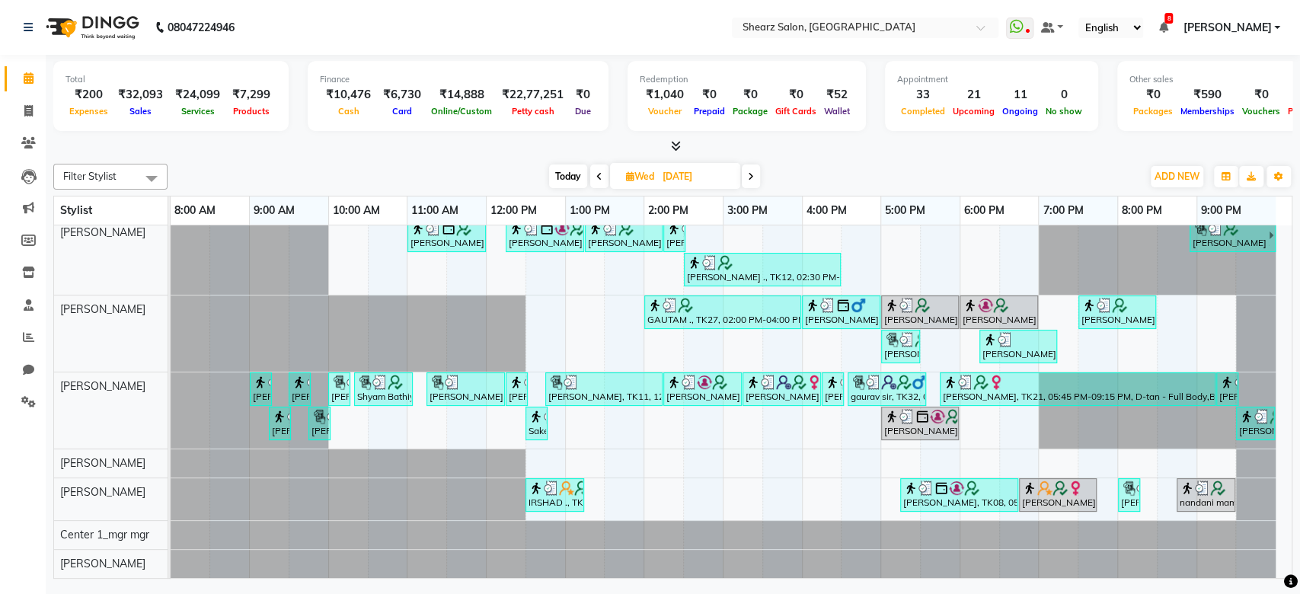
click at [757, 177] on span at bounding box center [751, 176] width 18 height 24
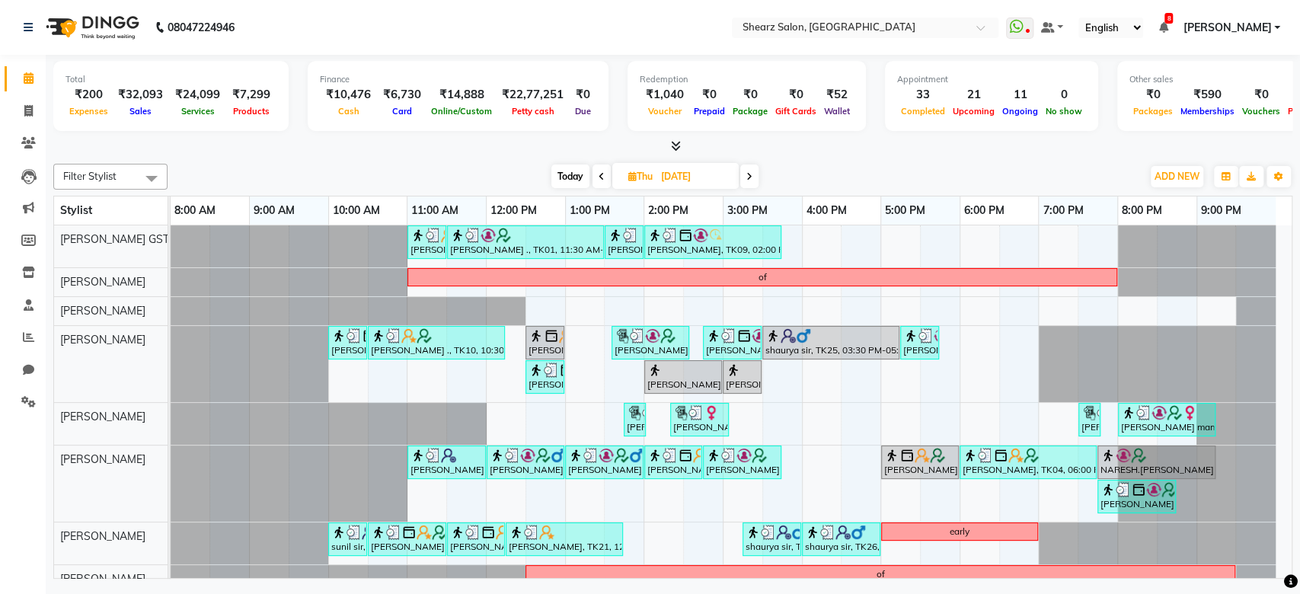
click at [755, 179] on span at bounding box center [749, 176] width 18 height 24
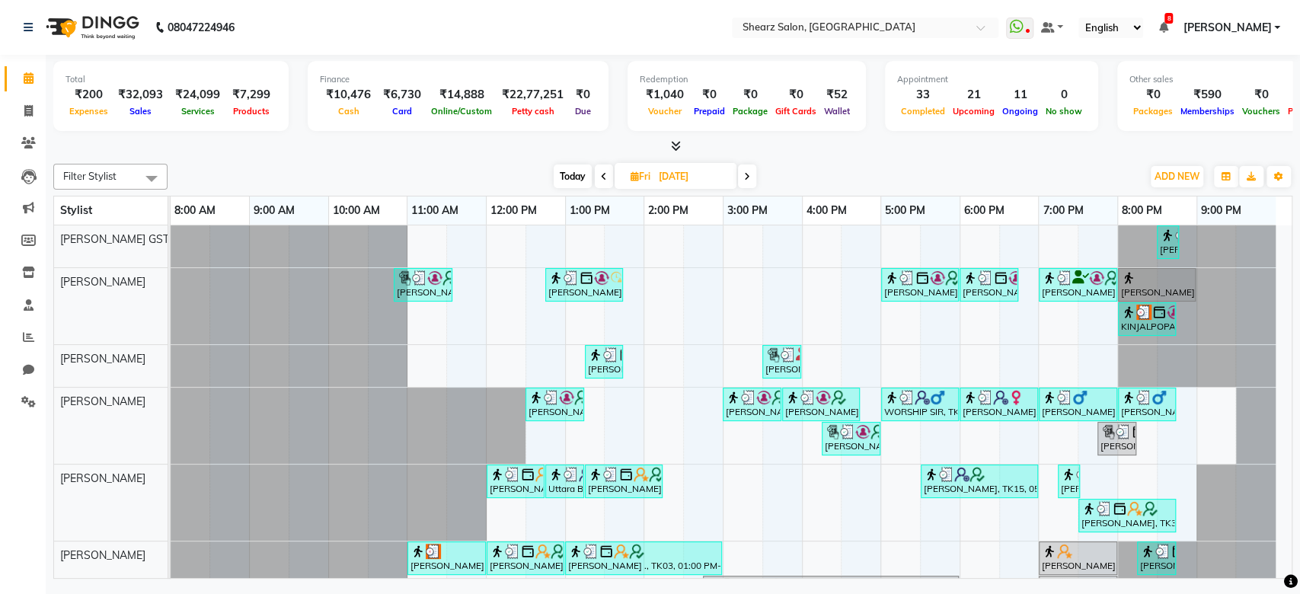
click at [747, 173] on icon at bounding box center [747, 176] width 6 height 9
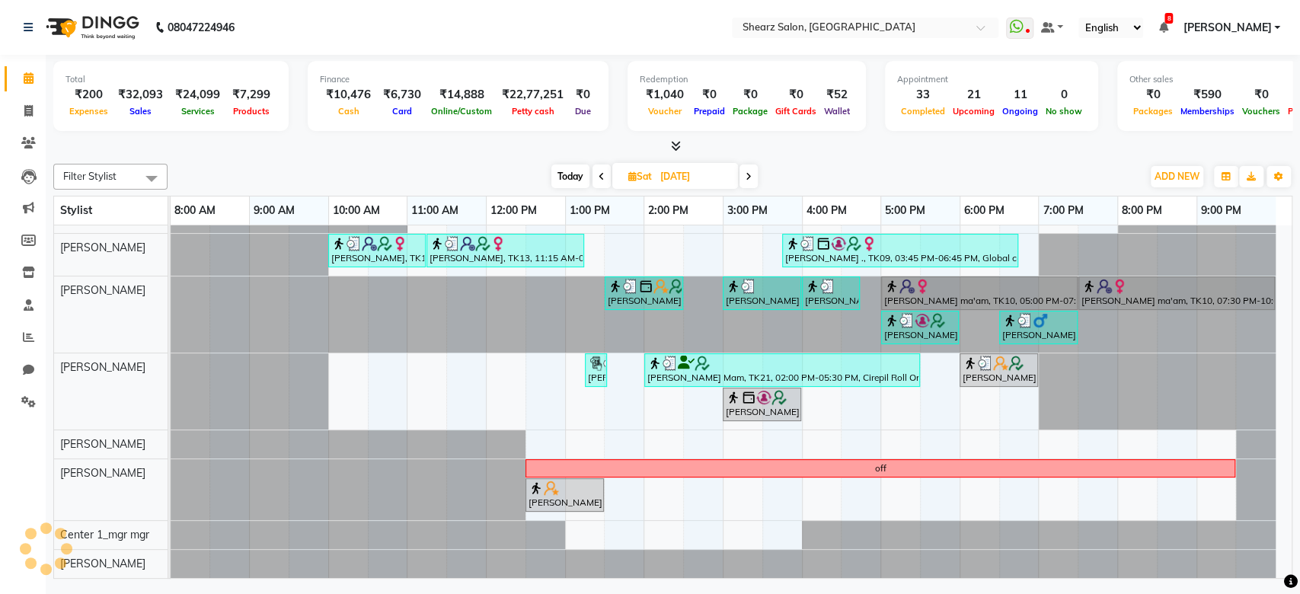
click at [756, 177] on span at bounding box center [748, 176] width 18 height 24
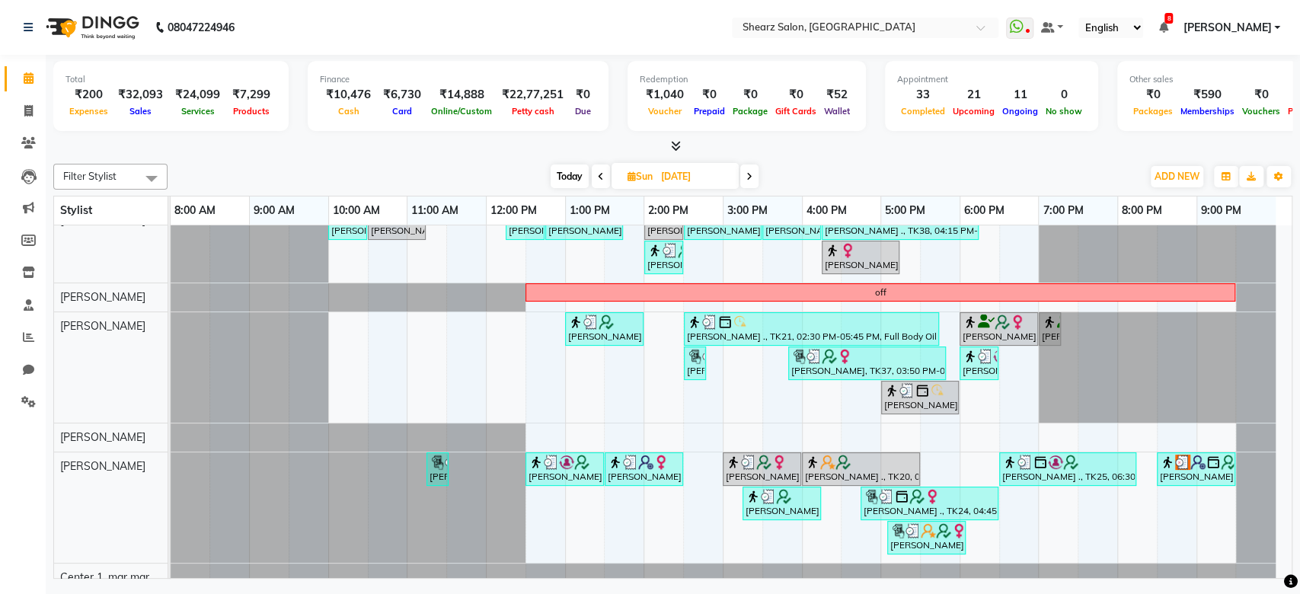
click at [748, 177] on icon at bounding box center [749, 176] width 6 height 9
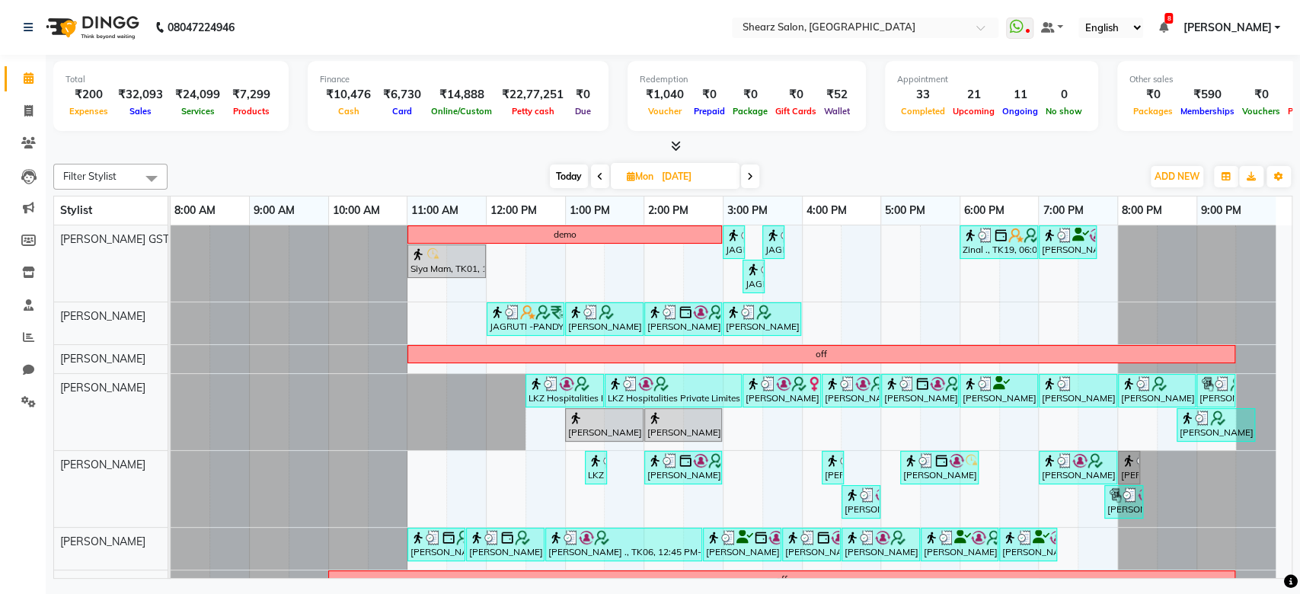
click at [755, 173] on span at bounding box center [750, 176] width 18 height 24
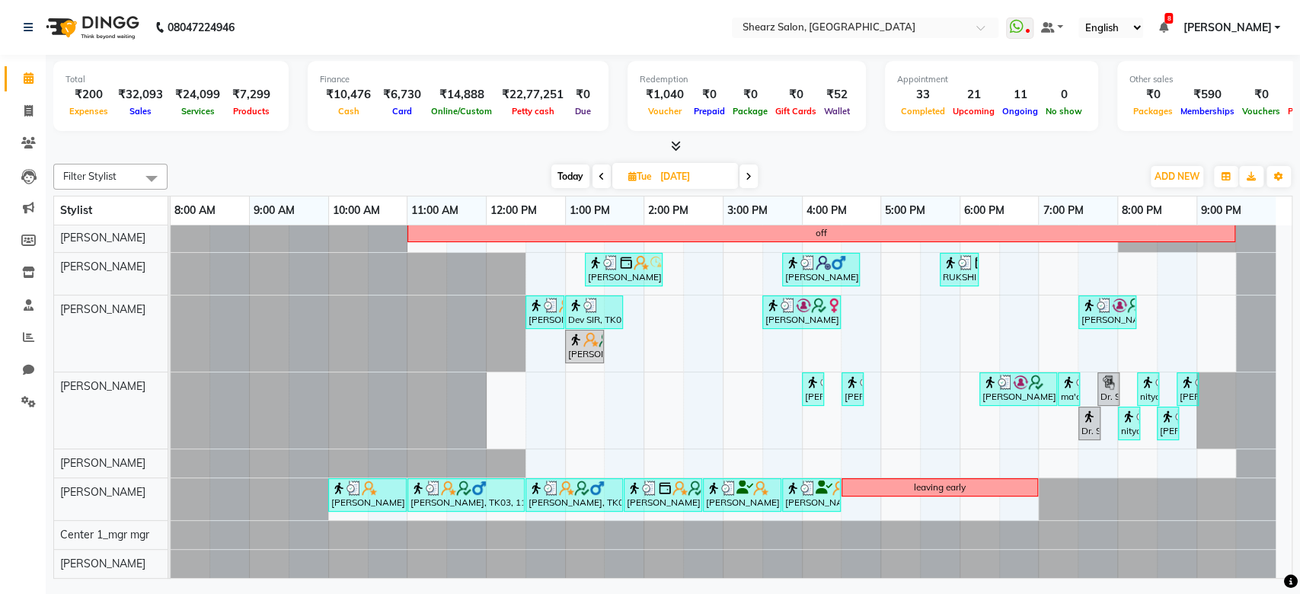
click at [749, 172] on icon at bounding box center [748, 176] width 6 height 9
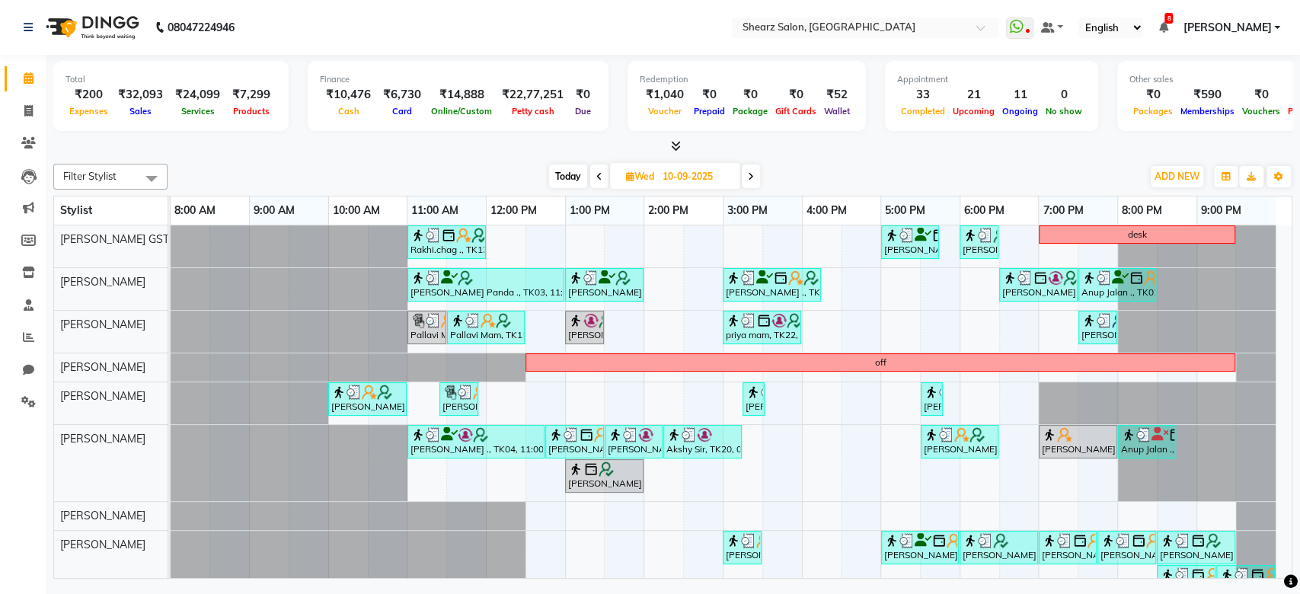
click at [753, 179] on icon at bounding box center [751, 176] width 6 height 9
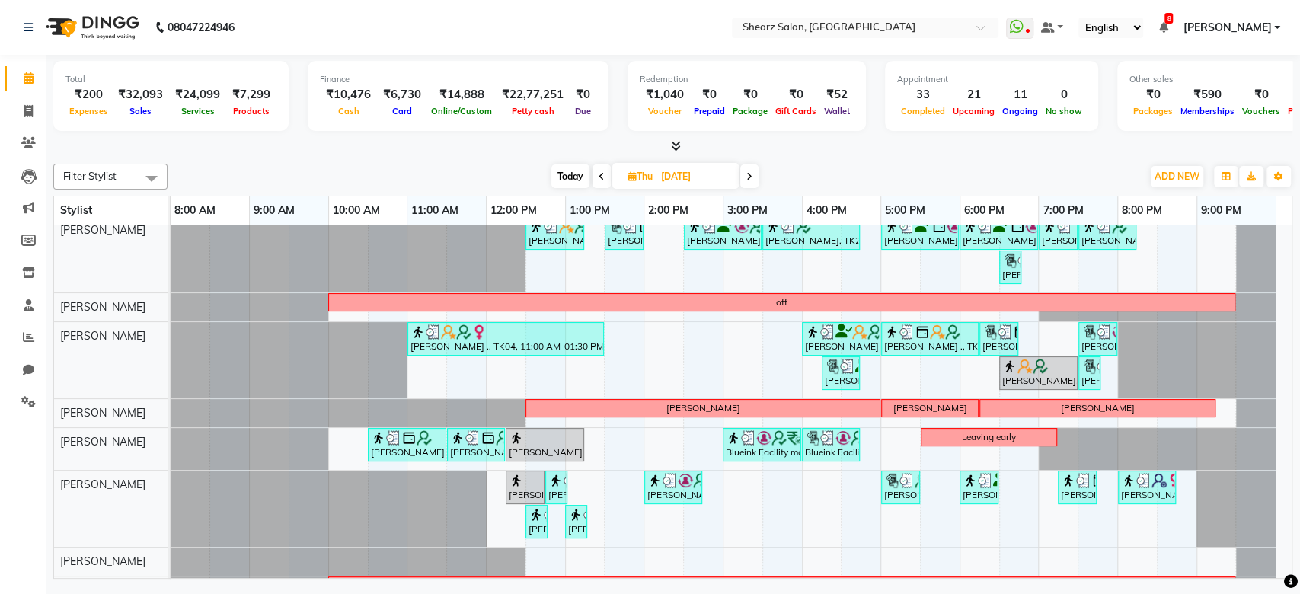
click at [755, 180] on span at bounding box center [749, 176] width 18 height 24
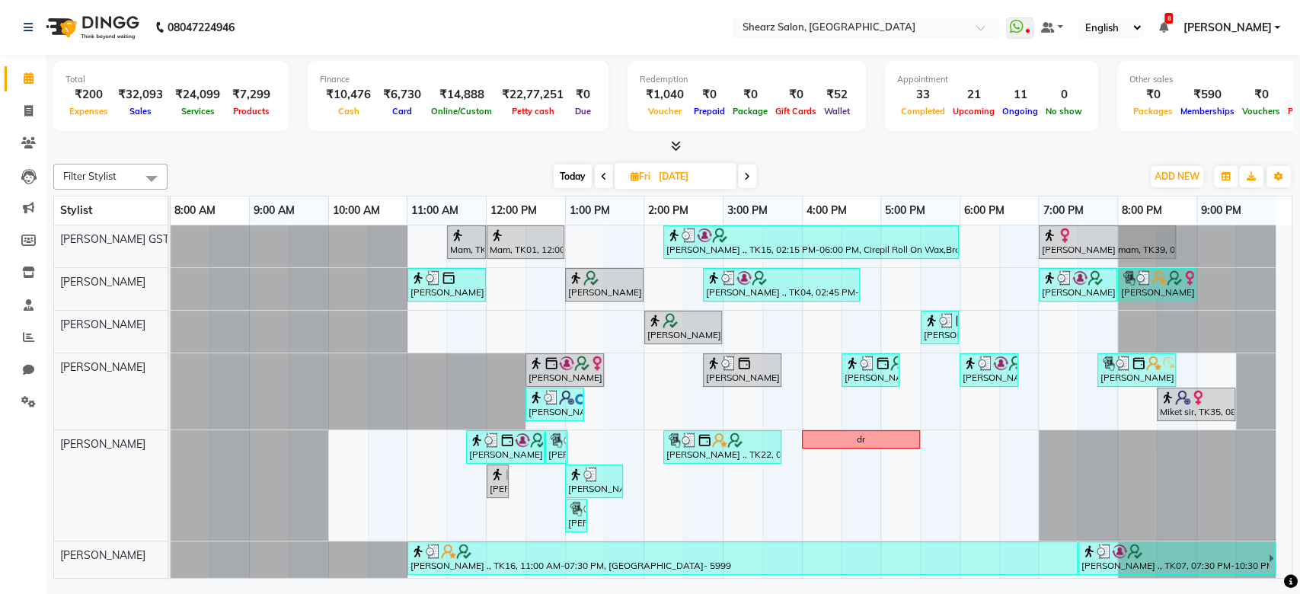
click at [747, 180] on icon at bounding box center [747, 176] width 6 height 9
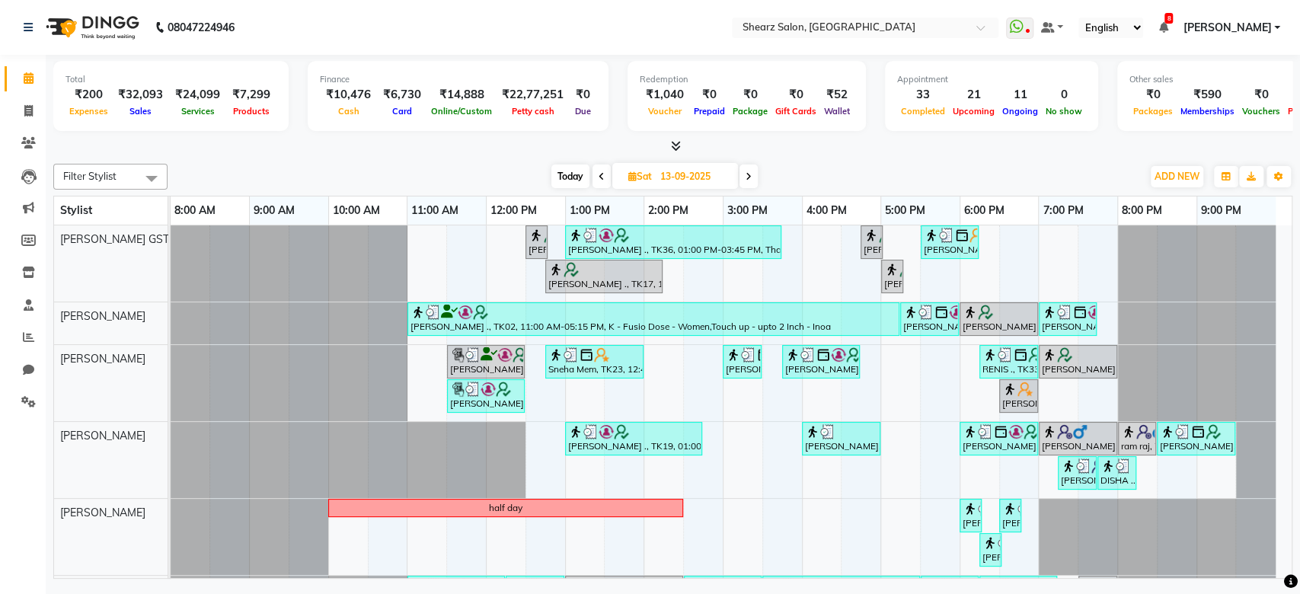
click at [743, 170] on span at bounding box center [748, 176] width 18 height 24
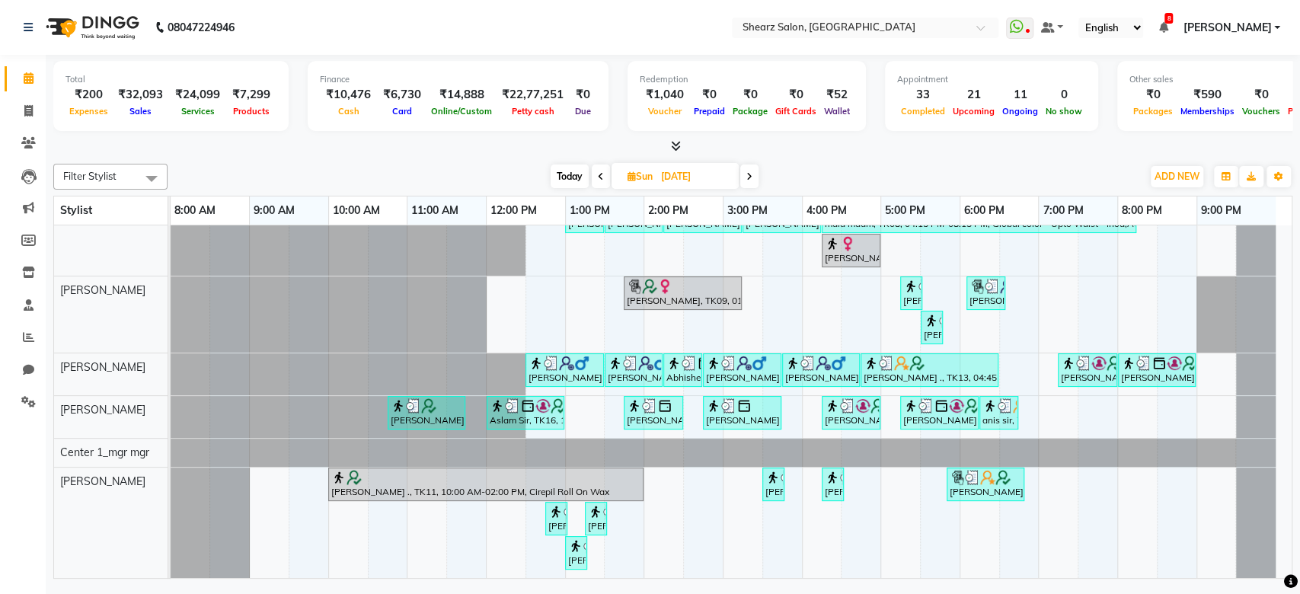
click at [742, 176] on span at bounding box center [749, 176] width 18 height 24
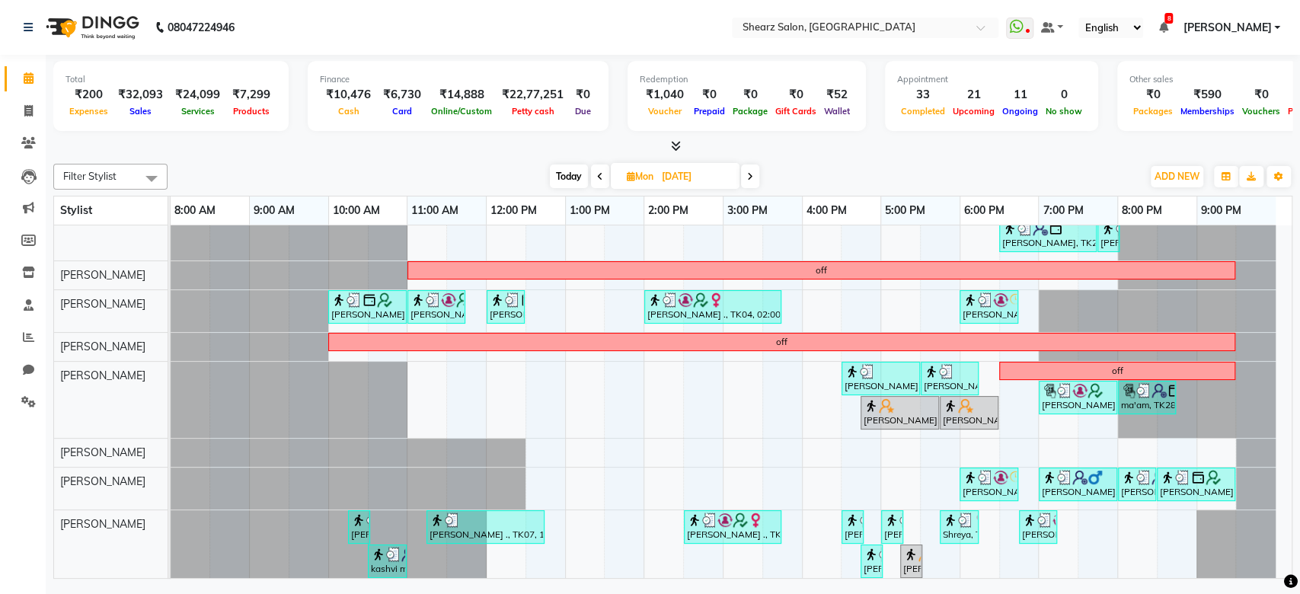
click at [755, 176] on span at bounding box center [750, 176] width 18 height 24
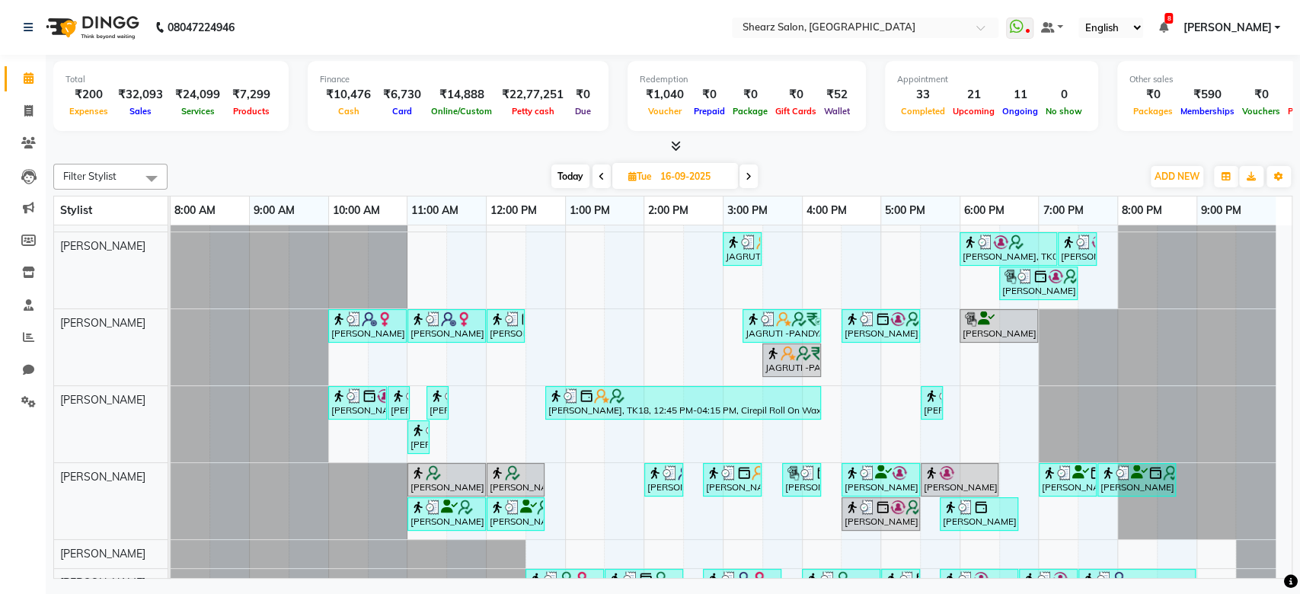
click at [754, 168] on span at bounding box center [748, 176] width 18 height 24
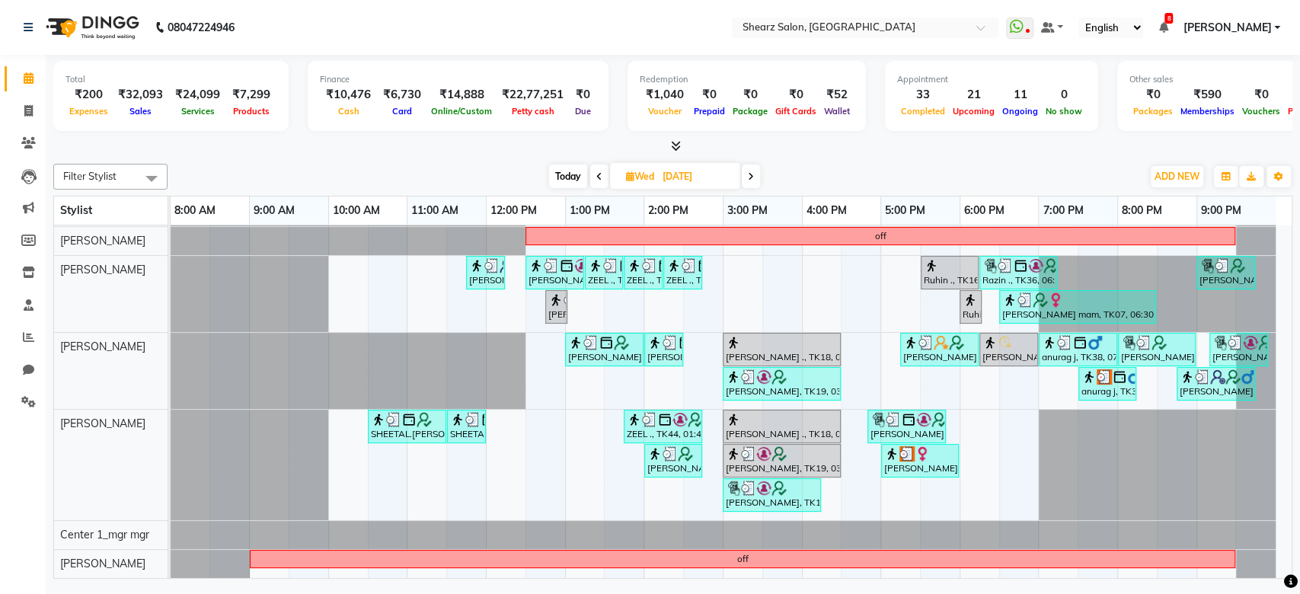
click at [757, 184] on span at bounding box center [751, 176] width 18 height 24
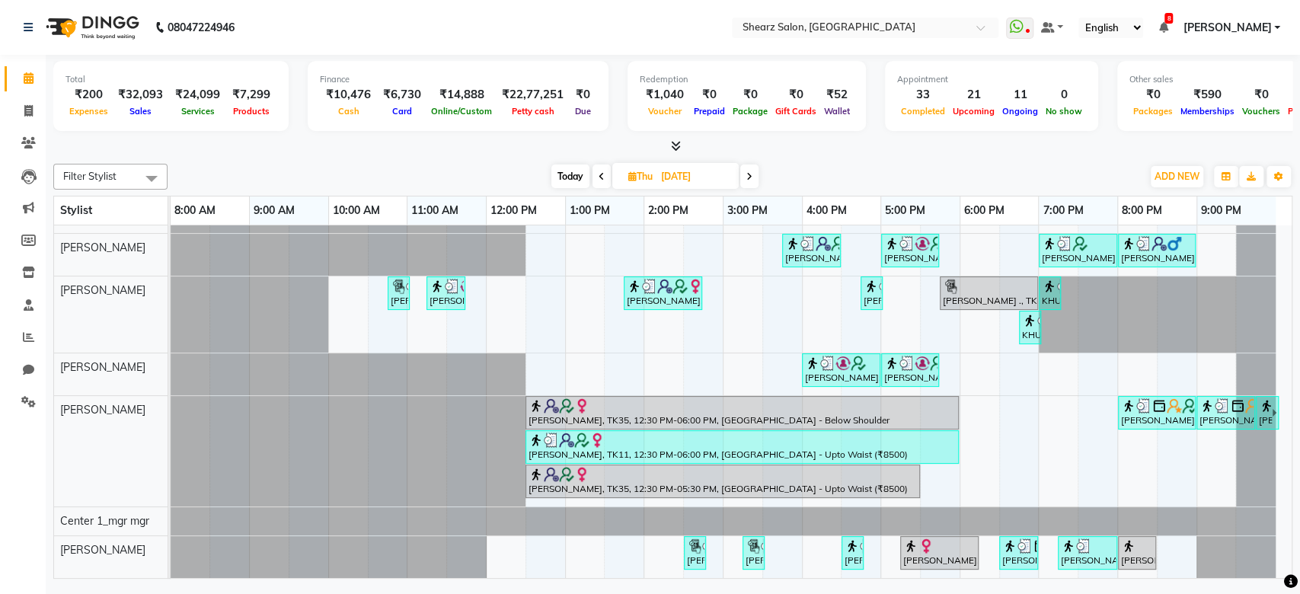
click at [752, 174] on icon at bounding box center [749, 176] width 6 height 9
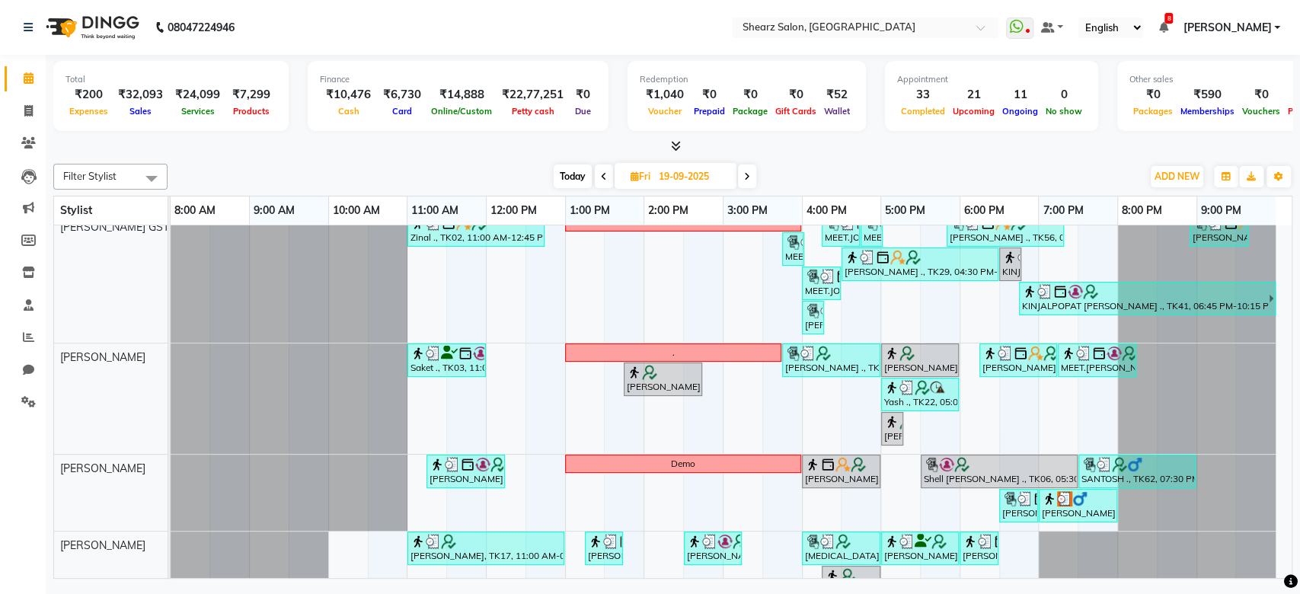
click at [752, 174] on span at bounding box center [747, 176] width 18 height 24
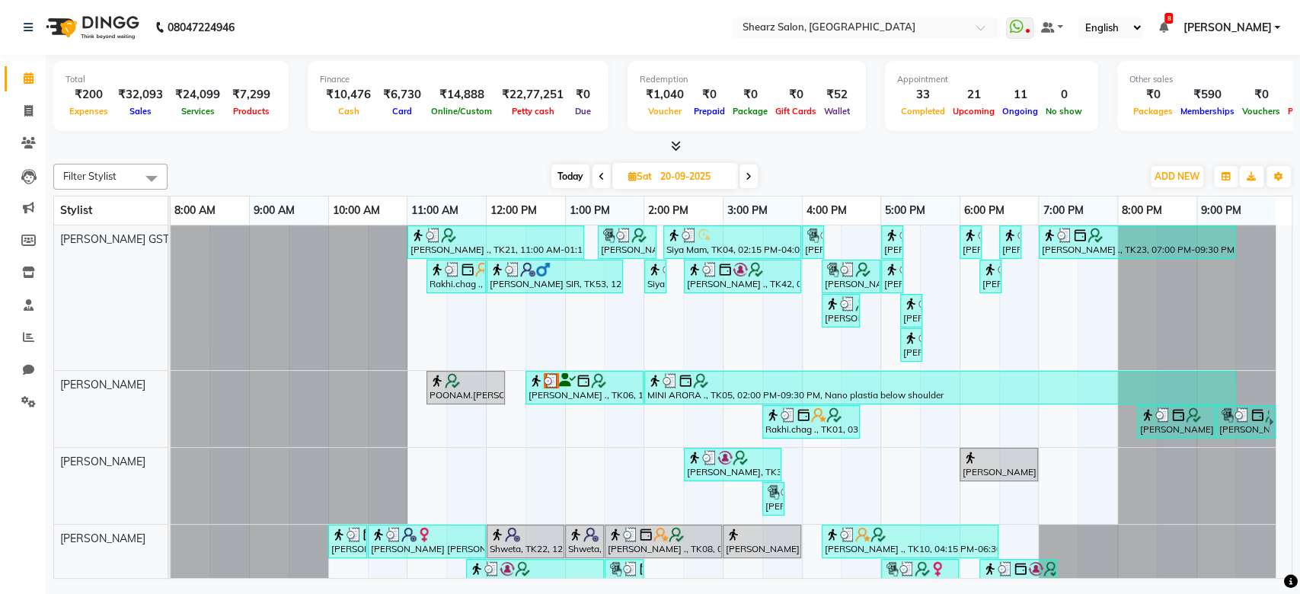
click at [754, 168] on span at bounding box center [748, 176] width 18 height 24
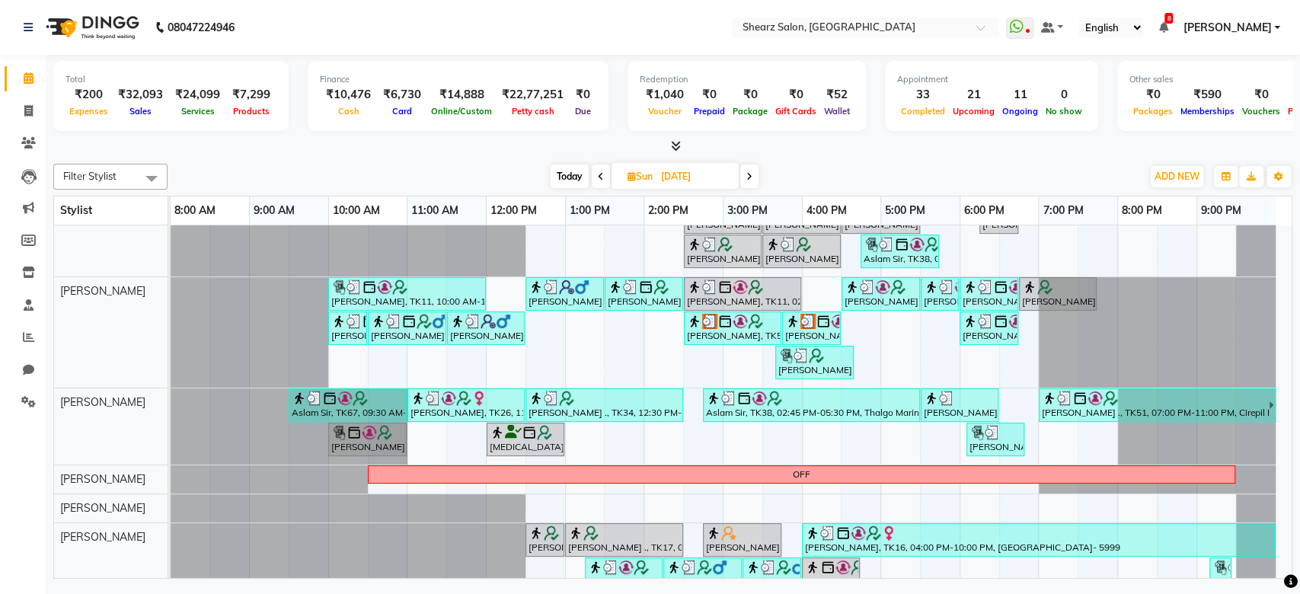
click at [755, 171] on span at bounding box center [749, 176] width 18 height 24
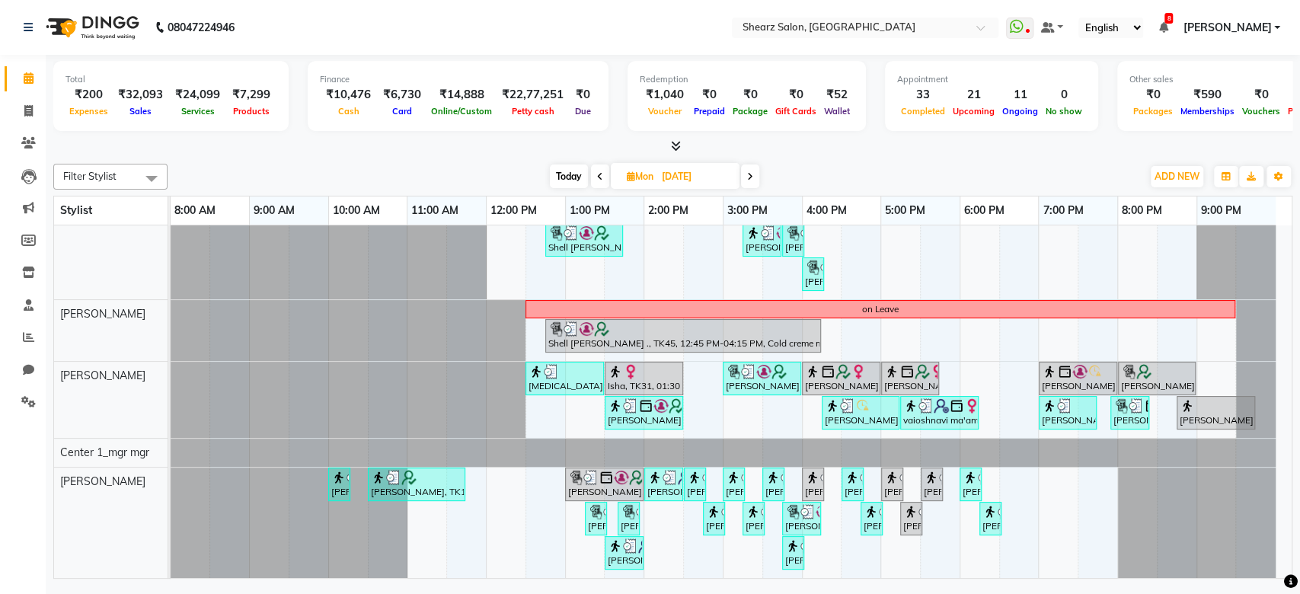
click at [749, 184] on span at bounding box center [750, 176] width 18 height 24
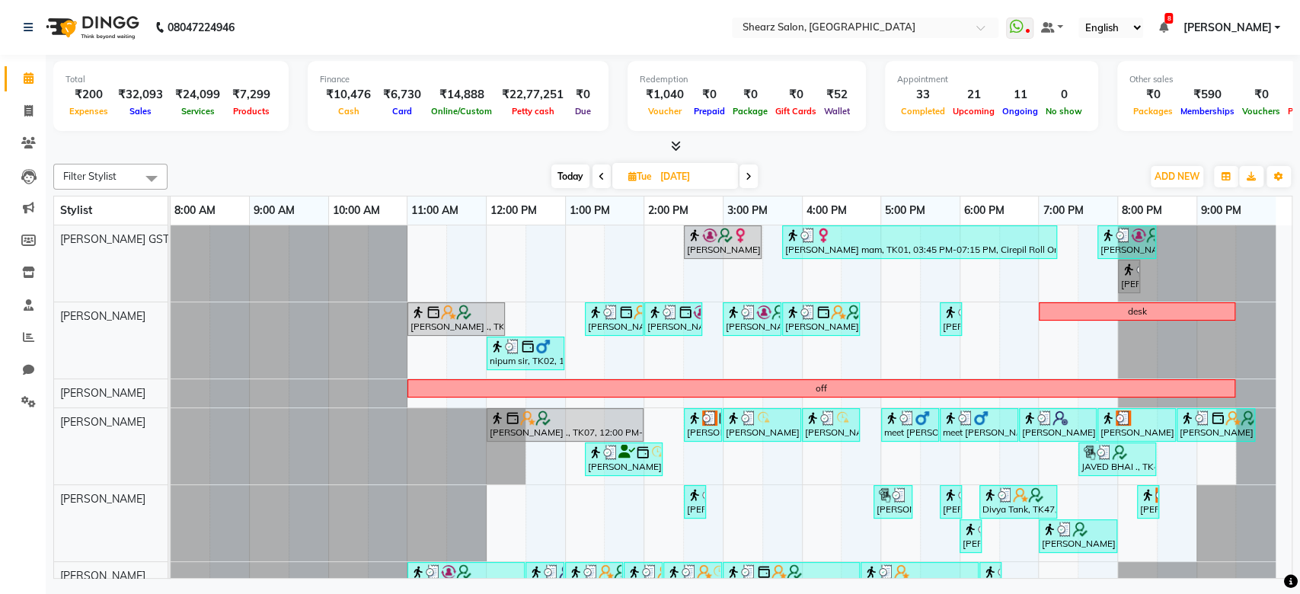
click at [750, 170] on span at bounding box center [748, 176] width 18 height 24
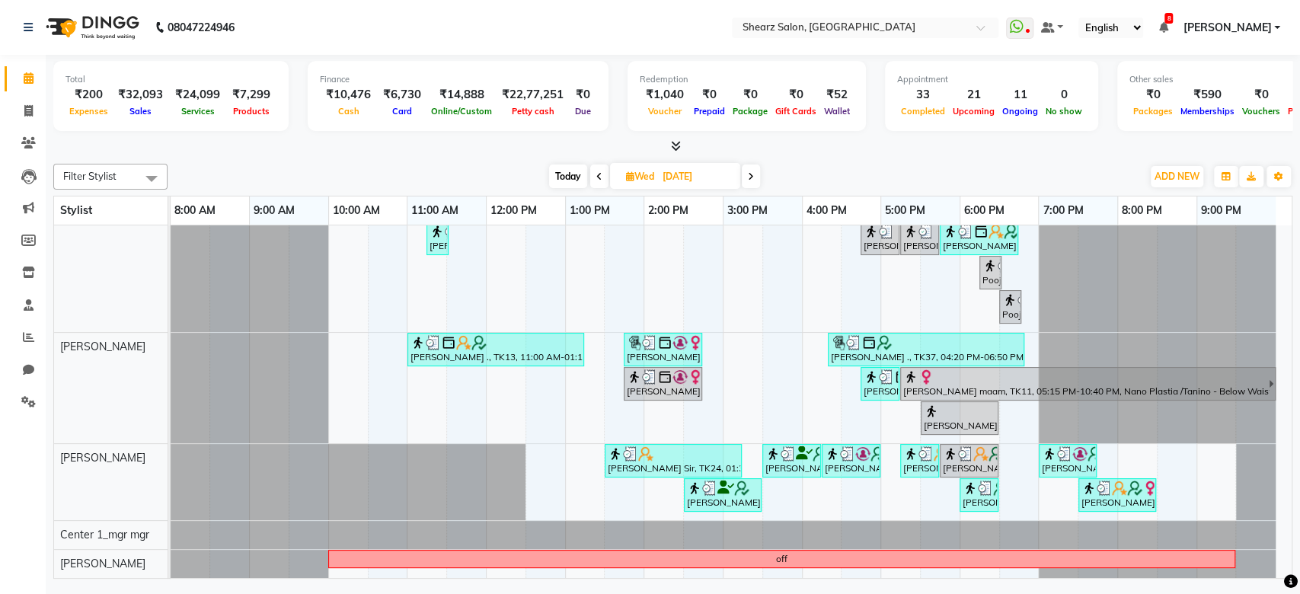
click at [751, 176] on icon at bounding box center [751, 176] width 6 height 9
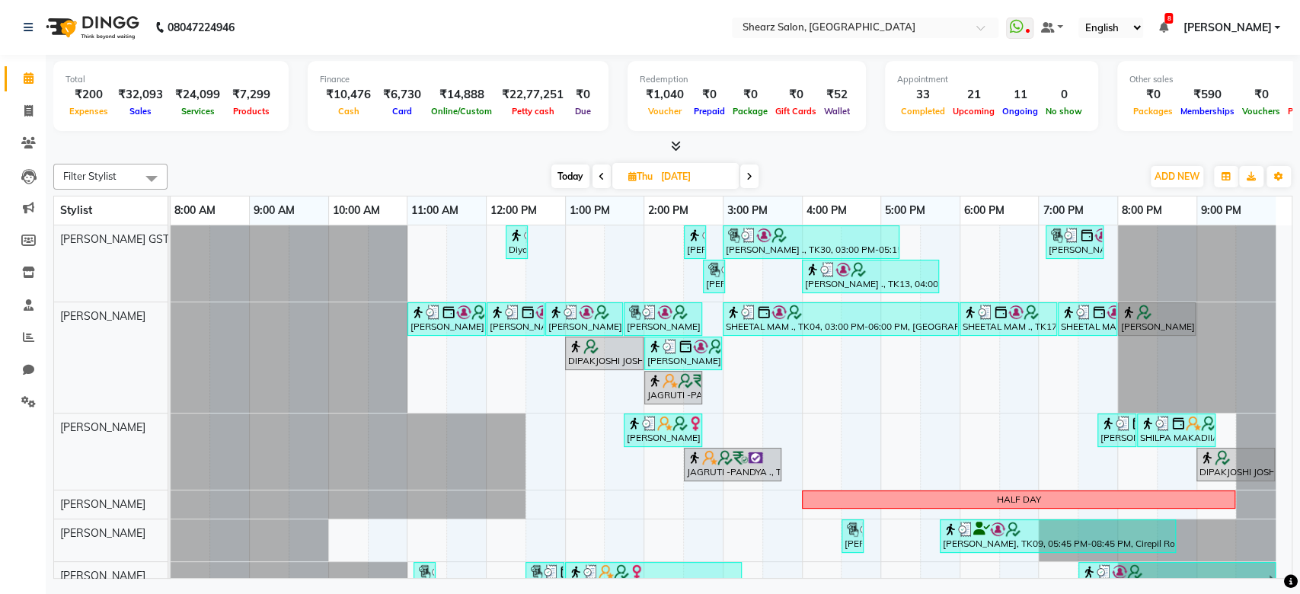
click at [757, 174] on span at bounding box center [749, 176] width 18 height 24
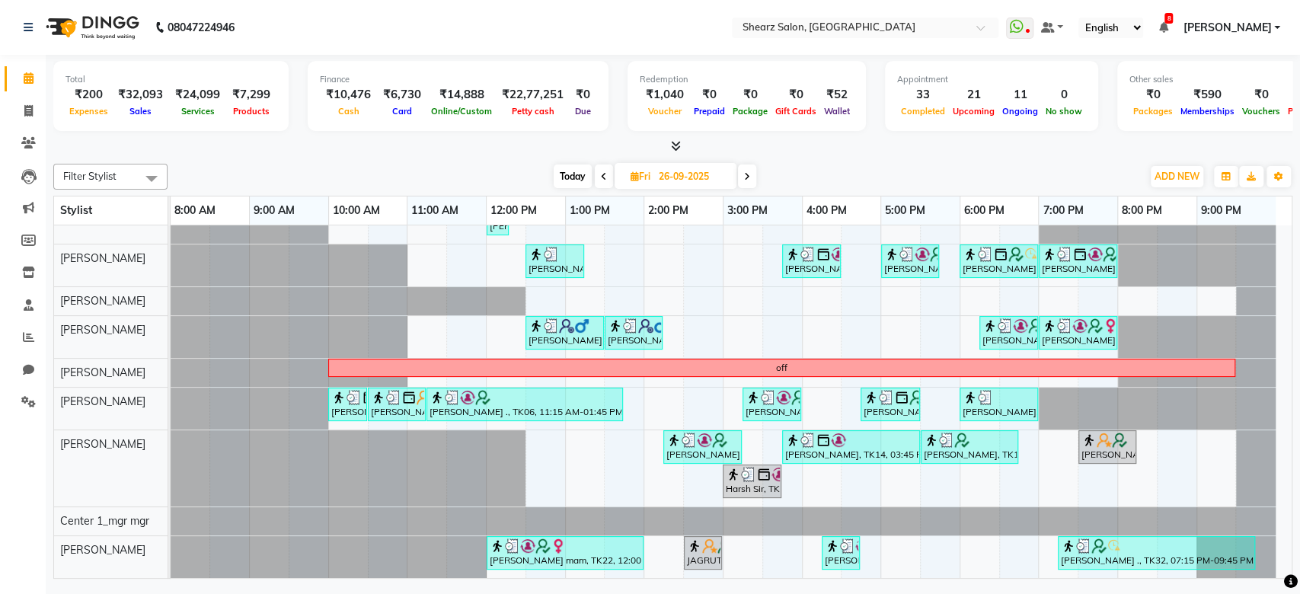
click at [748, 174] on icon at bounding box center [747, 176] width 6 height 9
type input "27-09-2025"
